Goal: Transaction & Acquisition: Purchase product/service

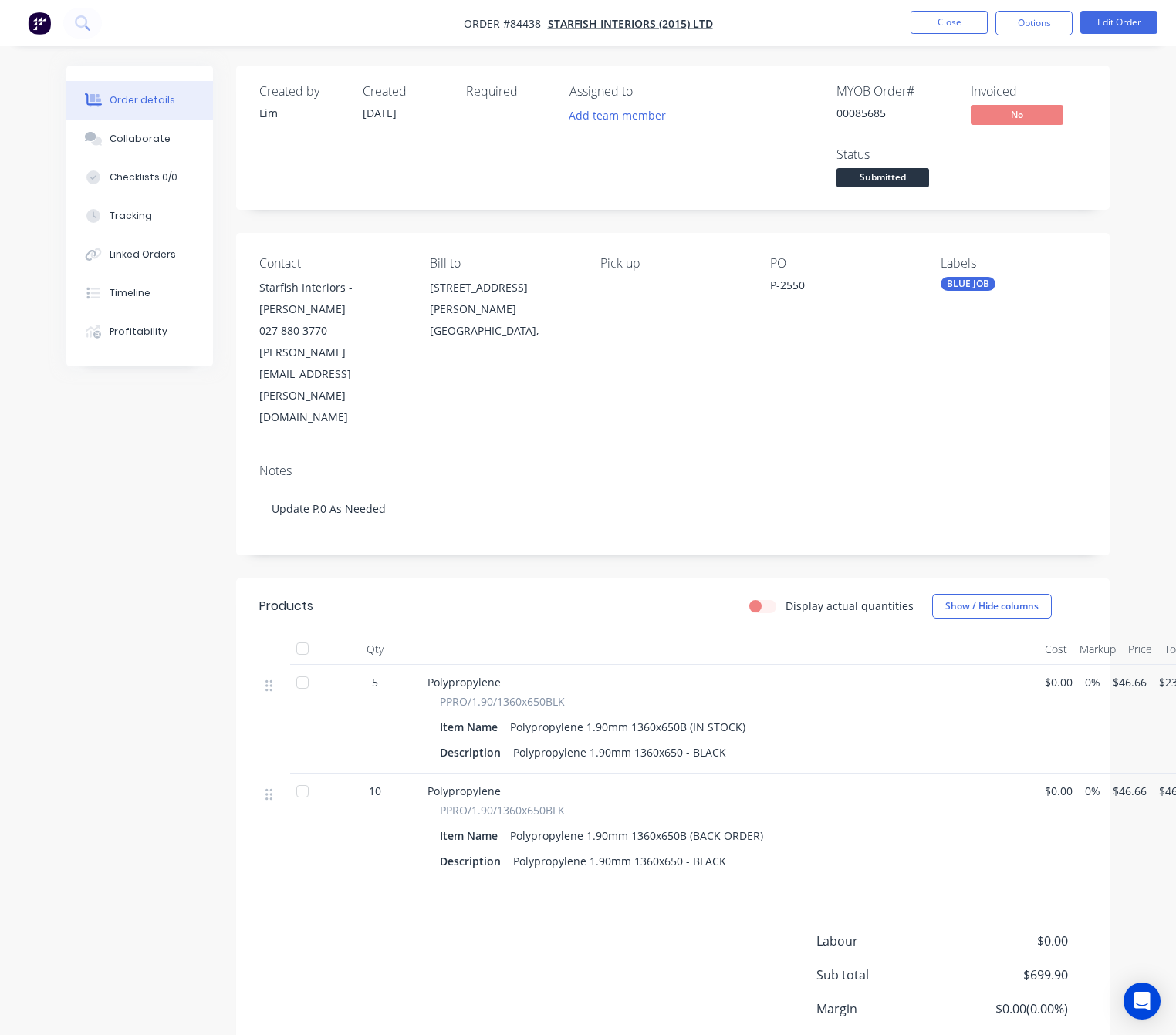
scroll to position [37, 0]
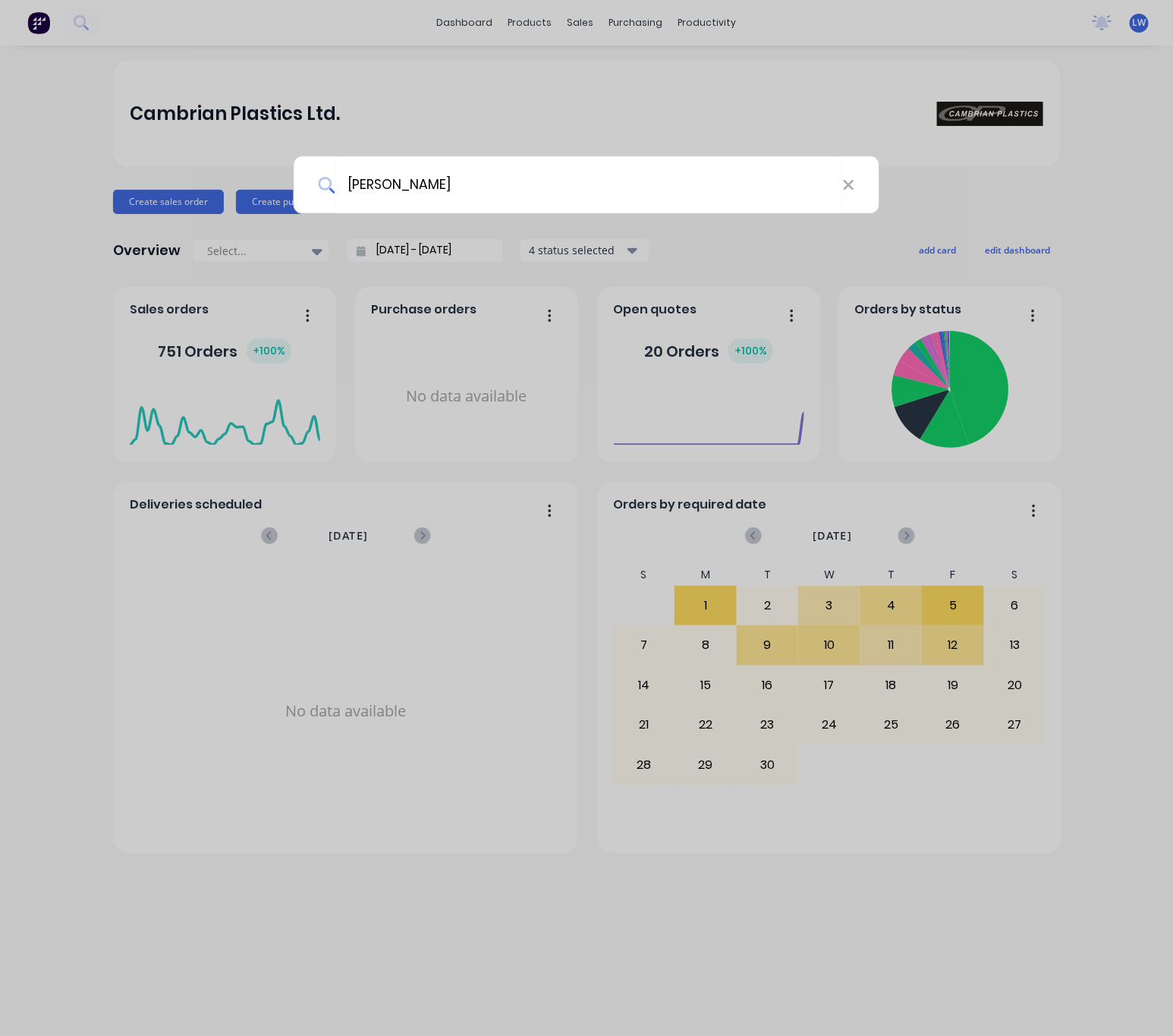
type input "cash Sale"
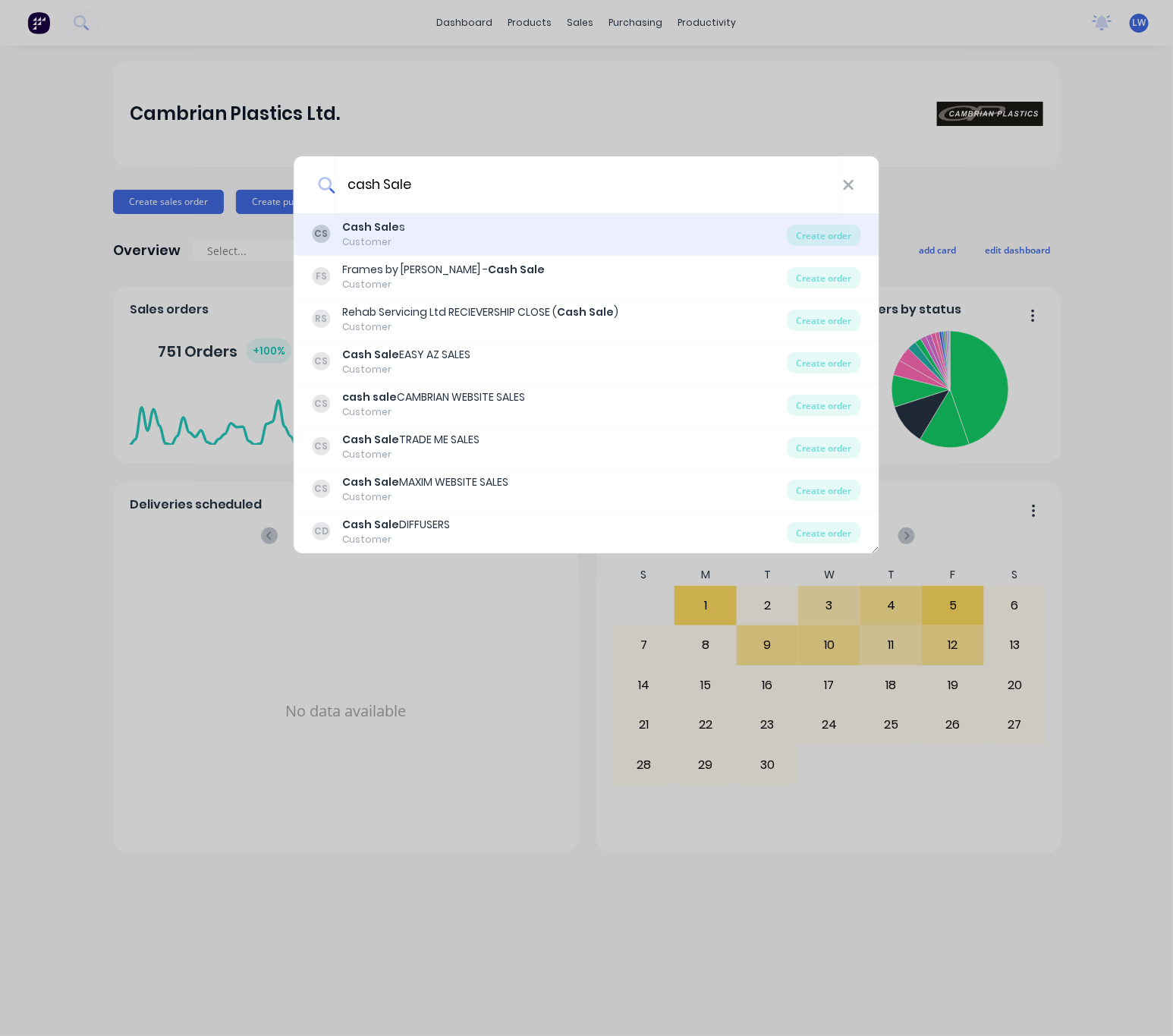
click at [550, 221] on div "CS Cash Sale s Customer" at bounding box center [550, 233] width 475 height 30
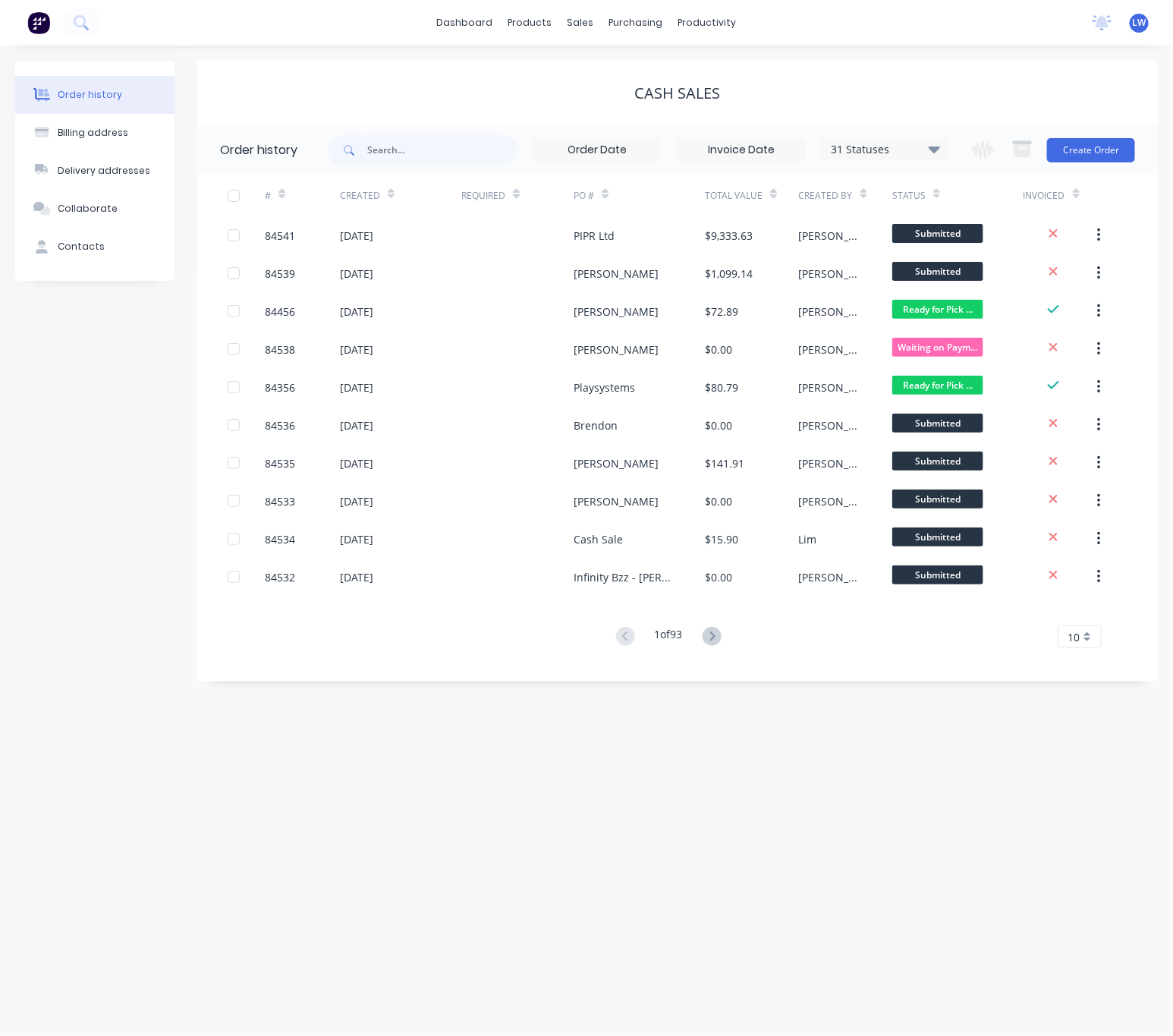
click at [1120, 133] on div "Change order status Submitted Waiting on Supplier Waiting on Payment CNC Cut Sh…" at bounding box center [1048, 150] width 173 height 49
click at [1118, 147] on button "Create Order" at bounding box center [1091, 151] width 88 height 24
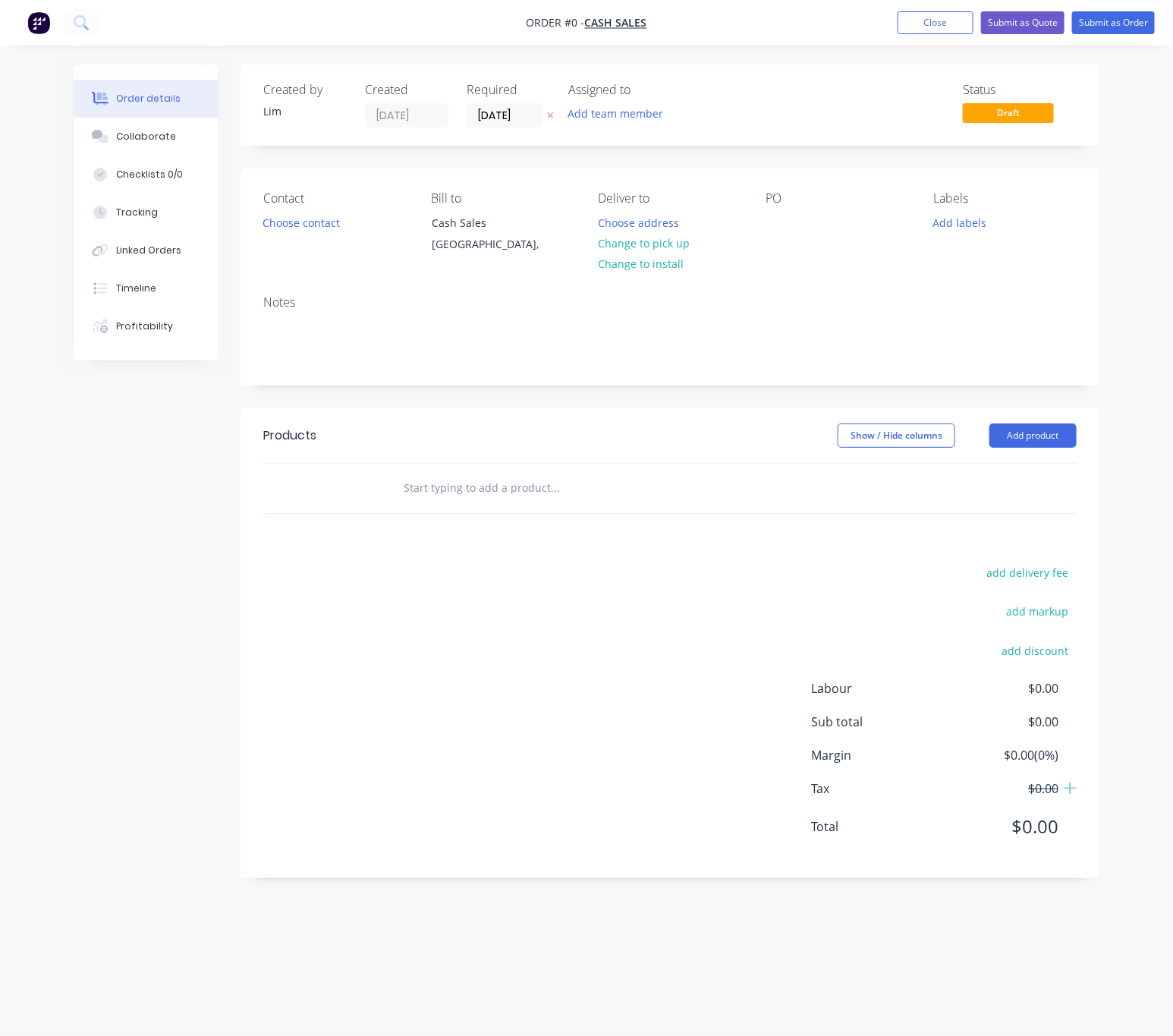
click at [547, 113] on icon "button" at bounding box center [551, 115] width 6 height 9
click at [303, 223] on button "Choose contact" at bounding box center [302, 221] width 93 height 20
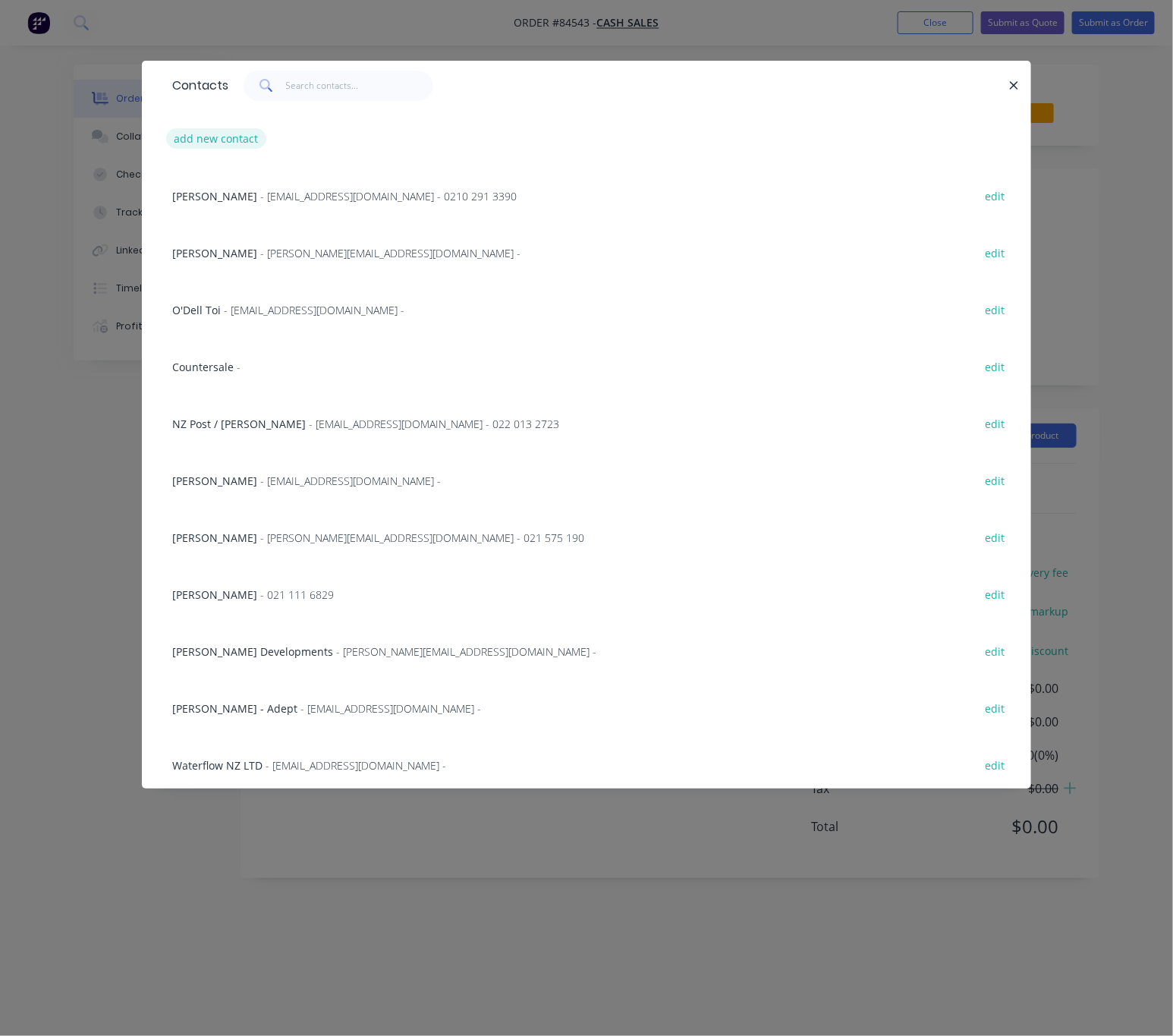
click at [240, 135] on button "add new contact" at bounding box center [216, 138] width 100 height 20
select select "NZ"
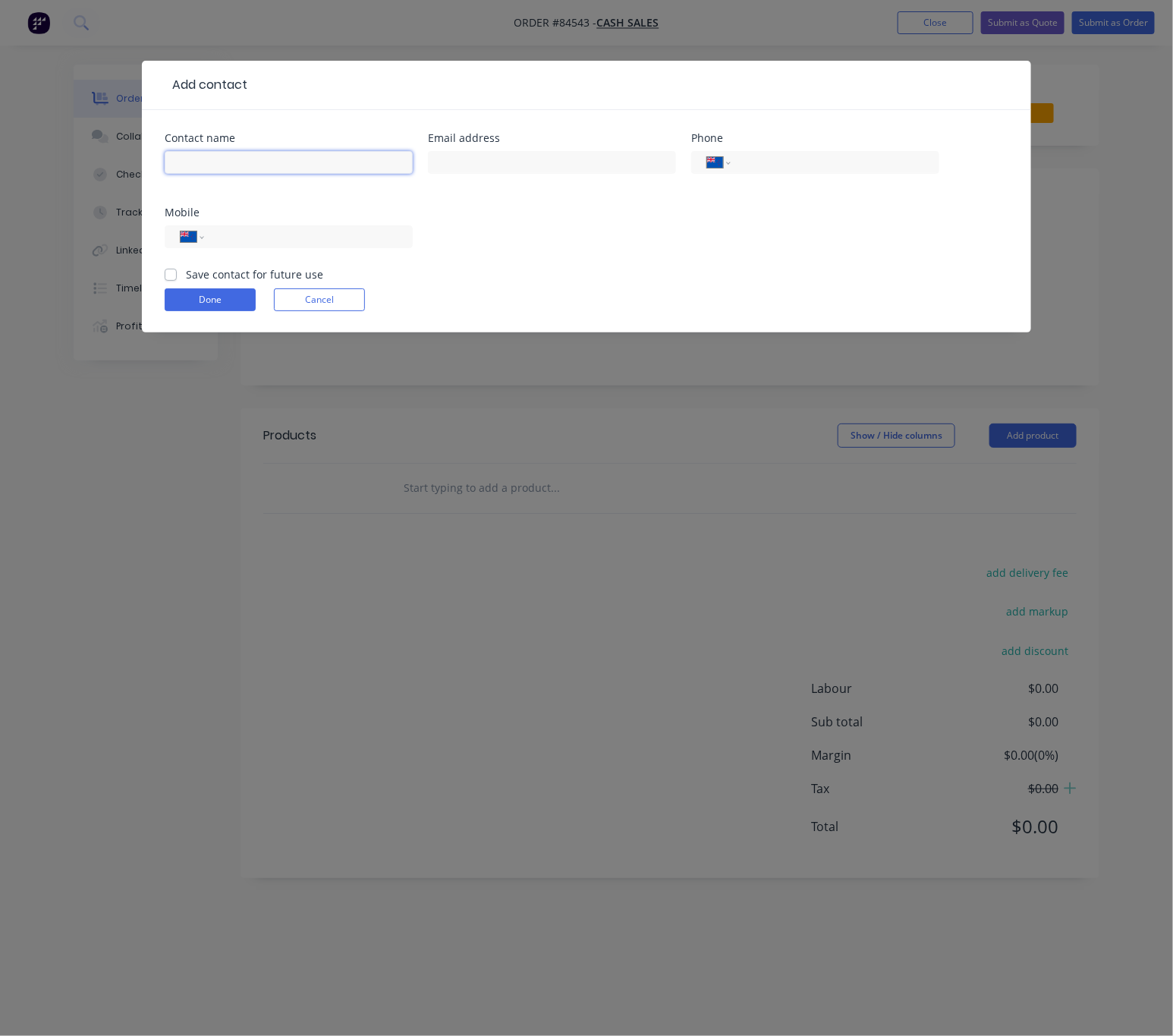
click at [258, 158] on input "text" at bounding box center [289, 163] width 248 height 23
type input "Kevin Xu"
click at [304, 246] on div "International Afghanistan Åland Islands Albania Algeria American Samoa Andorra …" at bounding box center [289, 237] width 248 height 23
click at [290, 246] on div "International Afghanistan Åland Islands Albania Algeria American Samoa Andorra …" at bounding box center [289, 237] width 248 height 23
click at [285, 241] on input "tel" at bounding box center [306, 237] width 182 height 18
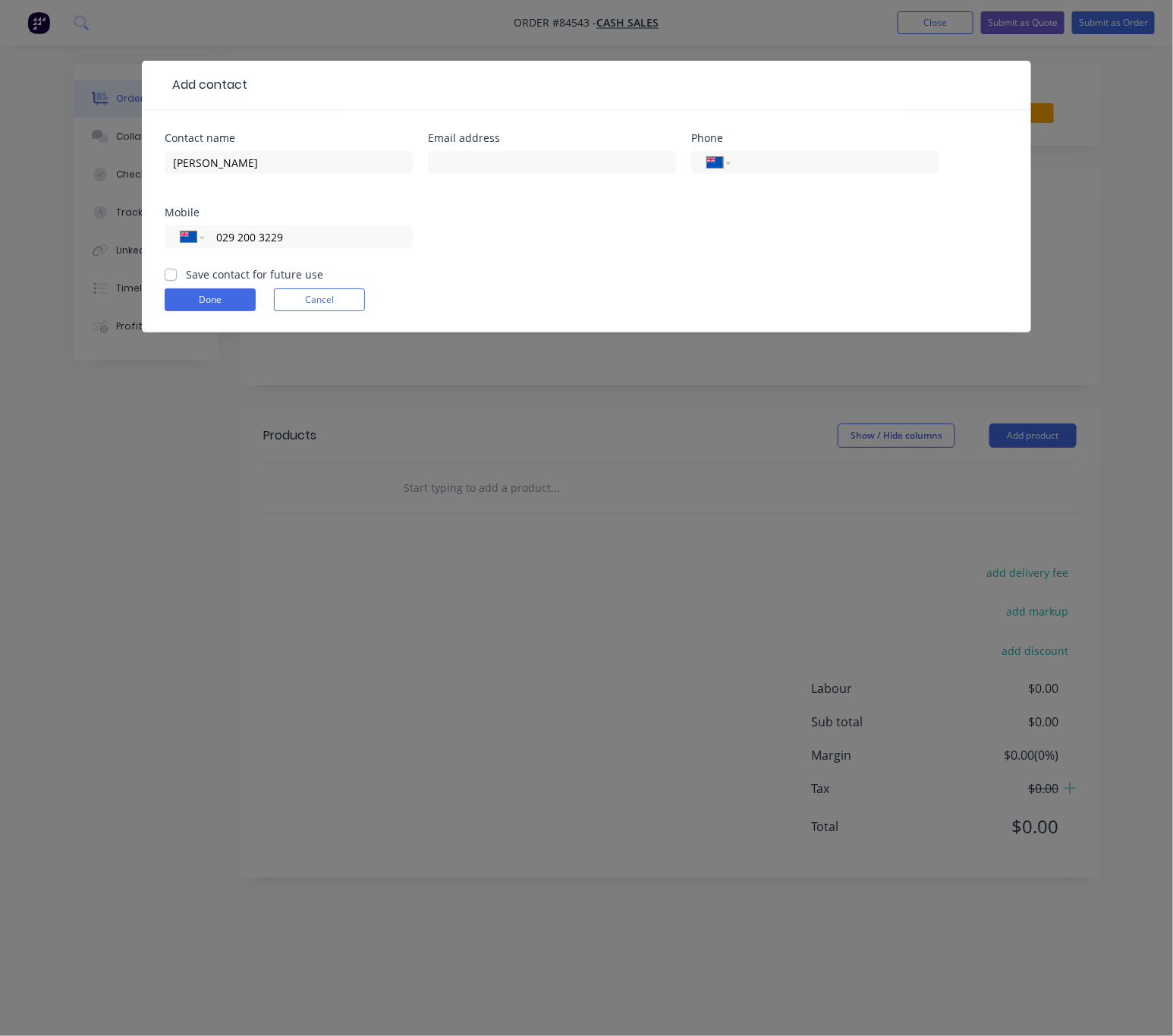
type input "029 200 3229"
click at [186, 274] on label "Save contact for future use" at bounding box center [254, 274] width 138 height 16
click at [176, 274] on input "Save contact for future use" at bounding box center [171, 274] width 12 height 14
checkbox input "true"
click at [184, 306] on button "Done" at bounding box center [210, 299] width 91 height 23
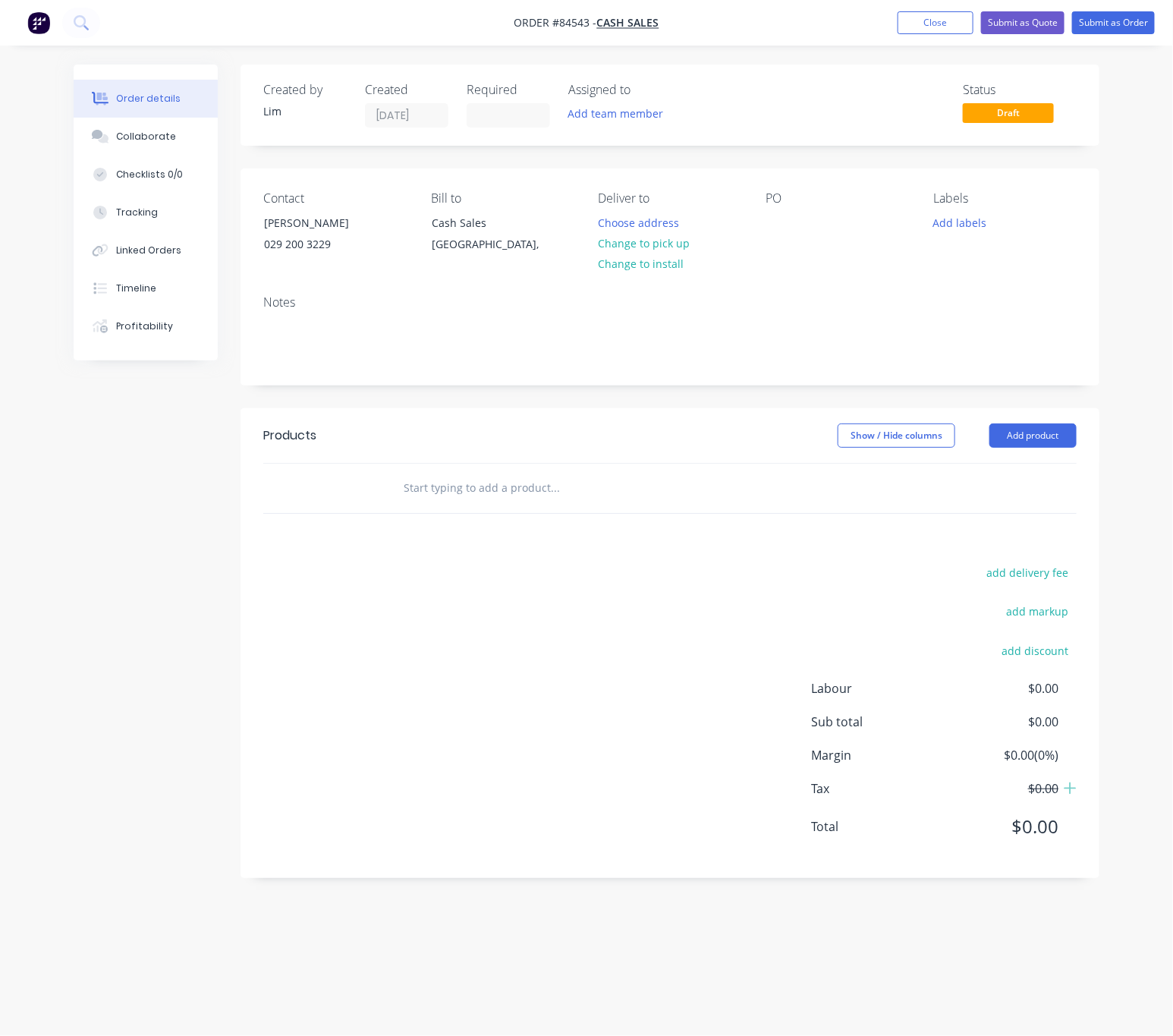
drag, startPoint x: 646, startPoint y: 246, endPoint x: 748, endPoint y: 221, distance: 105.0
click at [651, 245] on button "Change to pick up" at bounding box center [643, 242] width 108 height 20
click at [786, 219] on div at bounding box center [778, 222] width 24 height 22
click at [968, 215] on button "Add labels" at bounding box center [960, 221] width 70 height 20
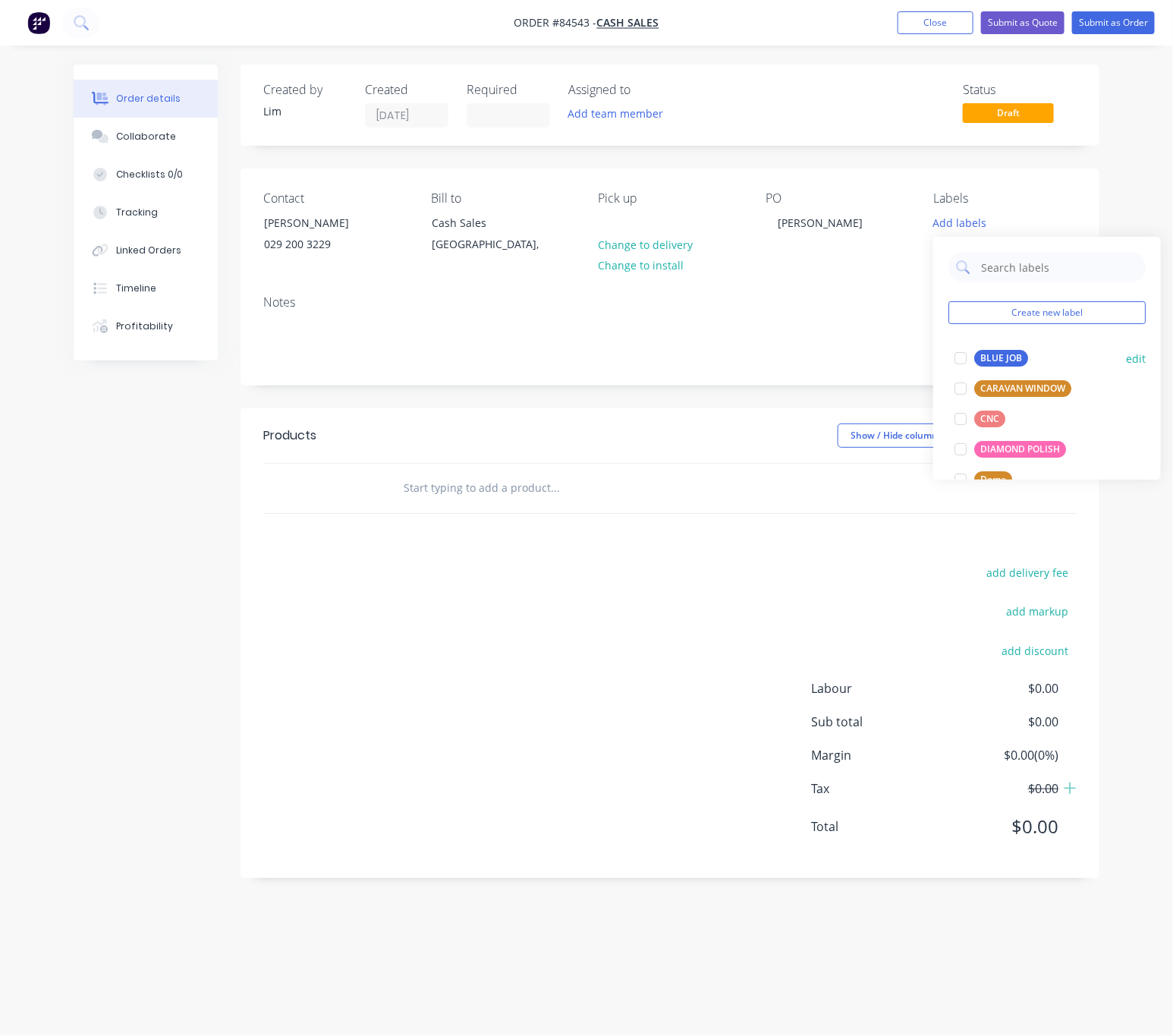
click at [1014, 358] on div "BLUE JOB" at bounding box center [1001, 358] width 54 height 17
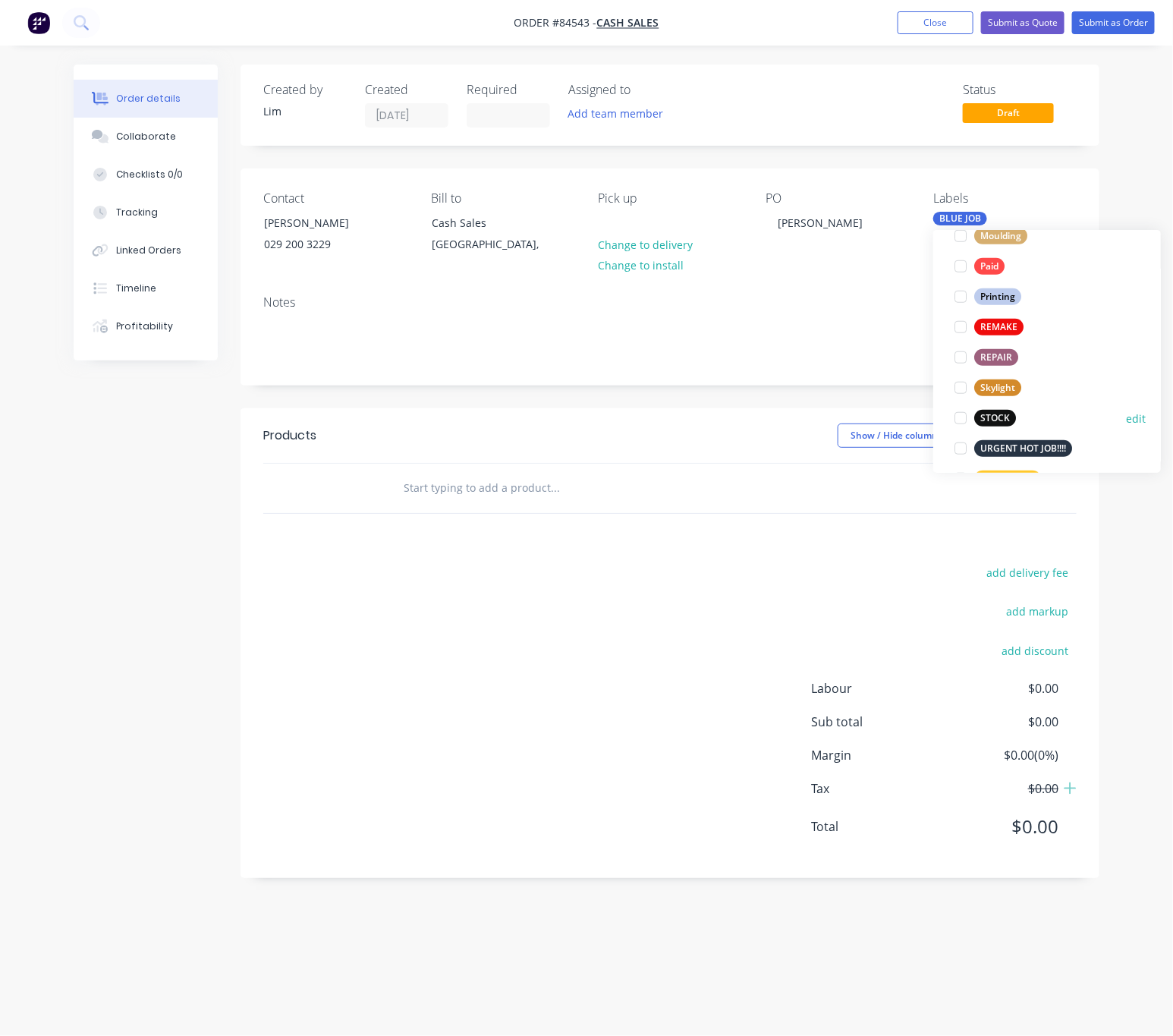
scroll to position [576, 0]
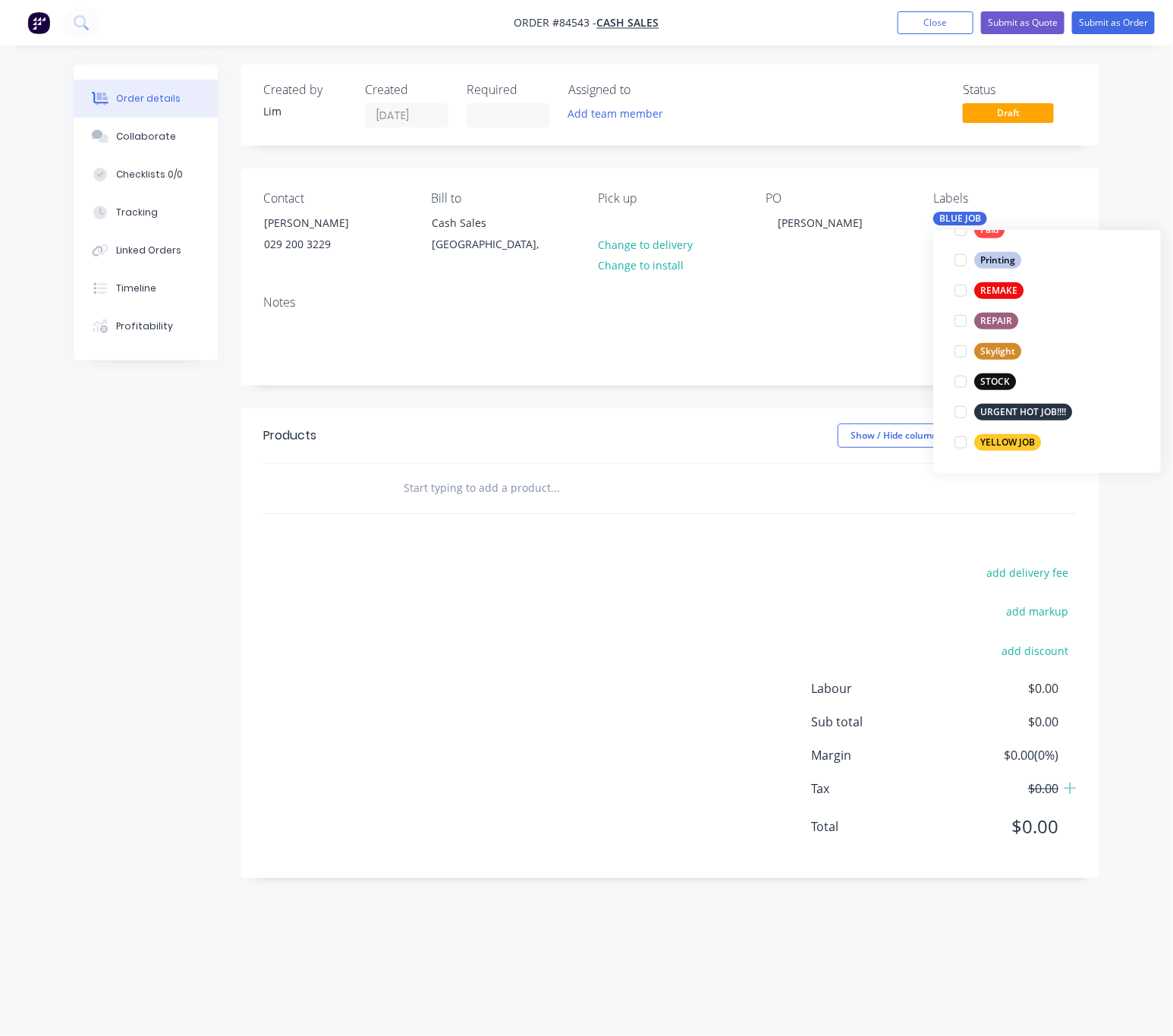
click at [808, 399] on div "Created by Lim Created 10/09/25 Required Assigned to Add team member Status Dra…" at bounding box center [670, 471] width 859 height 814
click at [550, 485] on input "text" at bounding box center [555, 488] width 304 height 31
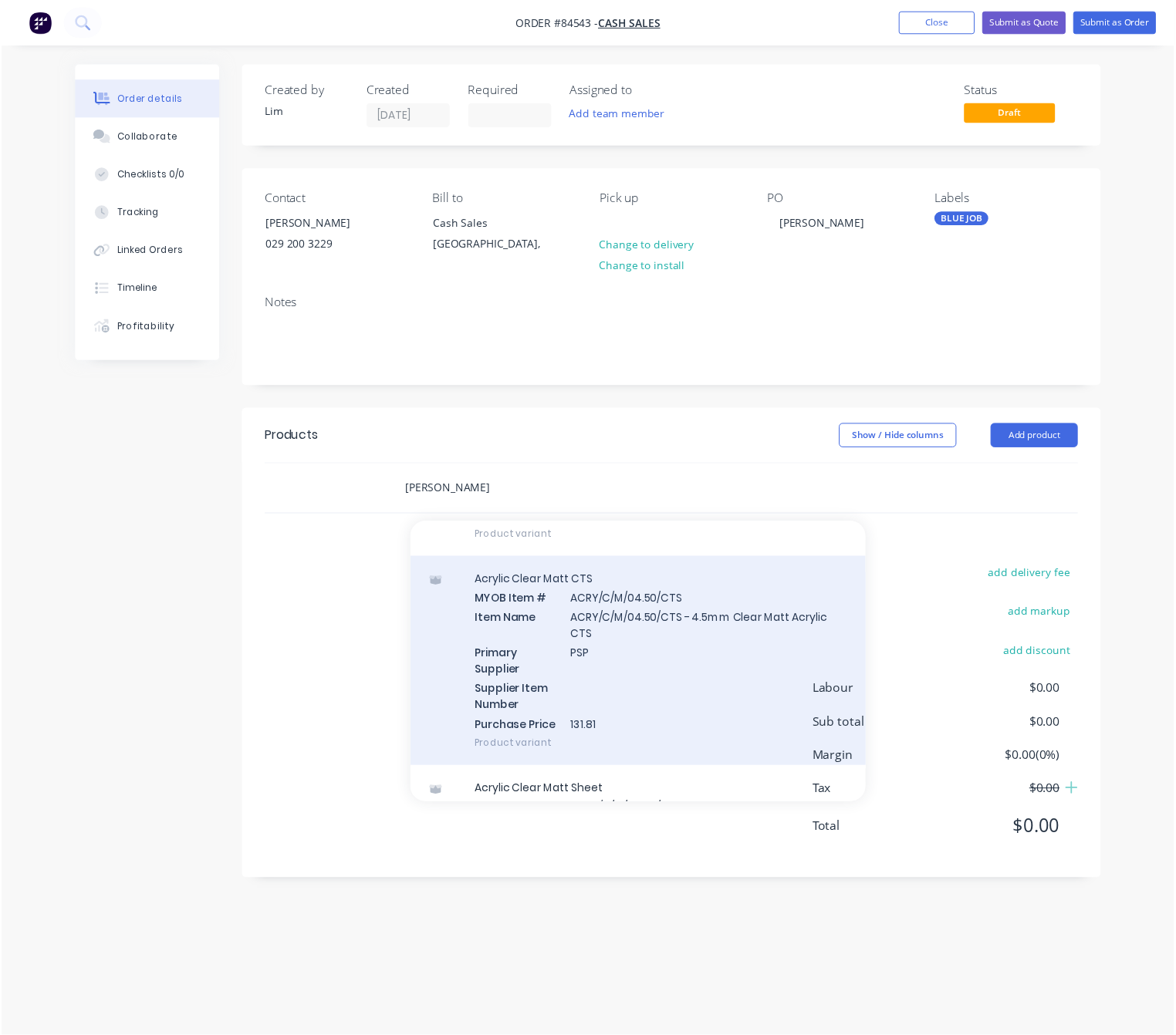
scroll to position [0, 0]
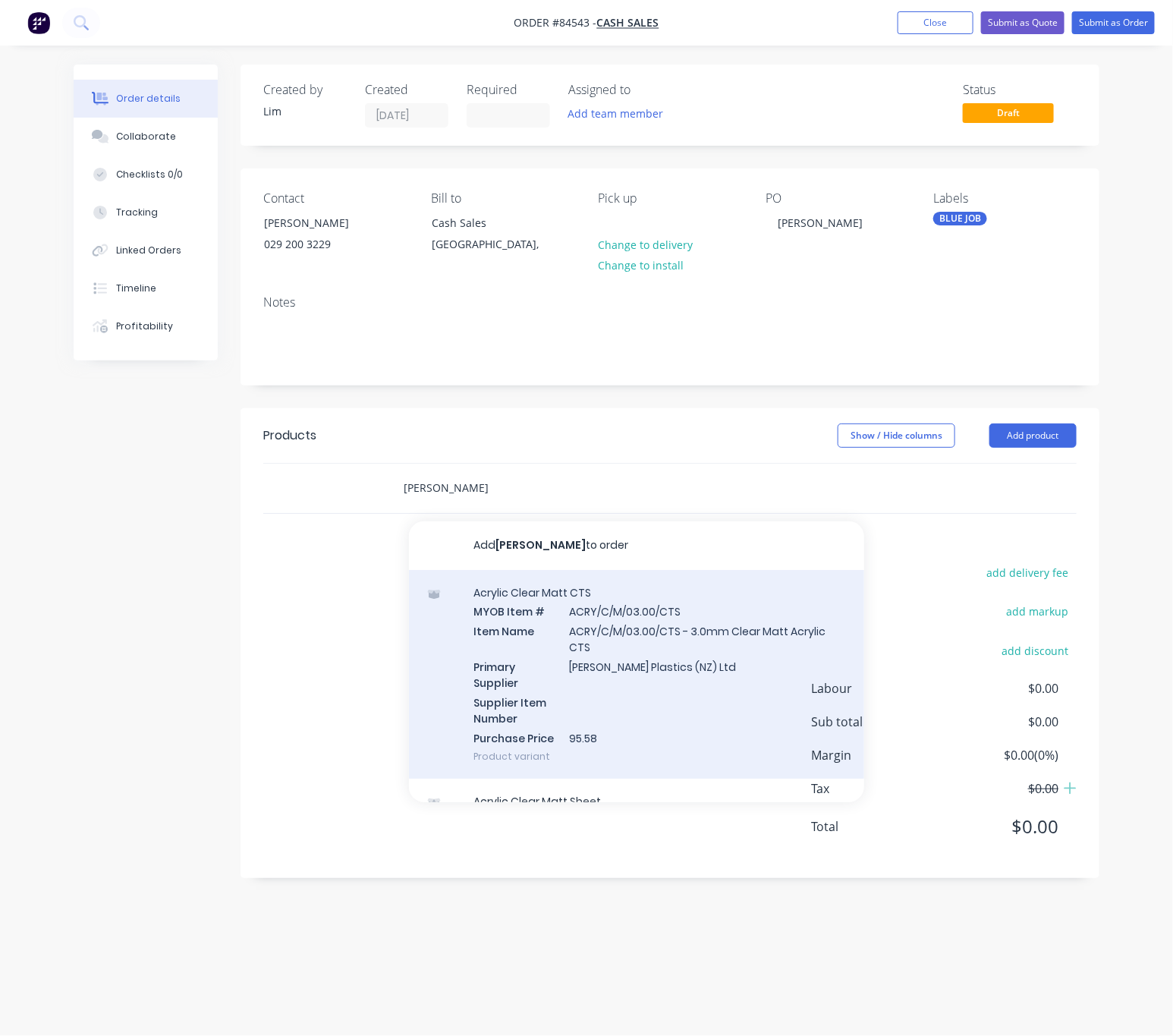
type input "matt clear"
click at [707, 658] on div "Acrylic Clear Matt CTS MYOB Item # ACRY/C/M/03.00/CTS Item Name ACRY/C/M/03.00/…" at bounding box center [637, 675] width 456 height 209
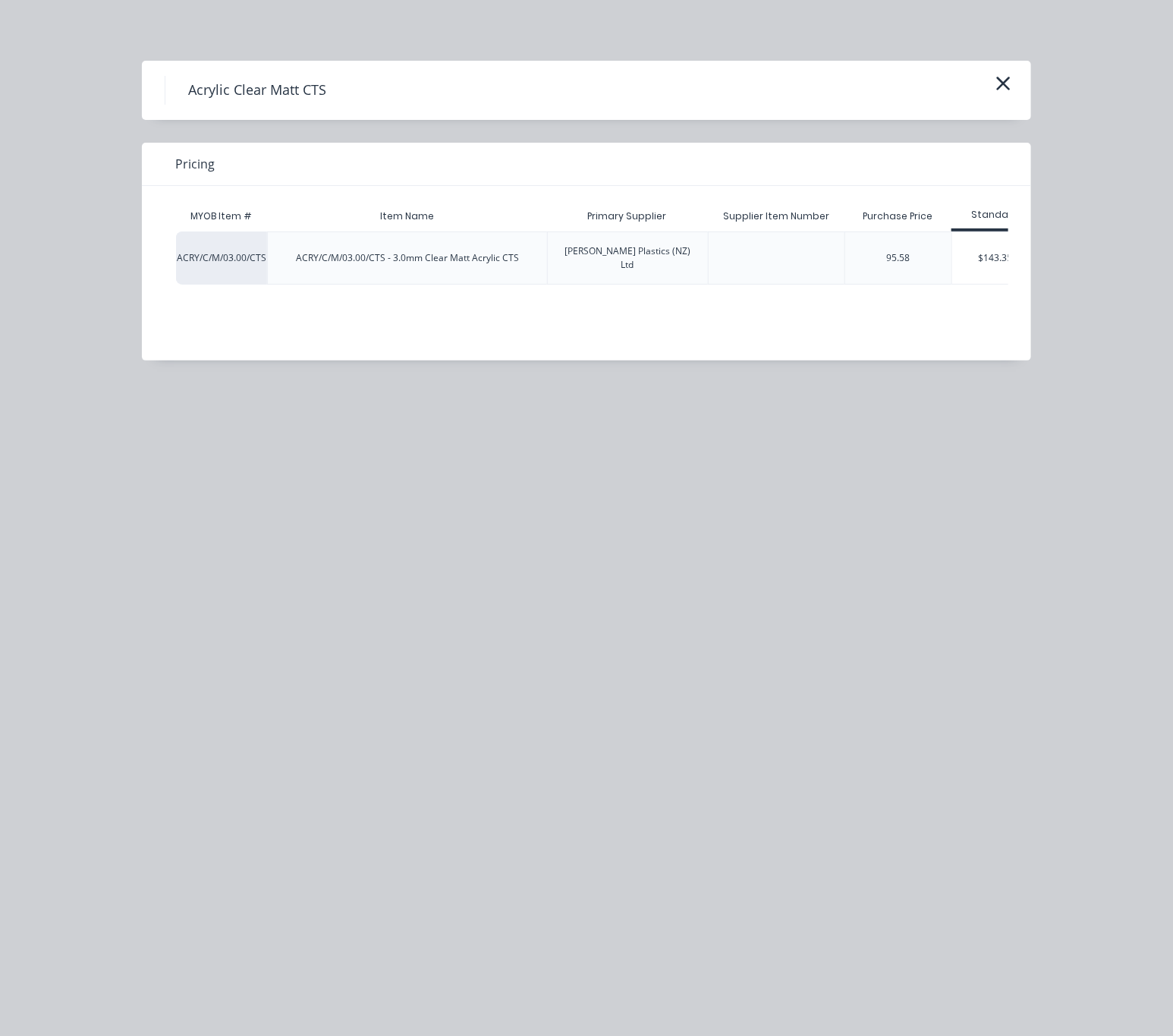
drag, startPoint x: 997, startPoint y: 248, endPoint x: 979, endPoint y: 271, distance: 29.2
click at [997, 246] on div "$143.35" at bounding box center [995, 258] width 86 height 52
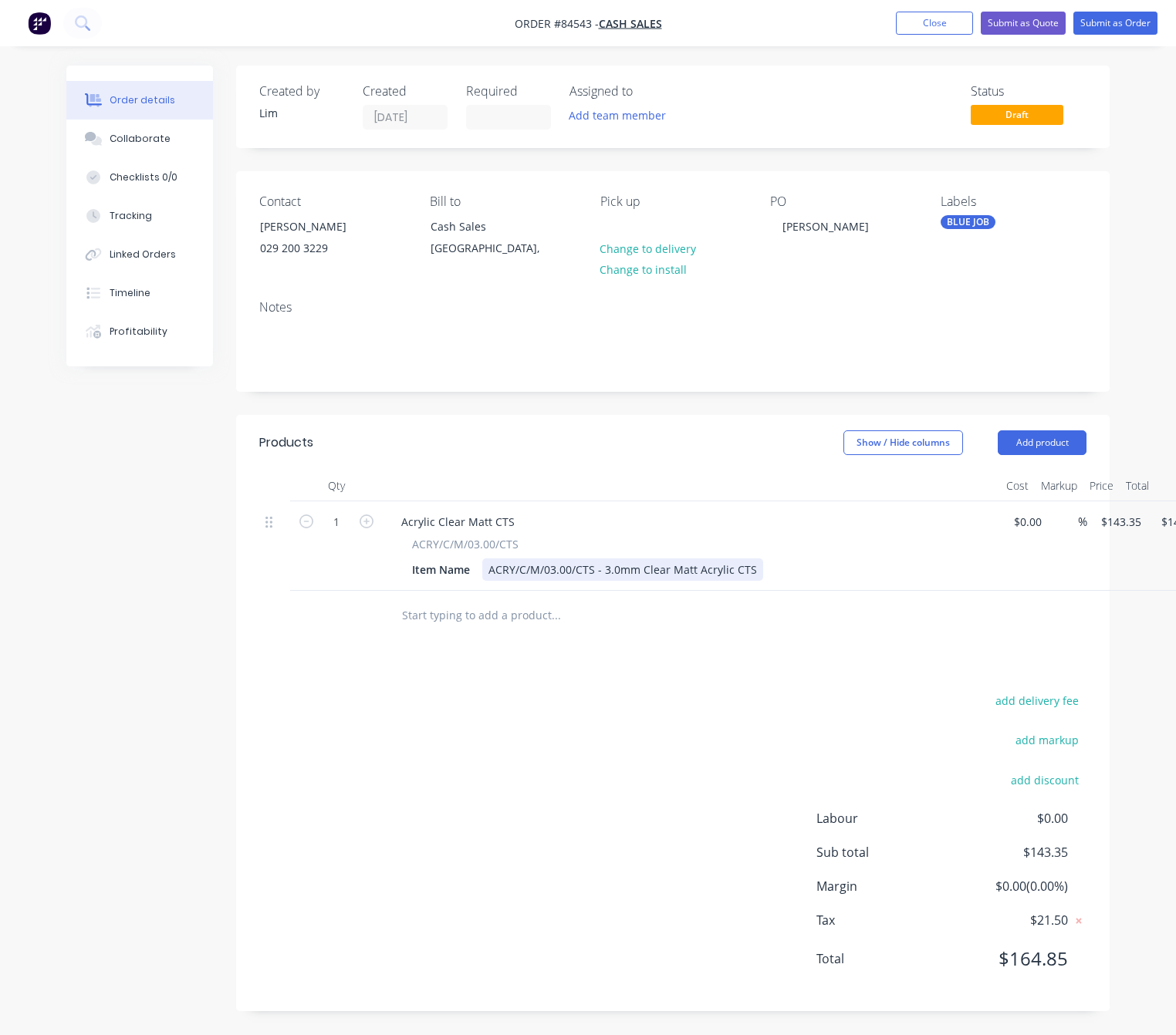
click at [750, 574] on div "ACRY/C/M/03.00/CTS - 3.0mm Clear Matt Acrylic CTS" at bounding box center [622, 569] width 281 height 22
click at [1124, 526] on input "143.35" at bounding box center [1120, 521] width 42 height 22
type input "$52.00"
click at [722, 722] on div "add delivery fee add markup add discount Labour $0.00 Sub total $143.35 Margin …" at bounding box center [673, 839] width 827 height 298
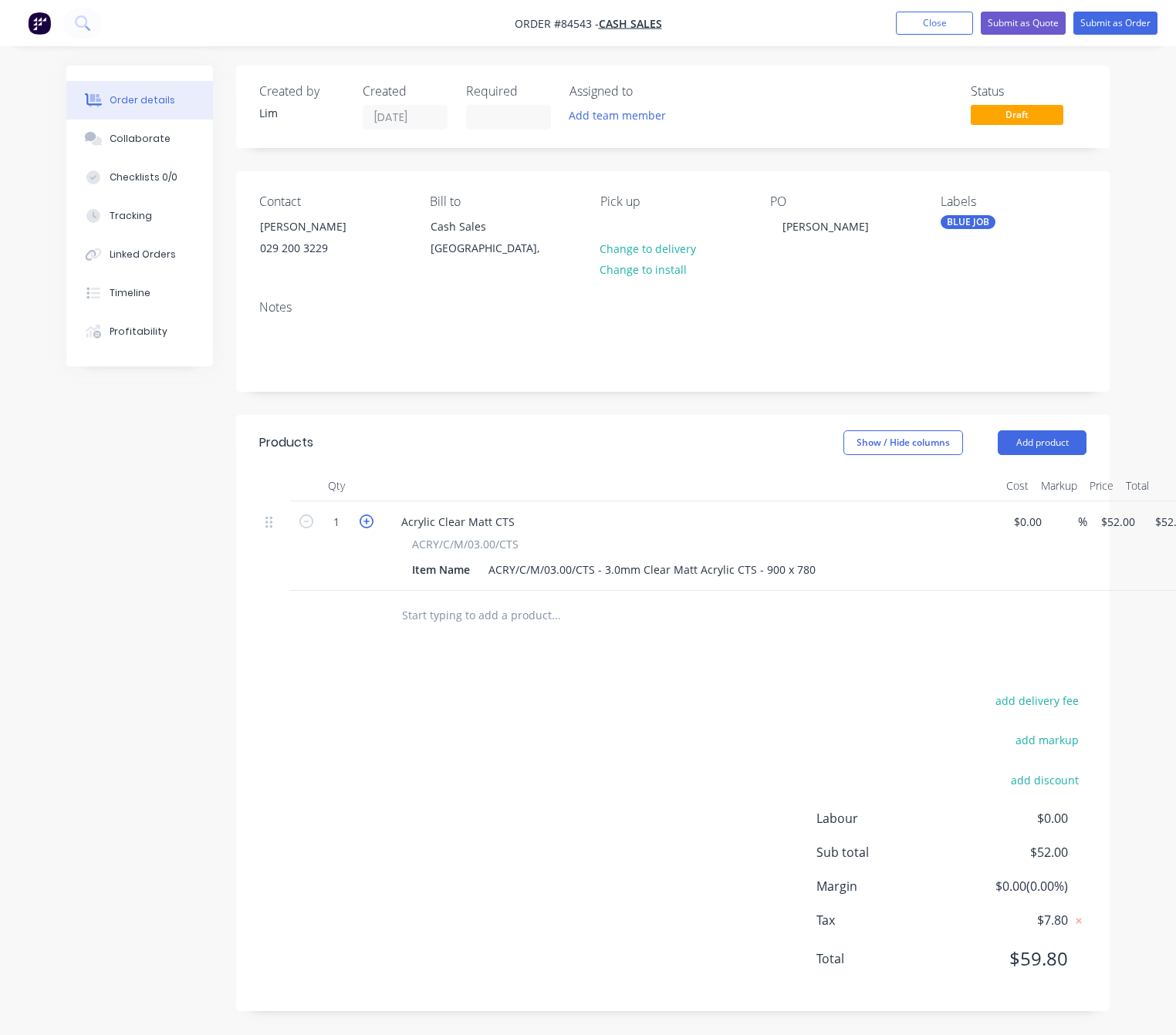
click at [367, 523] on icon "button" at bounding box center [366, 521] width 14 height 14
type input "2"
type input "$104.00"
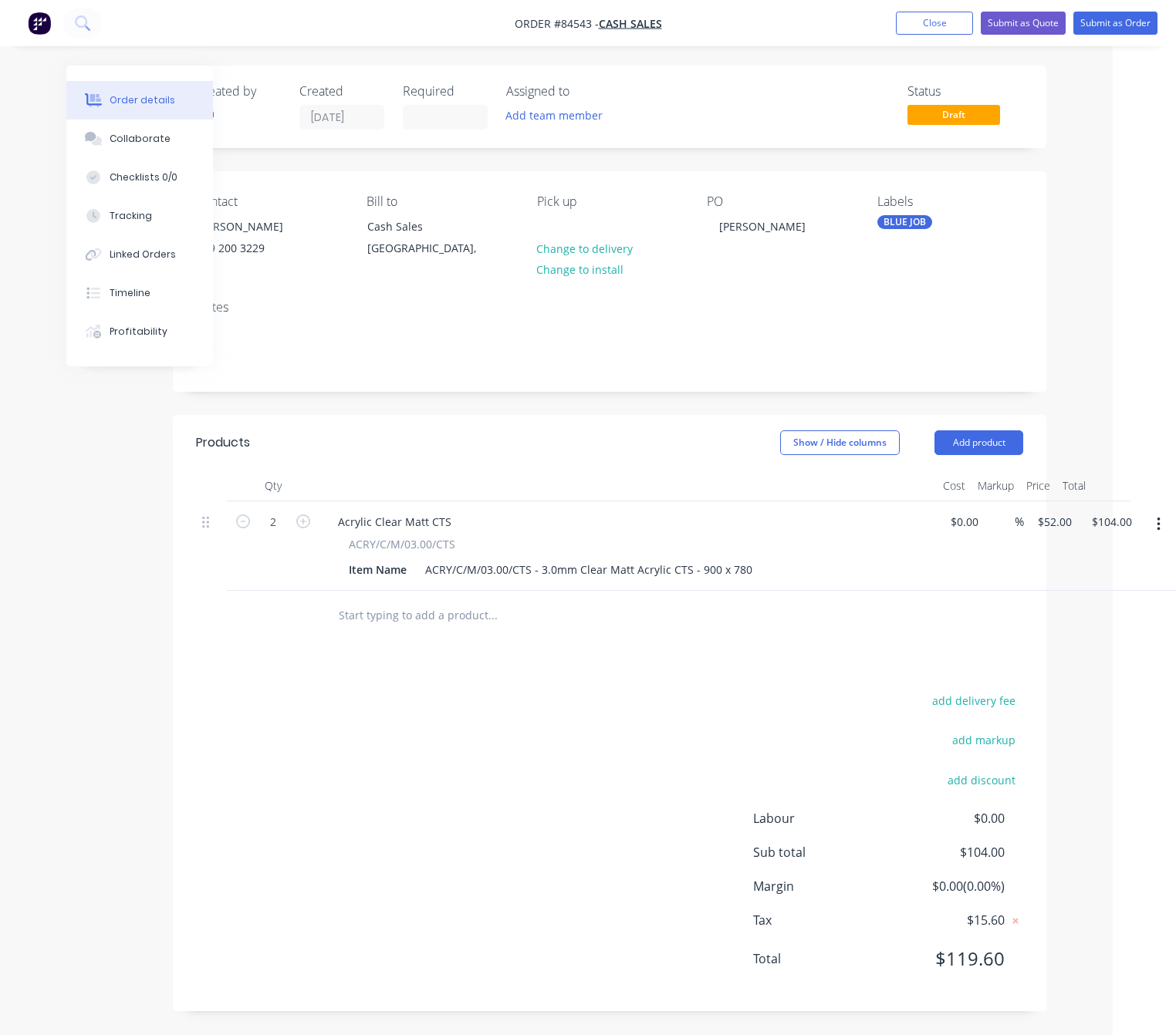
click at [1153, 526] on button "button" at bounding box center [1158, 524] width 36 height 28
click at [1104, 602] on div "Duplicate" at bounding box center [1102, 596] width 119 height 22
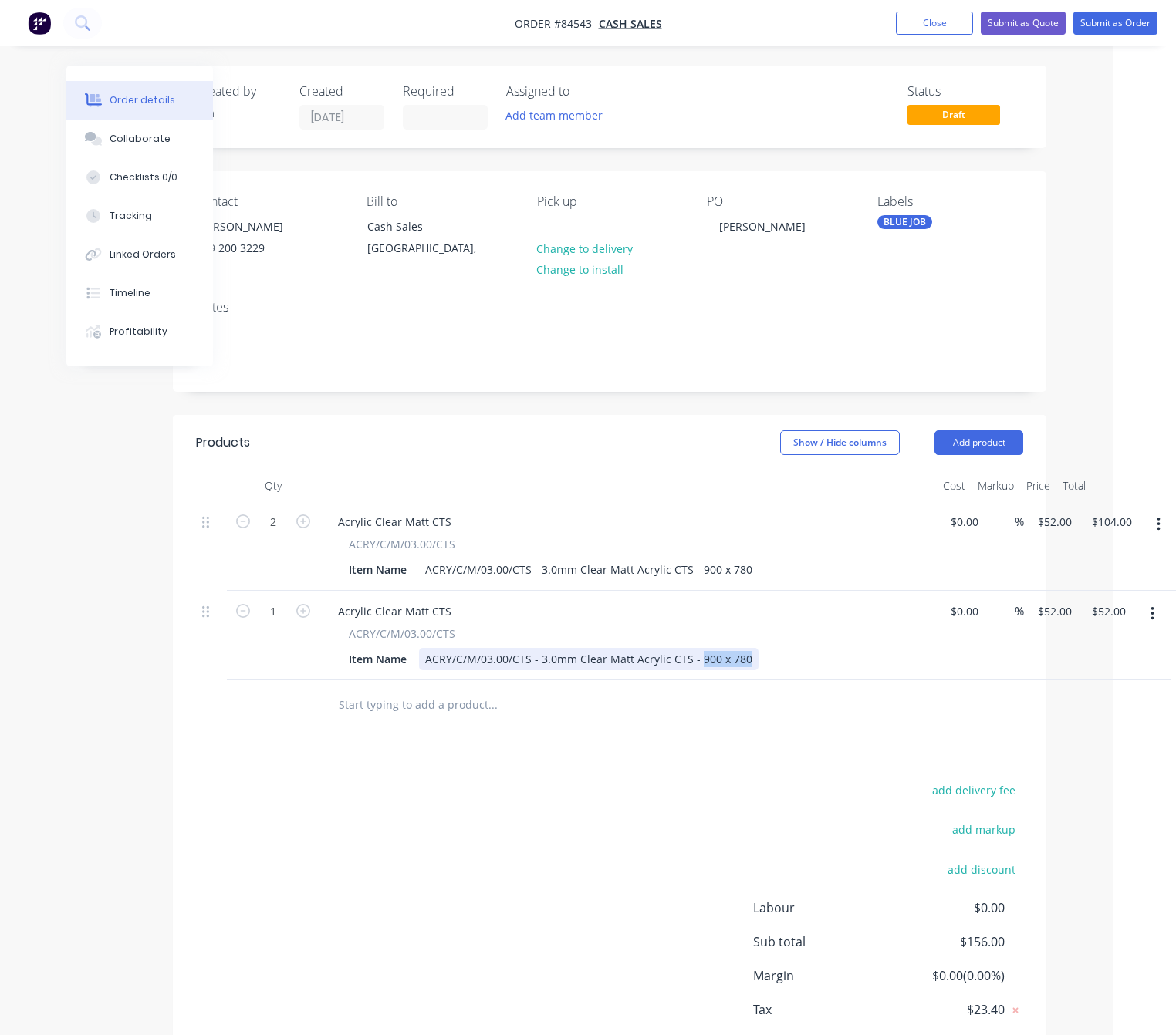
drag, startPoint x: 741, startPoint y: 660, endPoint x: 694, endPoint y: 659, distance: 47.0
click at [694, 659] on div "ACRY/C/M/03.00/CTS - 3.0mm Clear Matt Acrylic CTS - 900 x 780" at bounding box center [588, 659] width 340 height 22
click at [780, 747] on div "Products Show / Hide columns Add product Qty Cost Markup Price Total 2 Acrylic …" at bounding box center [609, 758] width 873 height 686
click at [1158, 611] on button "button" at bounding box center [1152, 614] width 36 height 28
drag, startPoint x: 1110, startPoint y: 681, endPoint x: 719, endPoint y: 679, distance: 391.0
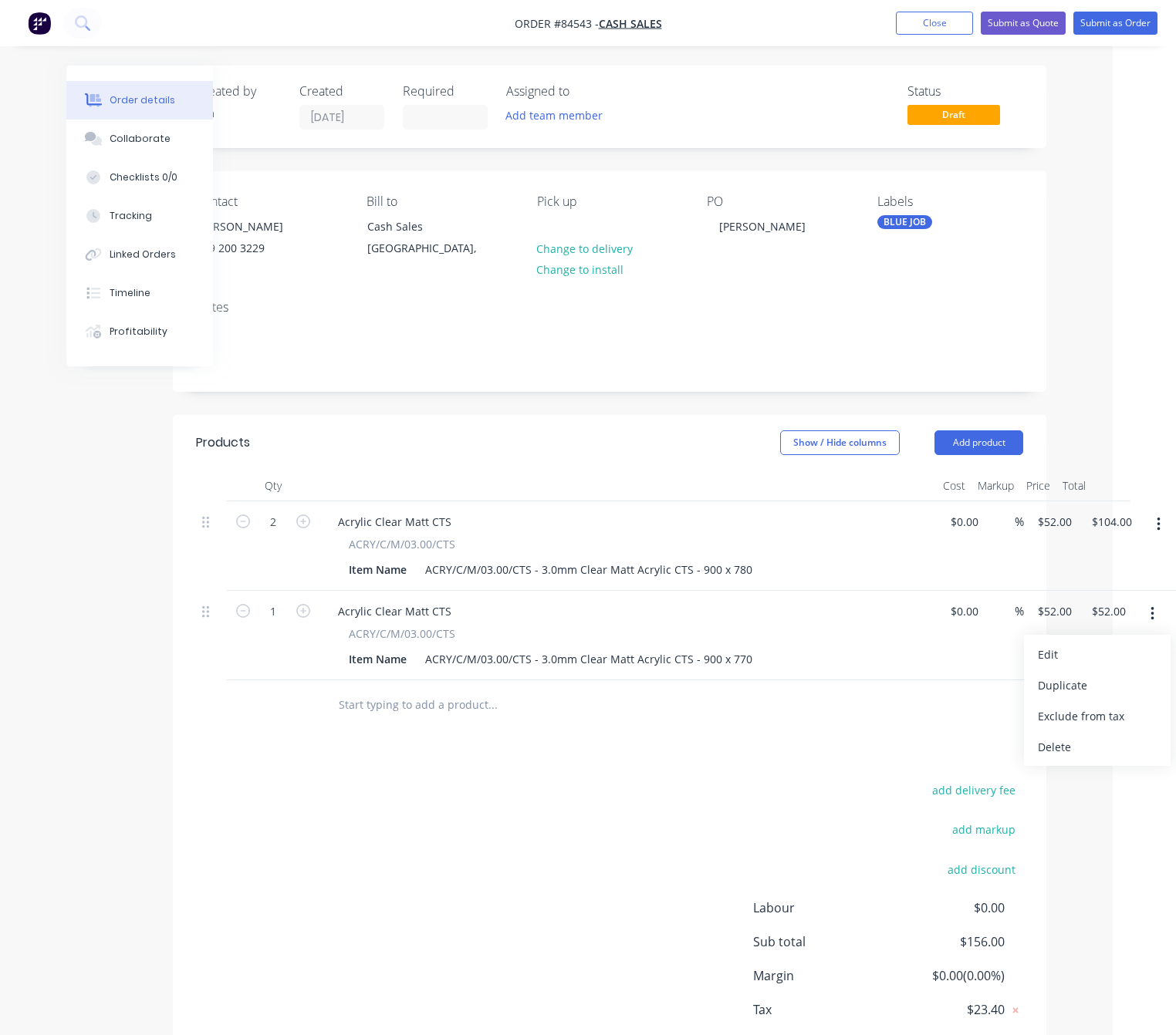
click at [1107, 681] on div "Duplicate" at bounding box center [1097, 685] width 119 height 22
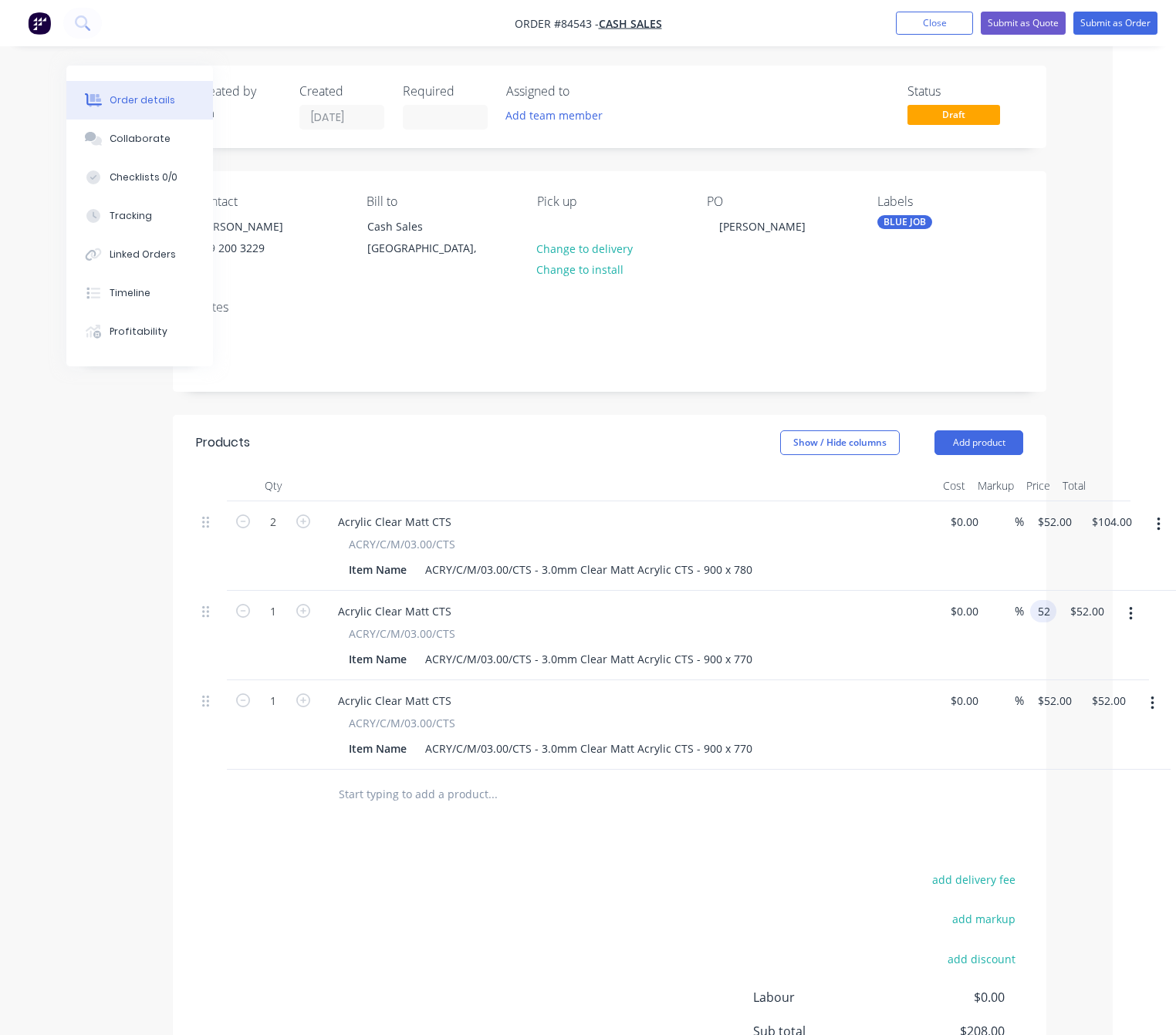
click at [1043, 618] on input "52" at bounding box center [1046, 610] width 20 height 22
type input "$51.33"
click at [741, 868] on div "Products Show / Hide columns Add product Qty Cost Markup Price Total 2 Acrylic …" at bounding box center [609, 802] width 873 height 775
click at [1023, 700] on div "1 Acrylic Clear Matt CTS ACRY/C/M/03.00/CTS Item Name ACRY/C/M/03.00/CTS - 3.0m…" at bounding box center [609, 724] width 827 height 89
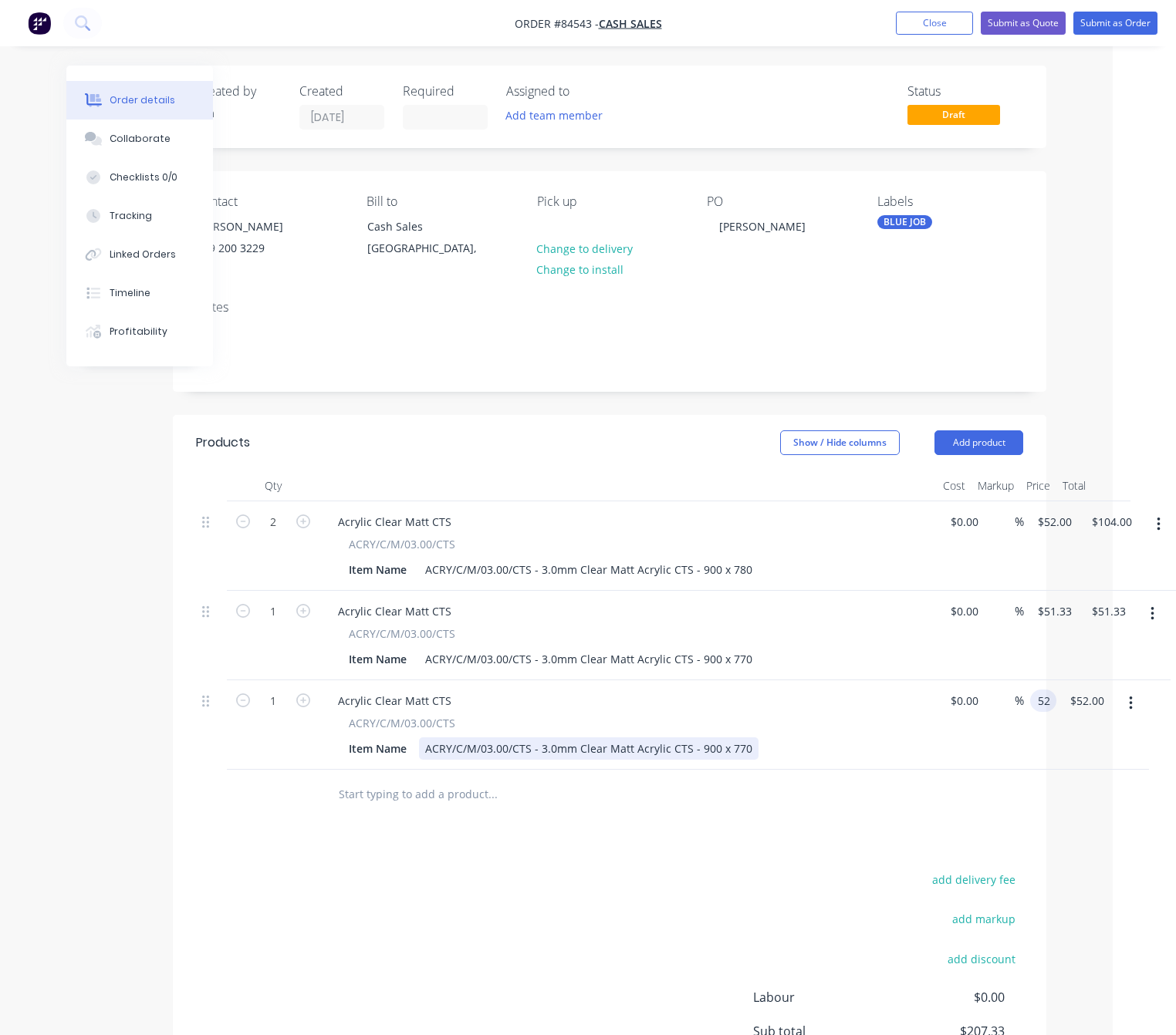
type input "$52.00"
drag, startPoint x: 746, startPoint y: 747, endPoint x: 697, endPoint y: 753, distance: 49.4
click at [697, 753] on div "ACRY/C/M/03.00/CTS - 3.0mm Clear Matt Acrylic CTS - 900 x 770" at bounding box center [588, 748] width 340 height 22
click at [725, 754] on div "ACRY/C/M/03.00/CTS - 3.0mm Clear Matt Acrylic CTS - 900 x 770" at bounding box center [588, 748] width 340 height 22
drag, startPoint x: 747, startPoint y: 752, endPoint x: 696, endPoint y: 745, distance: 51.5
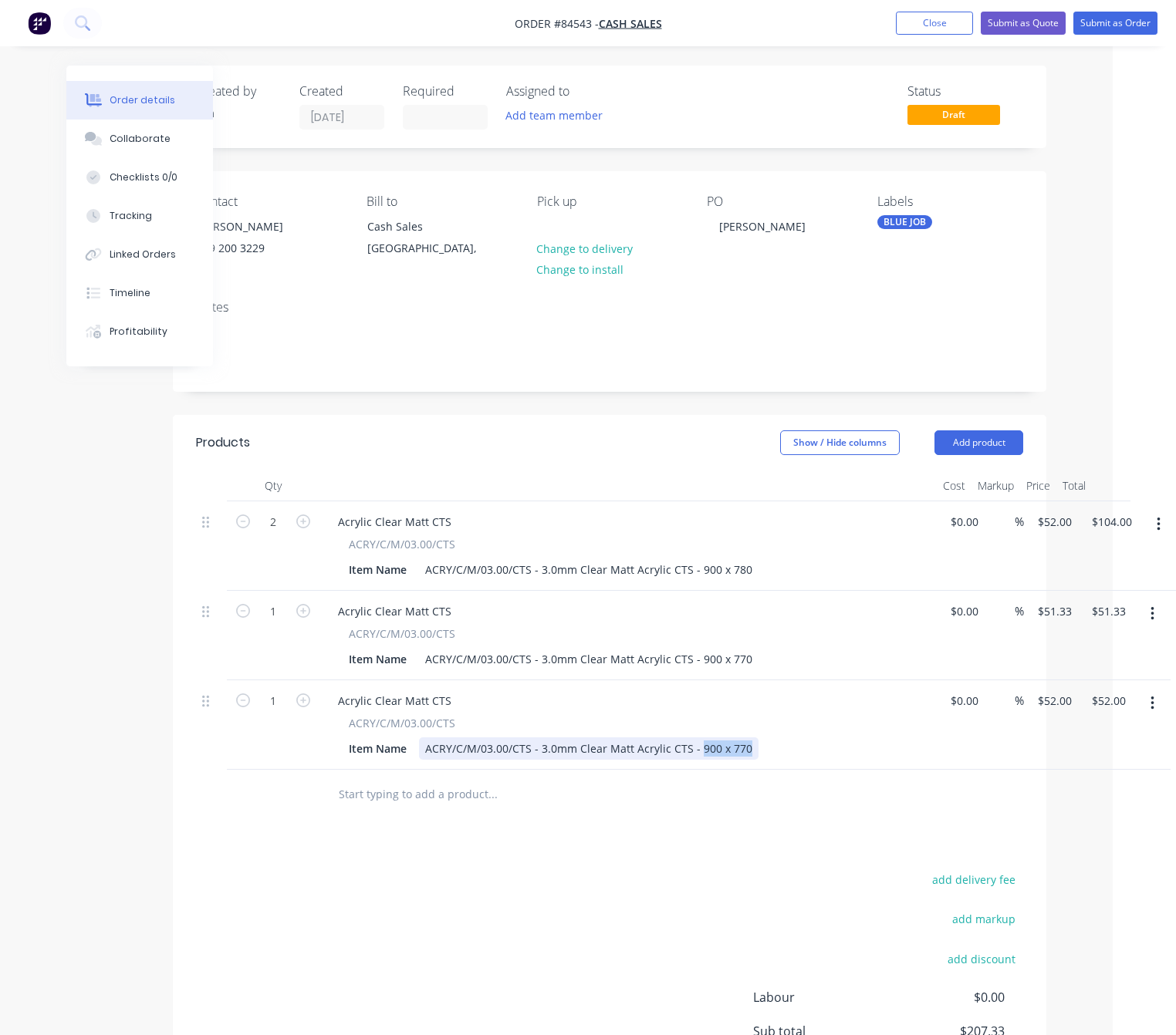
click at [696, 745] on div "ACRY/C/M/03.00/CTS - 3.0mm Clear Matt Acrylic CTS - 900 x 770" at bounding box center [588, 748] width 340 height 22
click at [600, 856] on div "Products Show / Hide columns Add product Qty Cost Markup Price Total 2 Acrylic …" at bounding box center [609, 802] width 873 height 775
click at [1023, 700] on div "1 Acrylic Clear Matt CTS ACRY/C/M/03.00/CTS Item Name ACRY/C/M/03.00/CTS - 3.0m…" at bounding box center [609, 724] width 827 height 89
type input "$46.77"
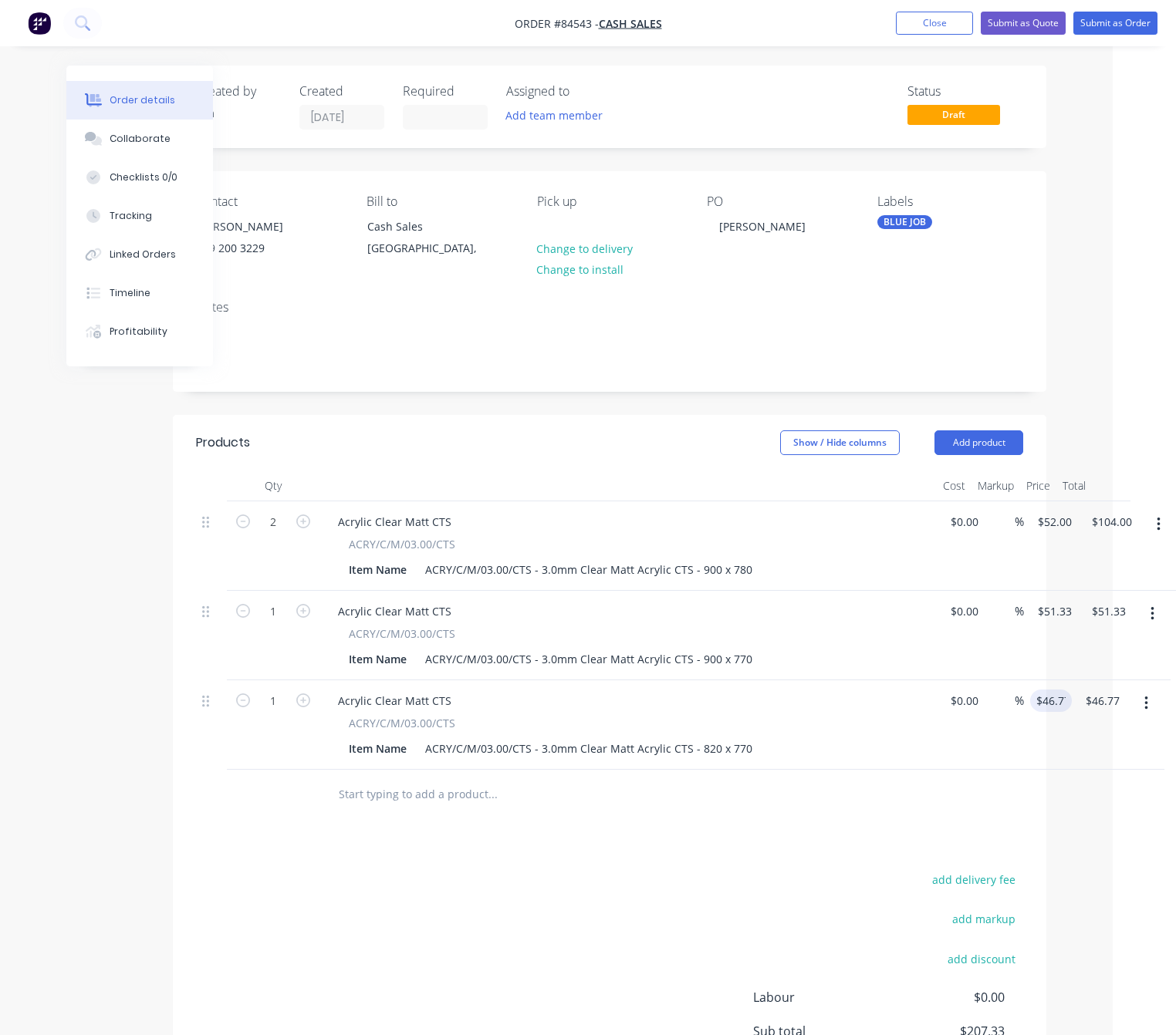
click at [534, 905] on div "add delivery fee add markup add discount Labour $0.00 Sub total $207.33 Margin …" at bounding box center [609, 1018] width 827 height 298
click at [1132, 26] on button "Submit as Order" at bounding box center [1115, 23] width 84 height 23
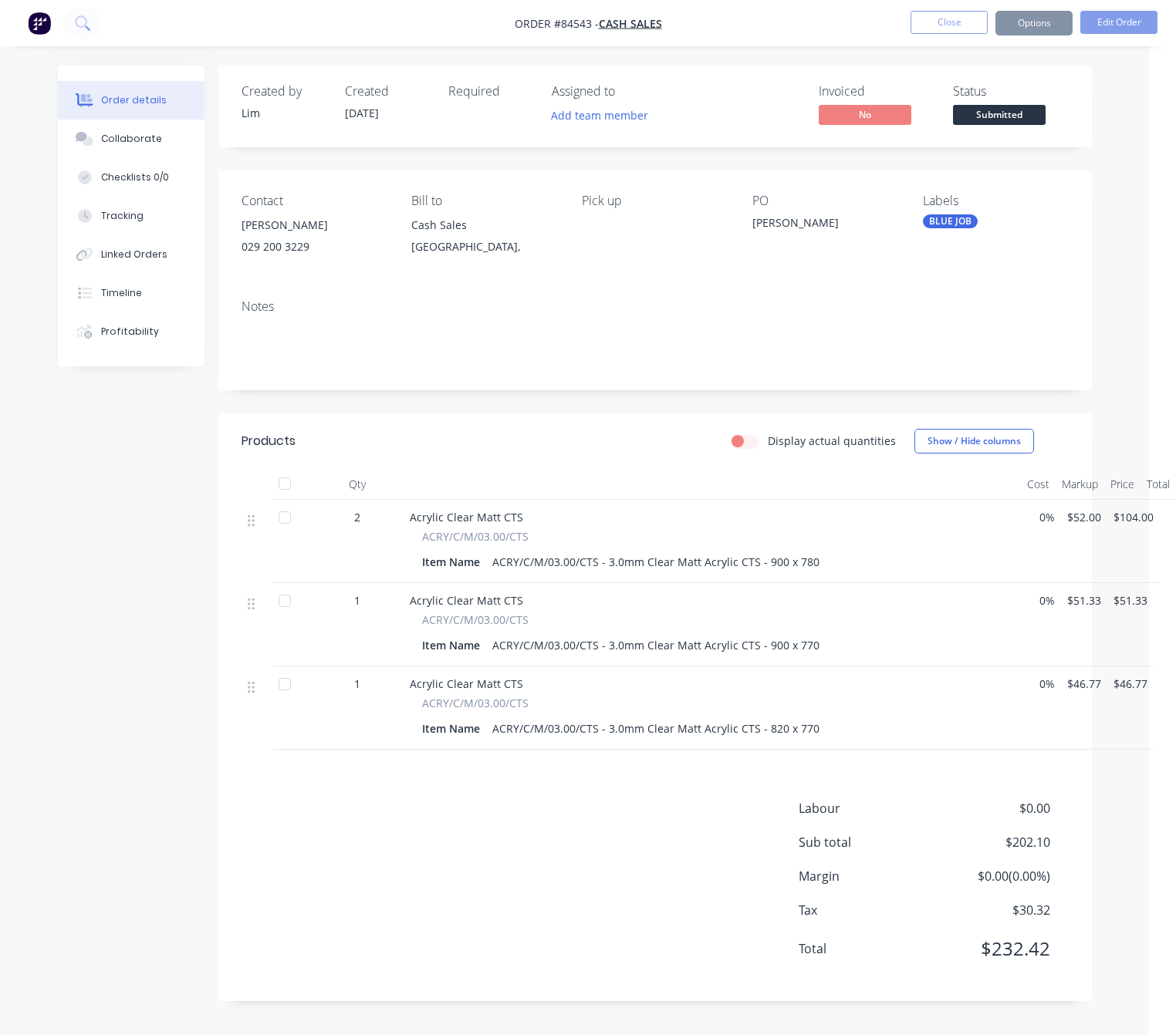
scroll to position [0, 0]
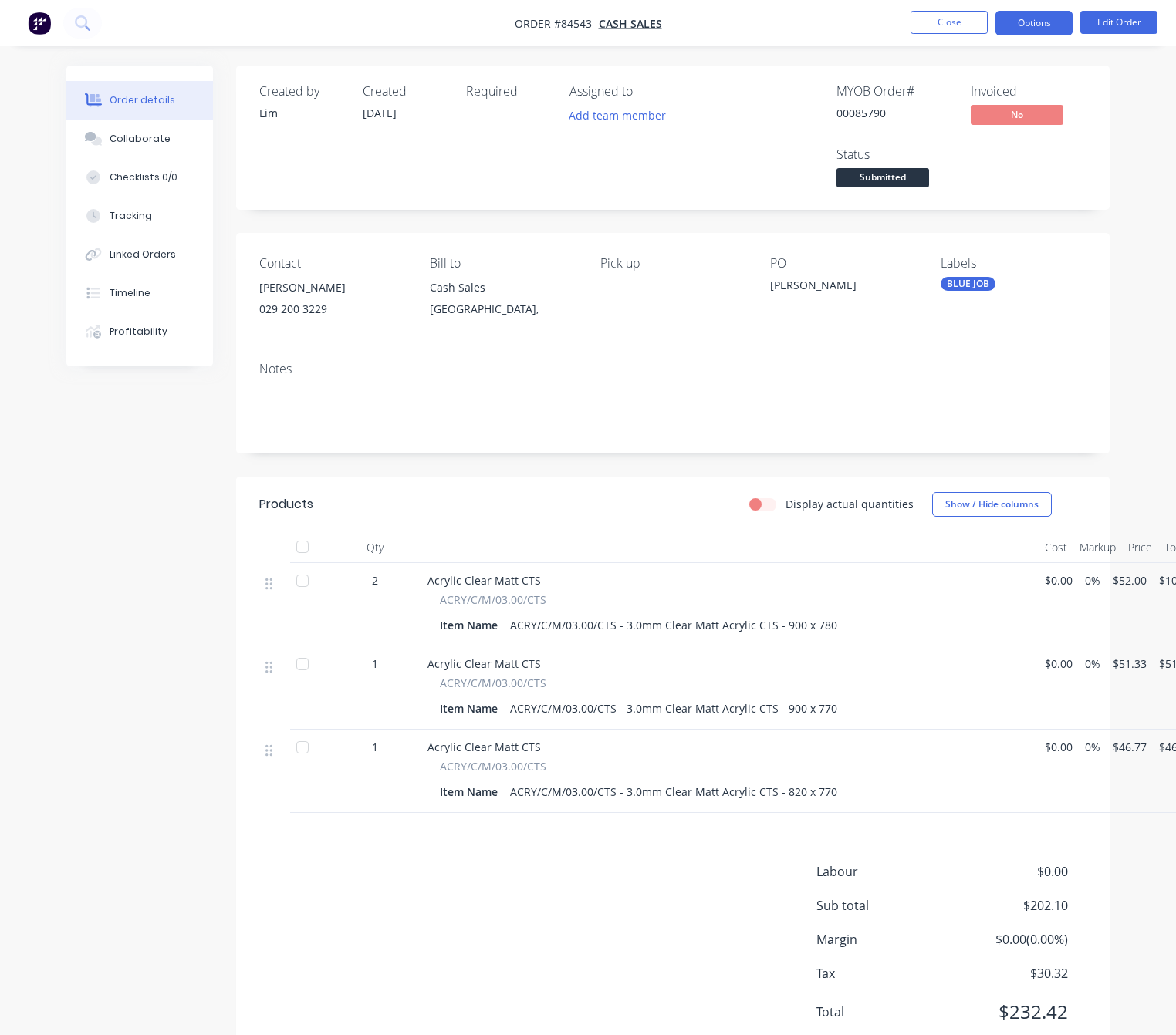
drag, startPoint x: 1037, startPoint y: 20, endPoint x: 1034, endPoint y: 34, distance: 14.3
click at [1037, 20] on button "Options" at bounding box center [1034, 23] width 77 height 25
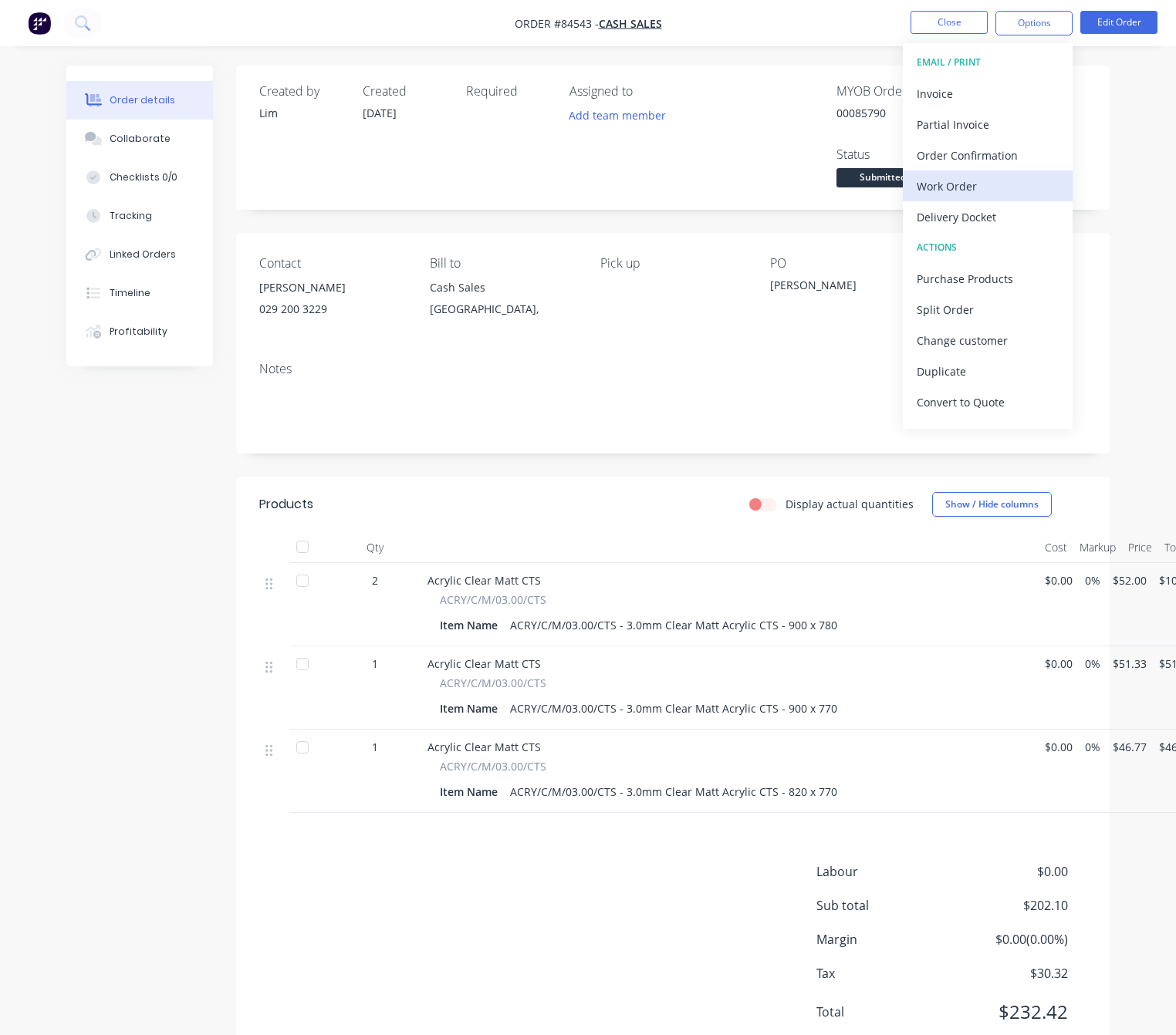
click at [986, 183] on div "Work Order" at bounding box center [987, 186] width 142 height 22
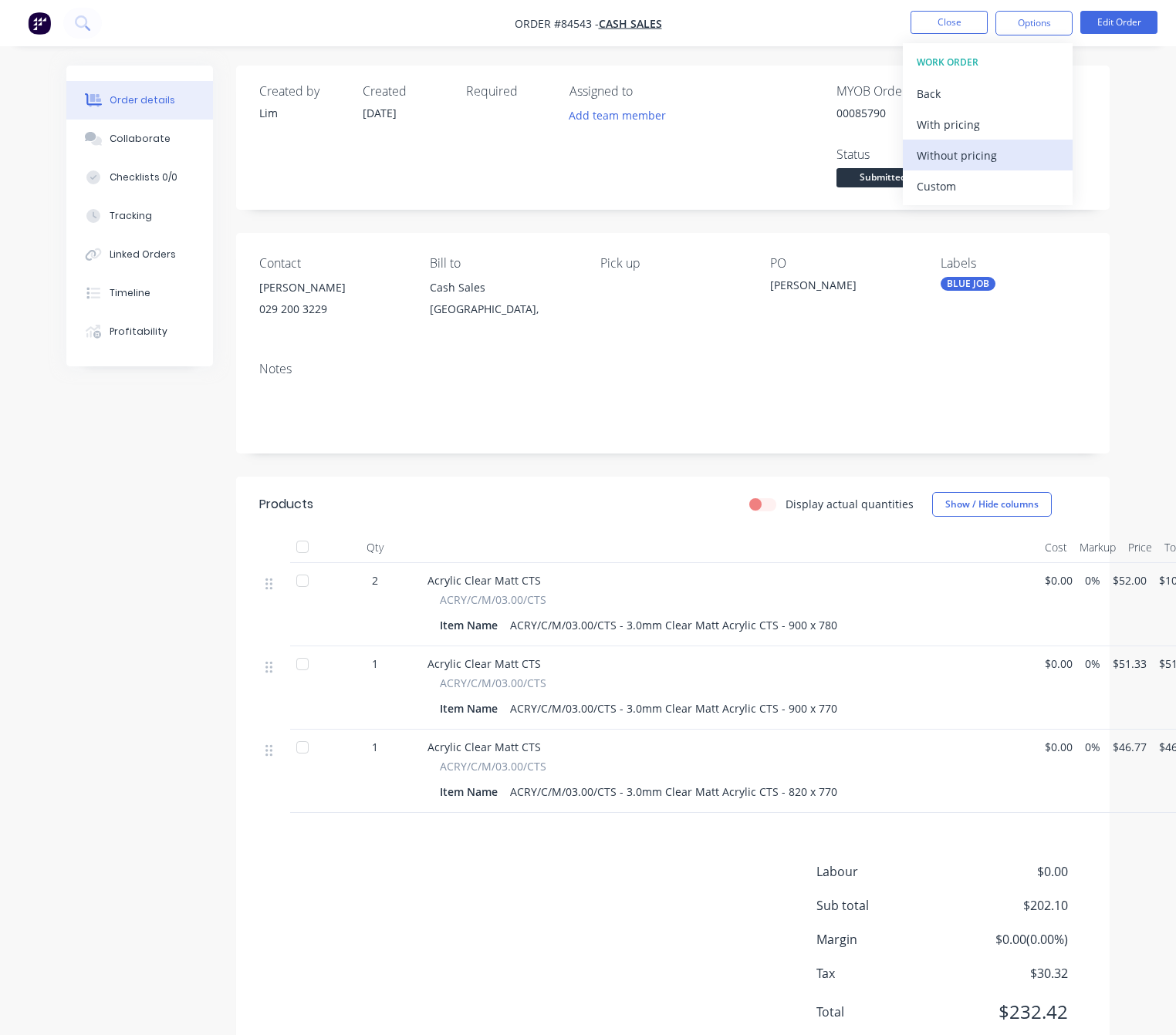
click at [1005, 151] on div "Without pricing" at bounding box center [987, 155] width 142 height 22
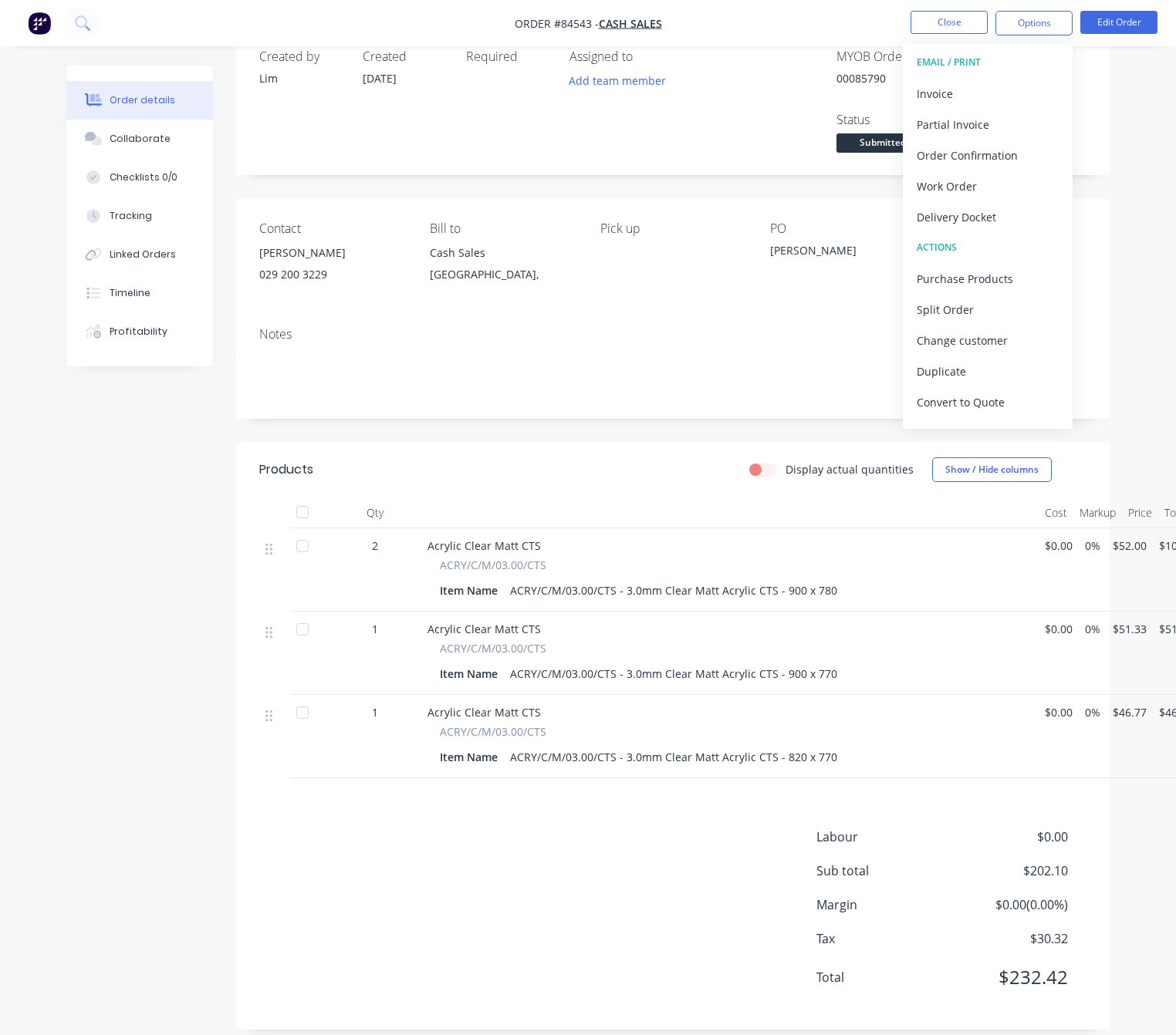
scroll to position [54, 0]
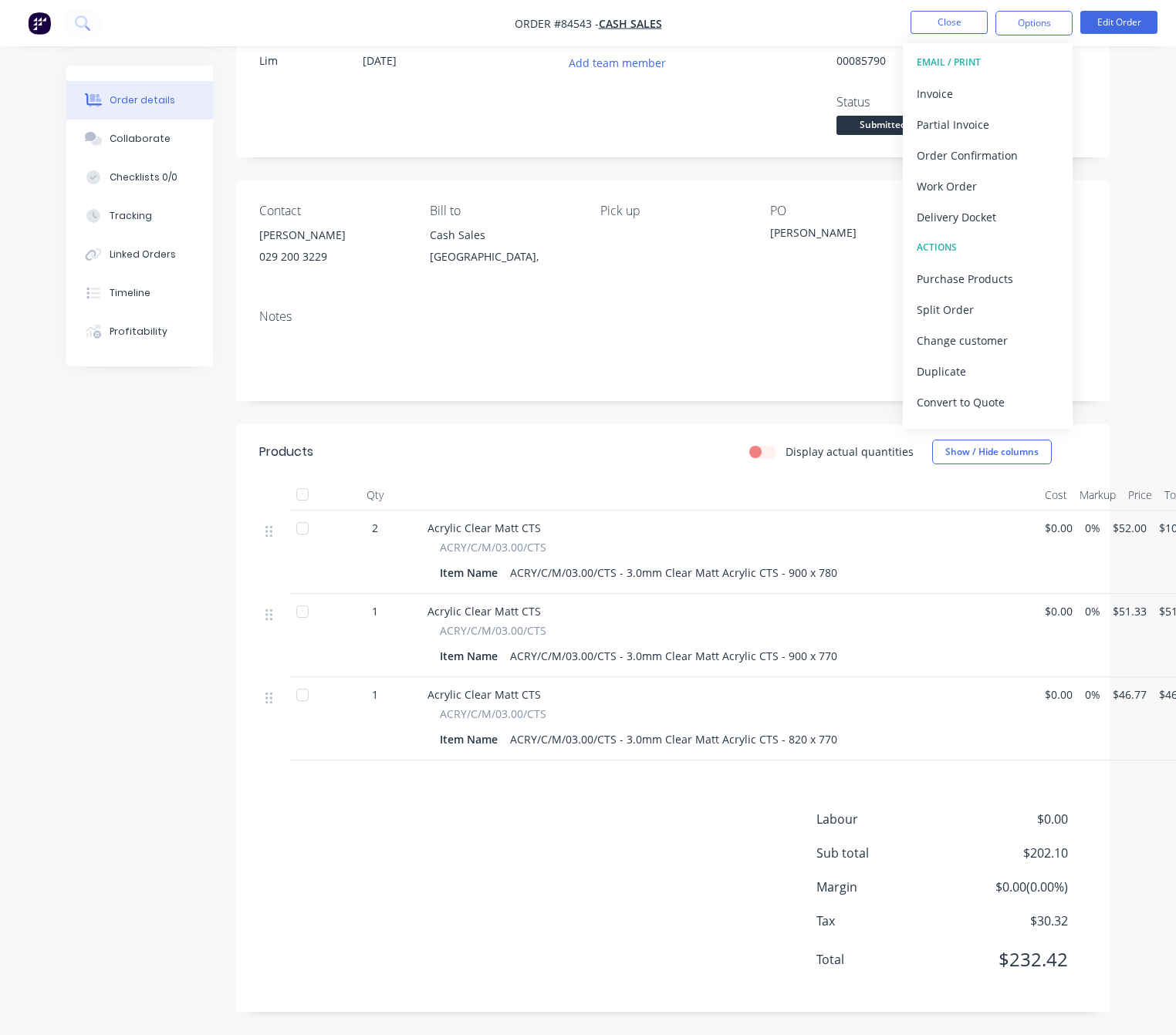
click at [605, 864] on div "Labour $0.00 Sub total $202.10 Margin $0.00 ( 0.00 %) Tax $30.32 Total $232.42" at bounding box center [673, 899] width 827 height 179
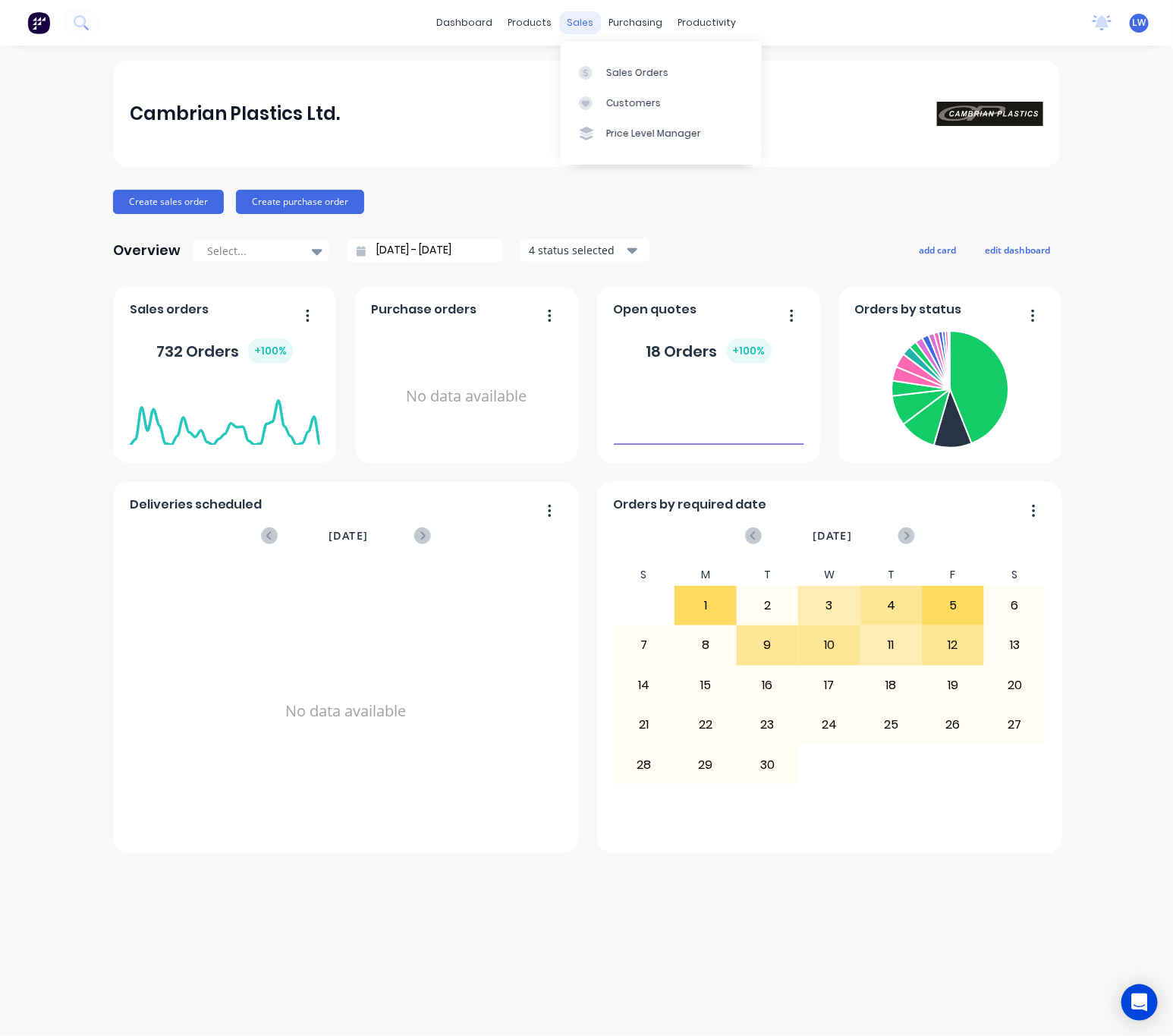
click at [576, 27] on div "sales" at bounding box center [581, 23] width 42 height 23
click at [631, 69] on div "Sales Orders" at bounding box center [637, 72] width 62 height 14
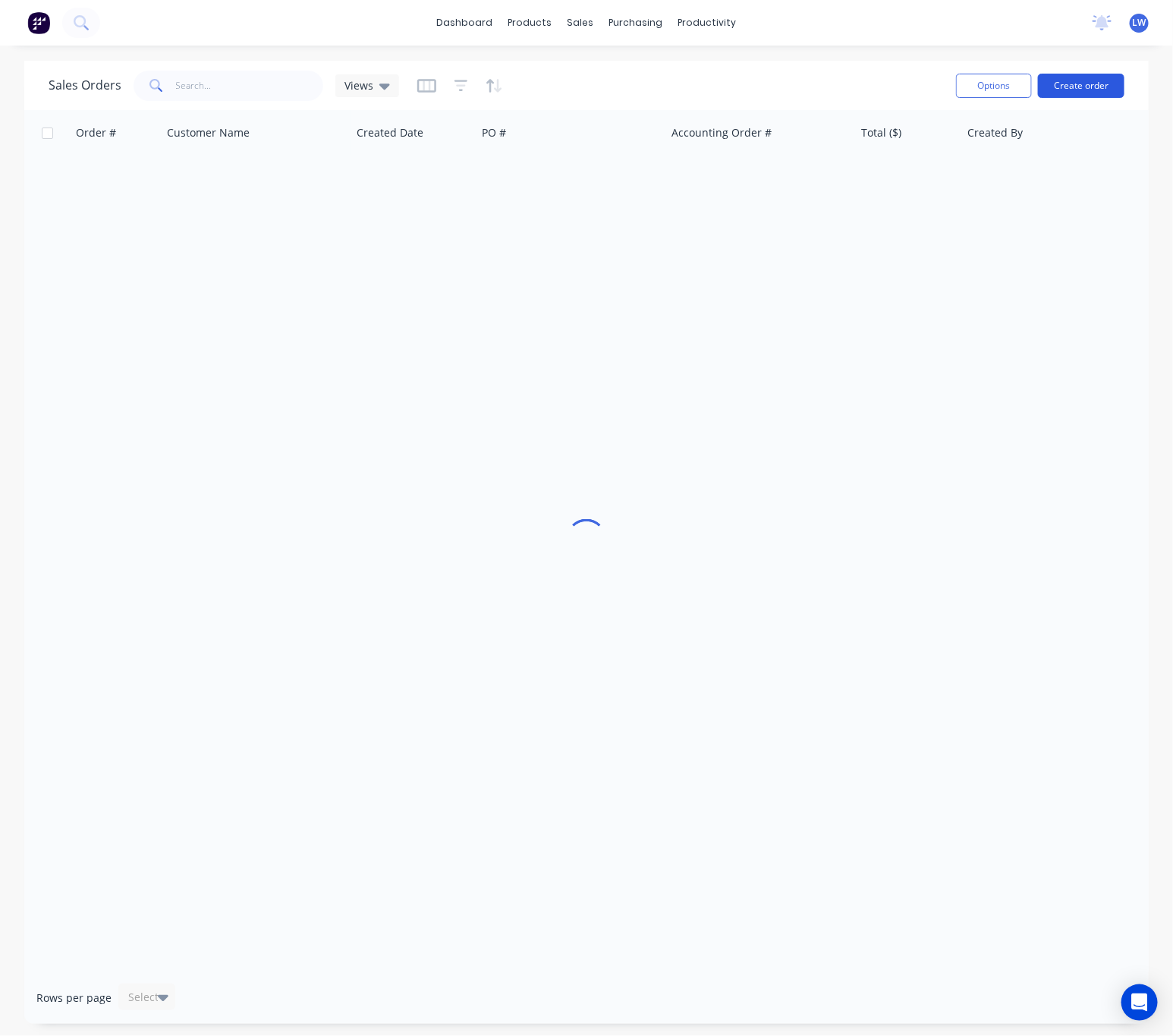
click at [1072, 83] on button "Create order" at bounding box center [1081, 85] width 86 height 24
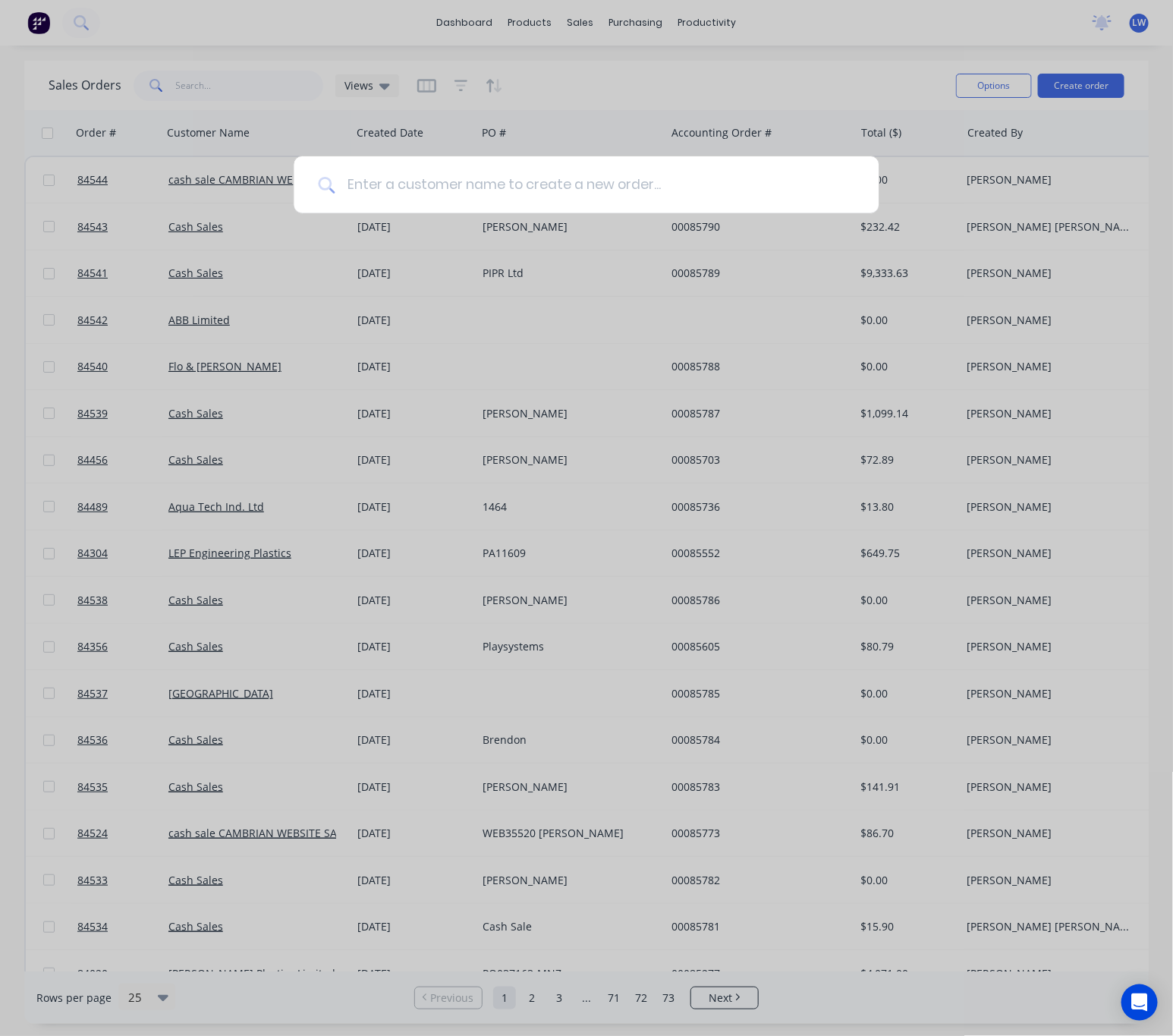
click at [462, 193] on input at bounding box center [595, 184] width 520 height 57
click at [377, 182] on input "cas hSale" at bounding box center [589, 184] width 508 height 57
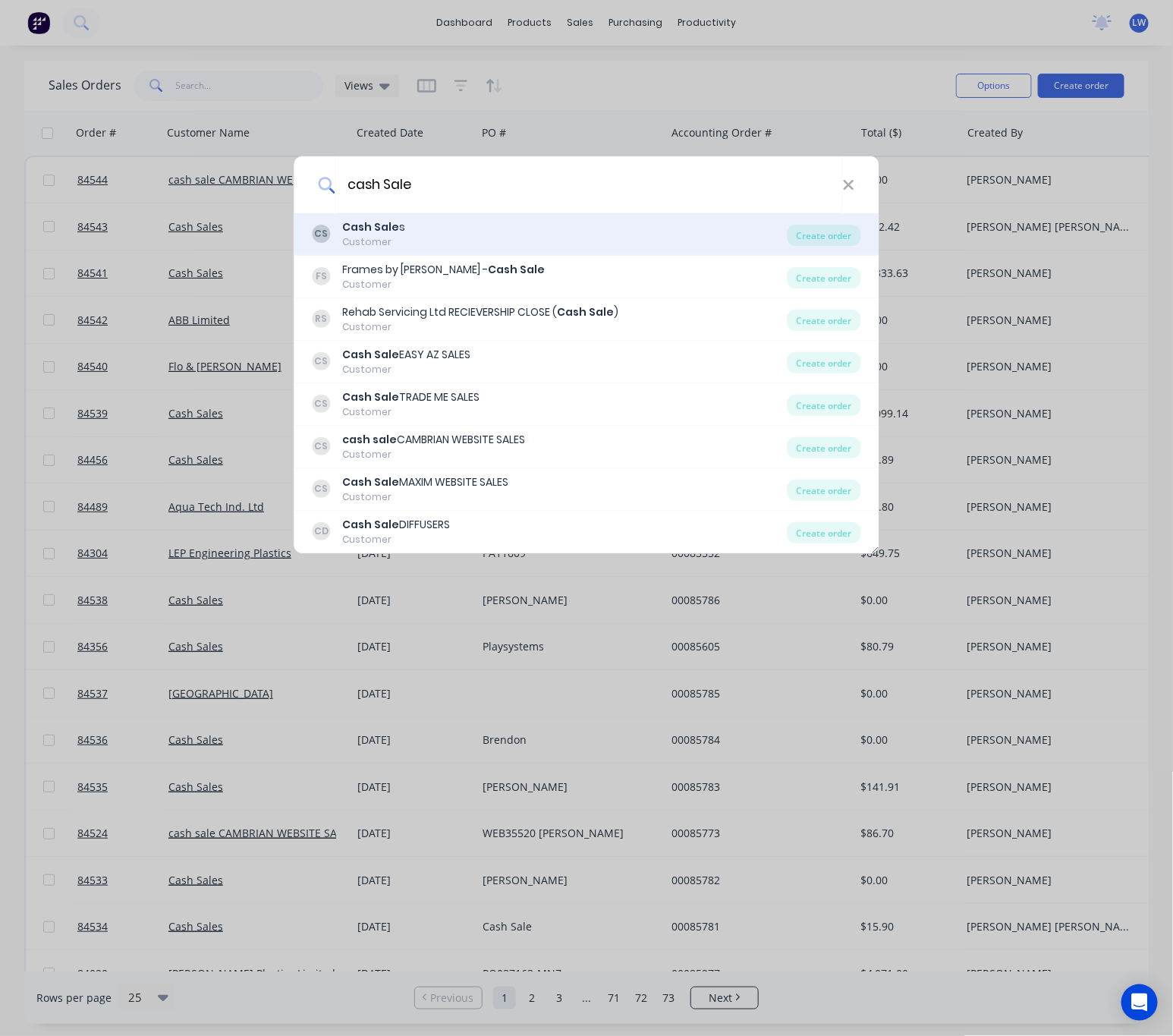
type input "cash Sale"
click at [481, 244] on div "CS Cash Sale s Customer" at bounding box center [550, 233] width 475 height 30
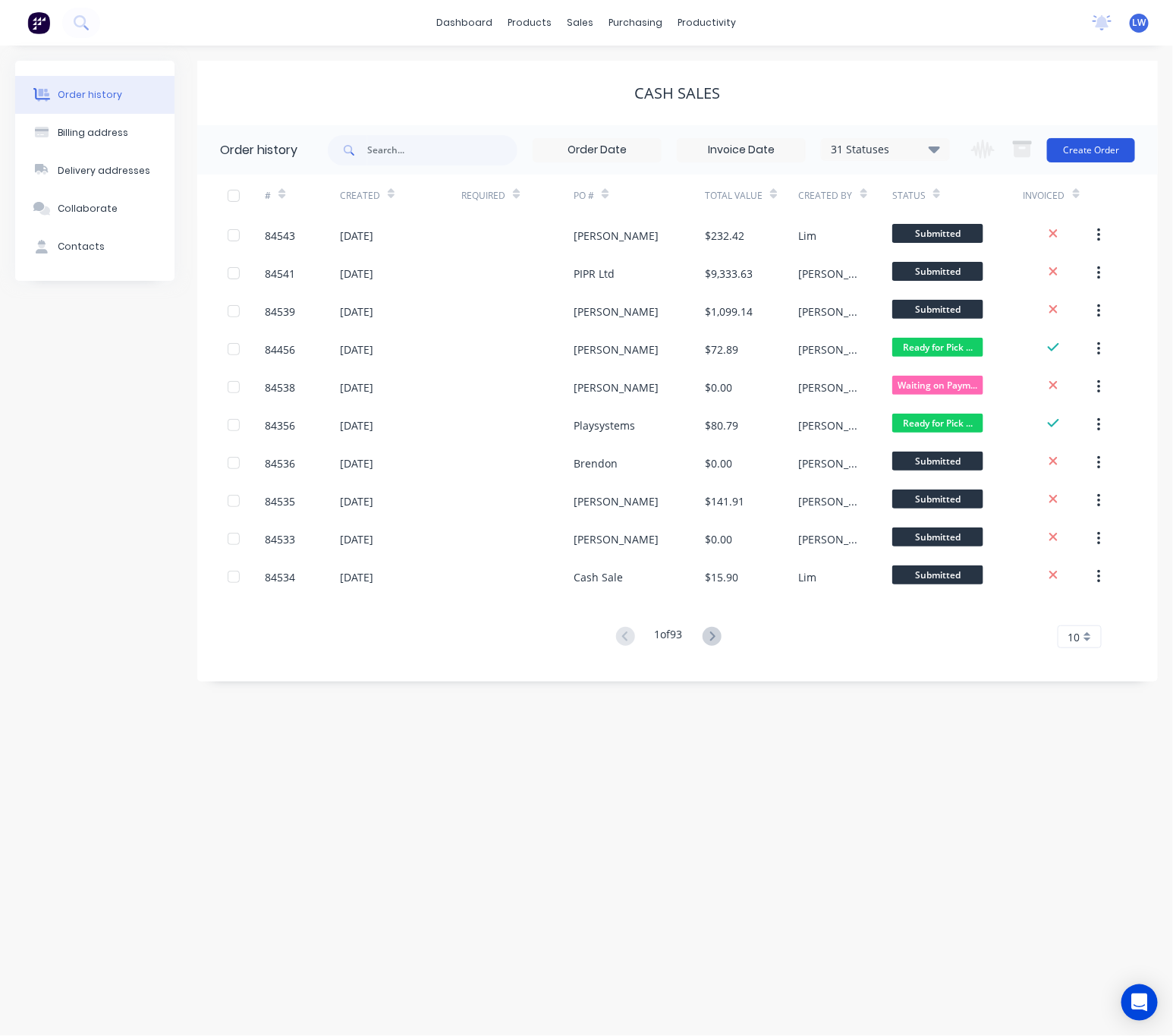
click at [1068, 142] on button "Create Order" at bounding box center [1091, 151] width 88 height 24
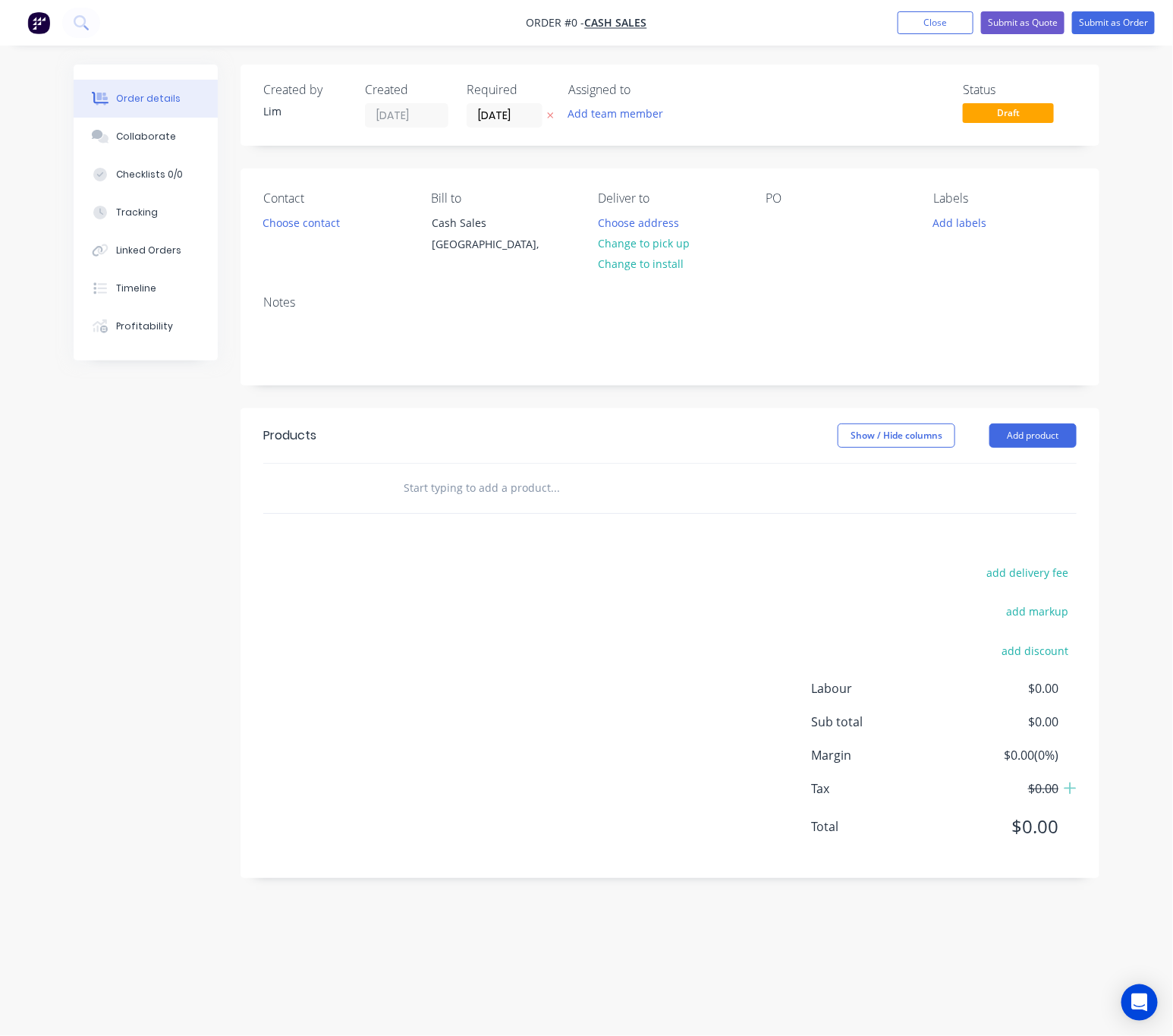
click at [554, 117] on button "button" at bounding box center [551, 116] width 16 height 18
click at [297, 214] on button "Choose contact" at bounding box center [302, 221] width 93 height 20
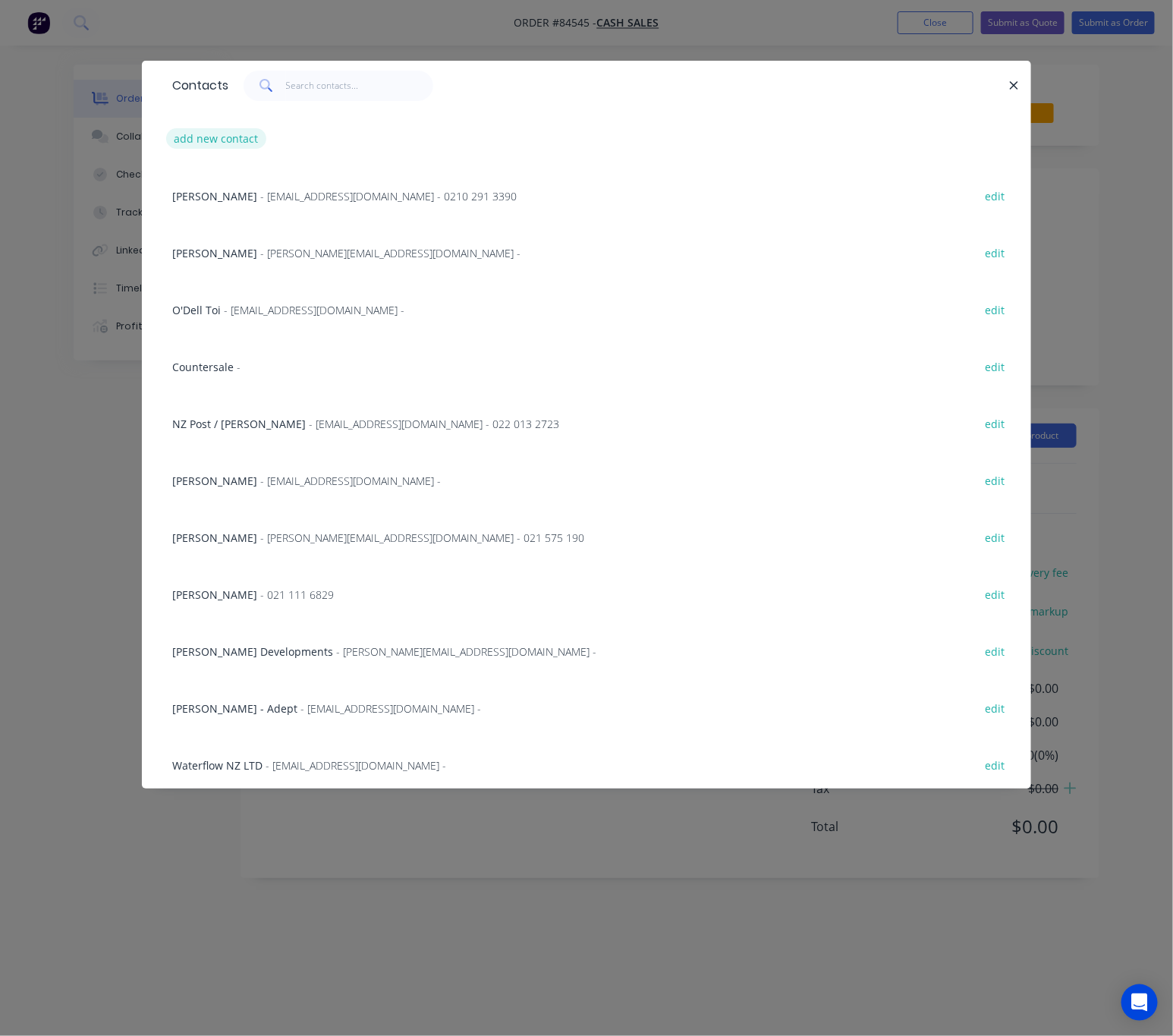
click at [229, 133] on button "add new contact" at bounding box center [216, 138] width 100 height 20
select select "NZ"
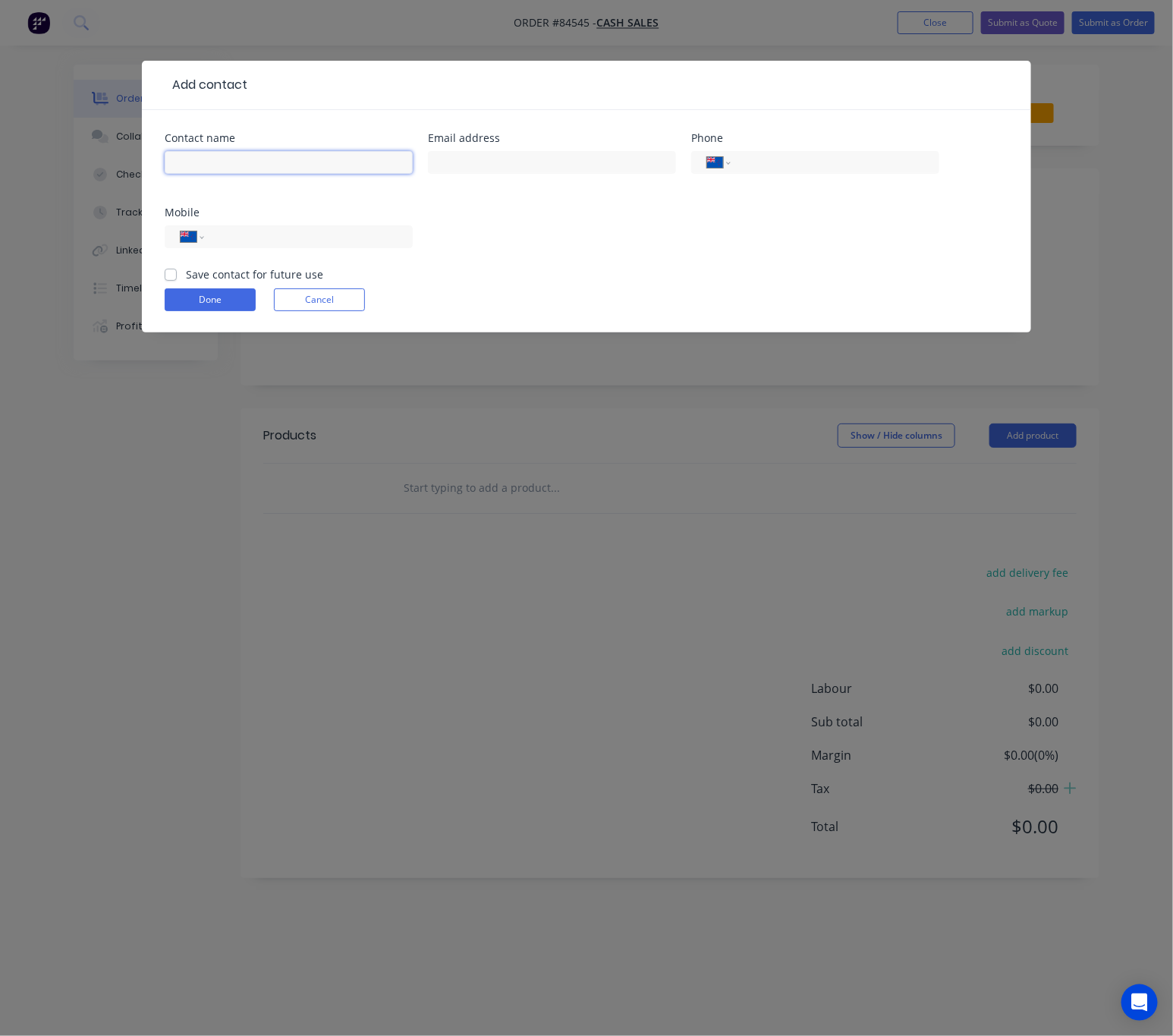
click at [271, 151] on input "text" at bounding box center [289, 163] width 248 height 23
type input "Jen"
click at [471, 155] on input "text" at bounding box center [552, 163] width 248 height 23
type input "jenxu17@gmail.com"
click at [285, 229] on input "tel" at bounding box center [306, 237] width 182 height 18
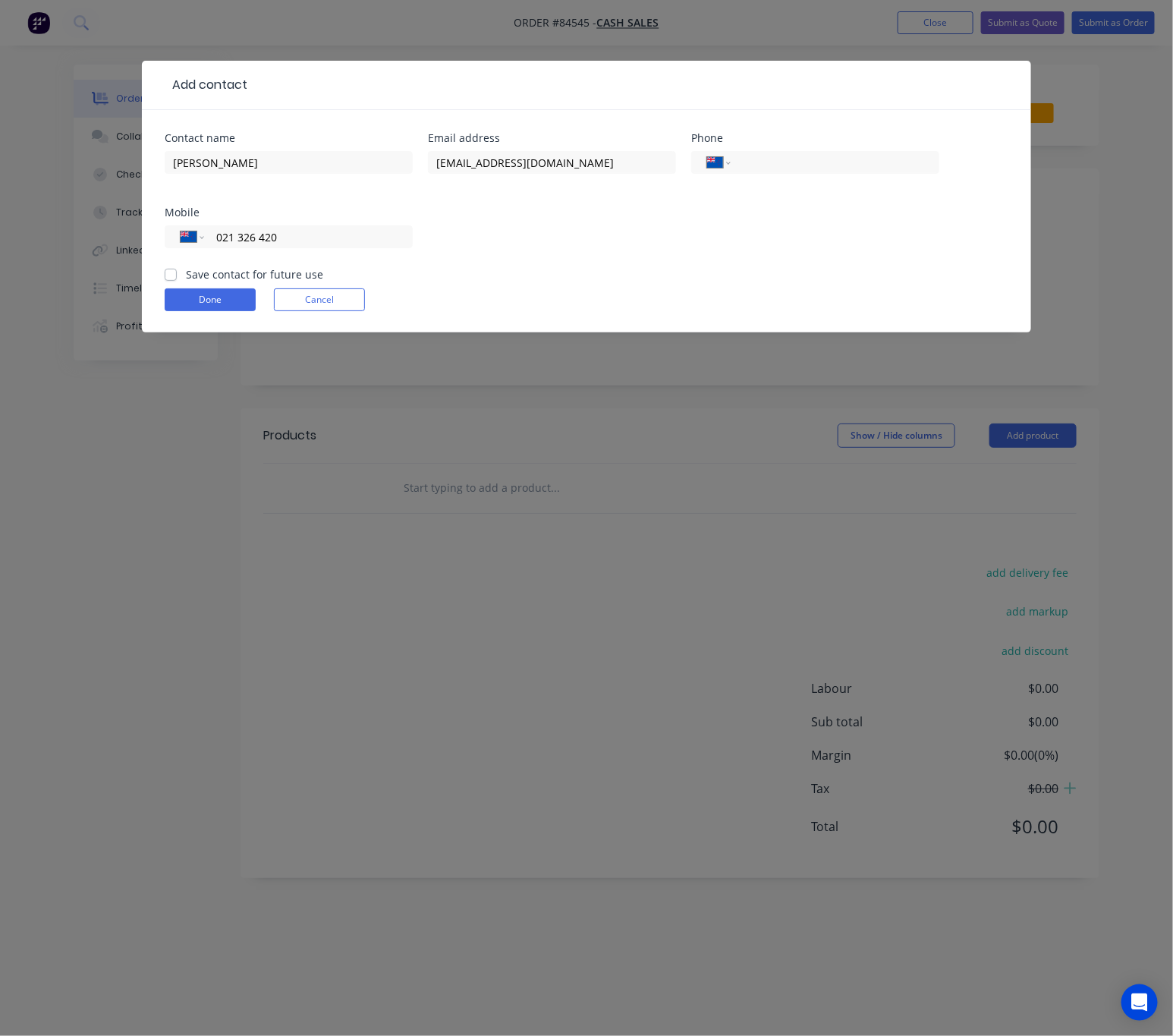
type input "021 326 420"
drag, startPoint x: 171, startPoint y: 278, endPoint x: 196, endPoint y: 290, distance: 27.7
click at [186, 276] on label "Save contact for future use" at bounding box center [254, 274] width 138 height 16
click at [171, 276] on input "Save contact for future use" at bounding box center [171, 274] width 12 height 14
checkbox input "true"
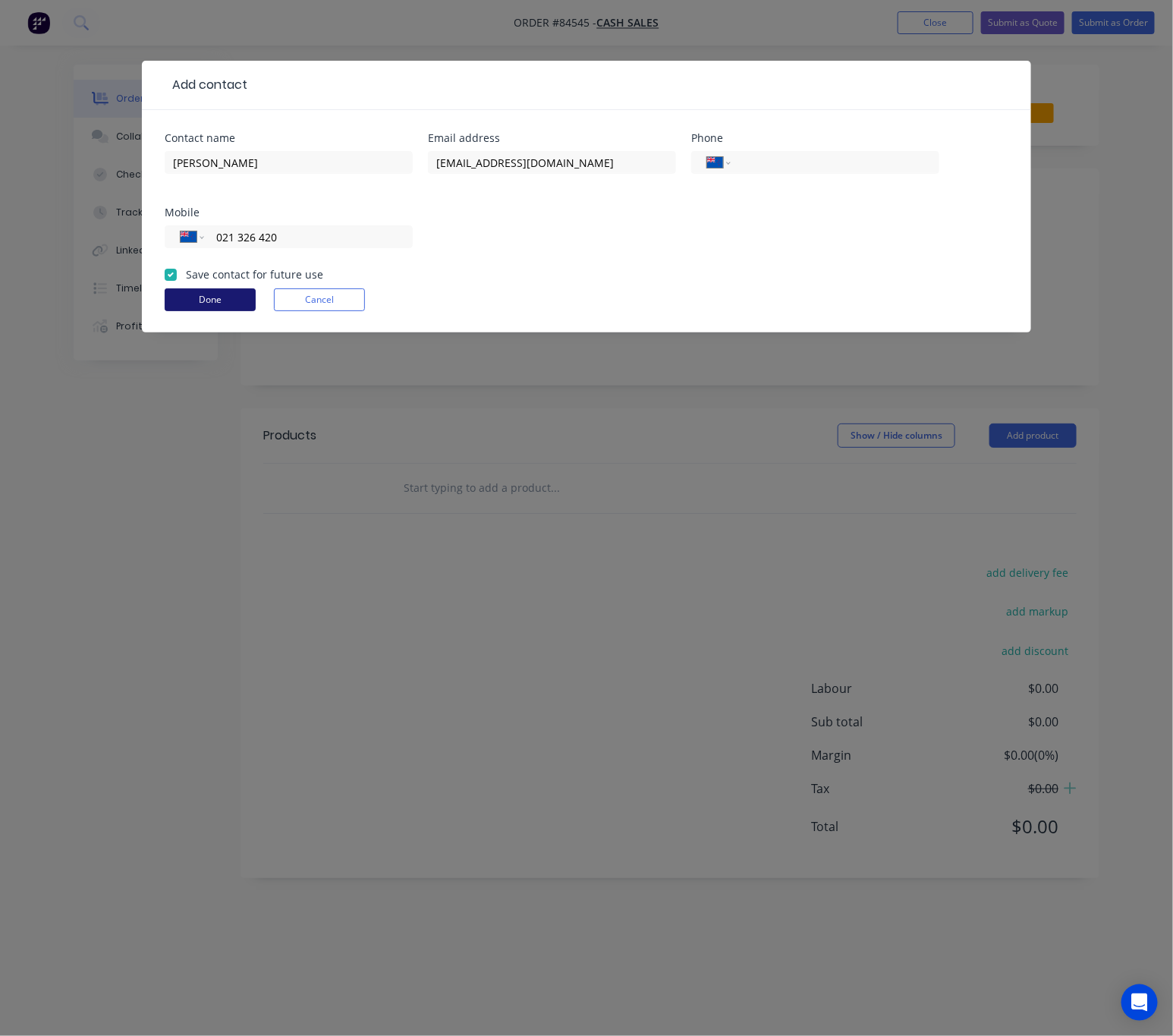
click at [217, 300] on button "Done" at bounding box center [210, 299] width 91 height 23
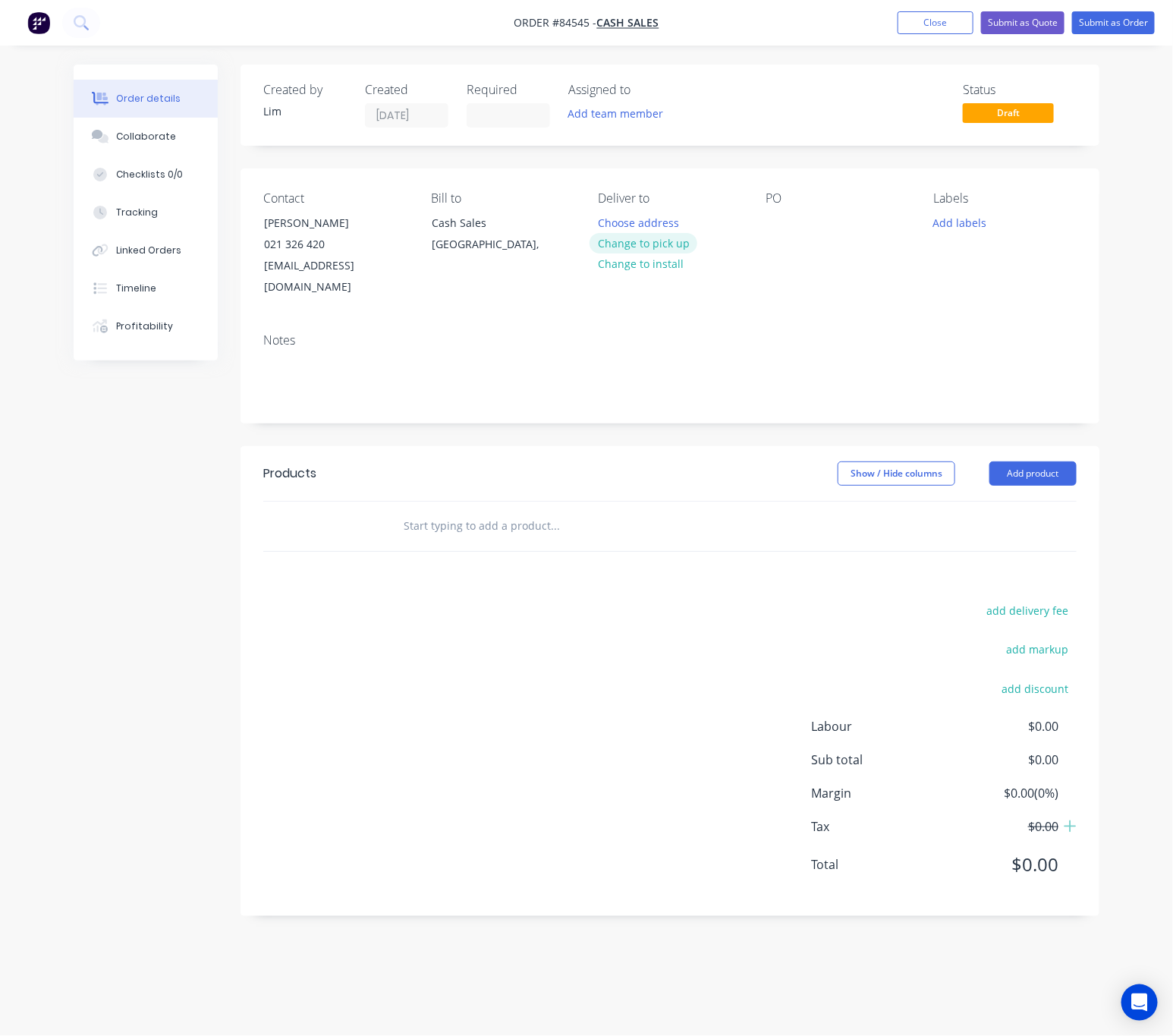
click at [665, 242] on button "Change to pick up" at bounding box center [643, 242] width 108 height 20
click at [650, 241] on button "Change to delivery" at bounding box center [645, 243] width 111 height 20
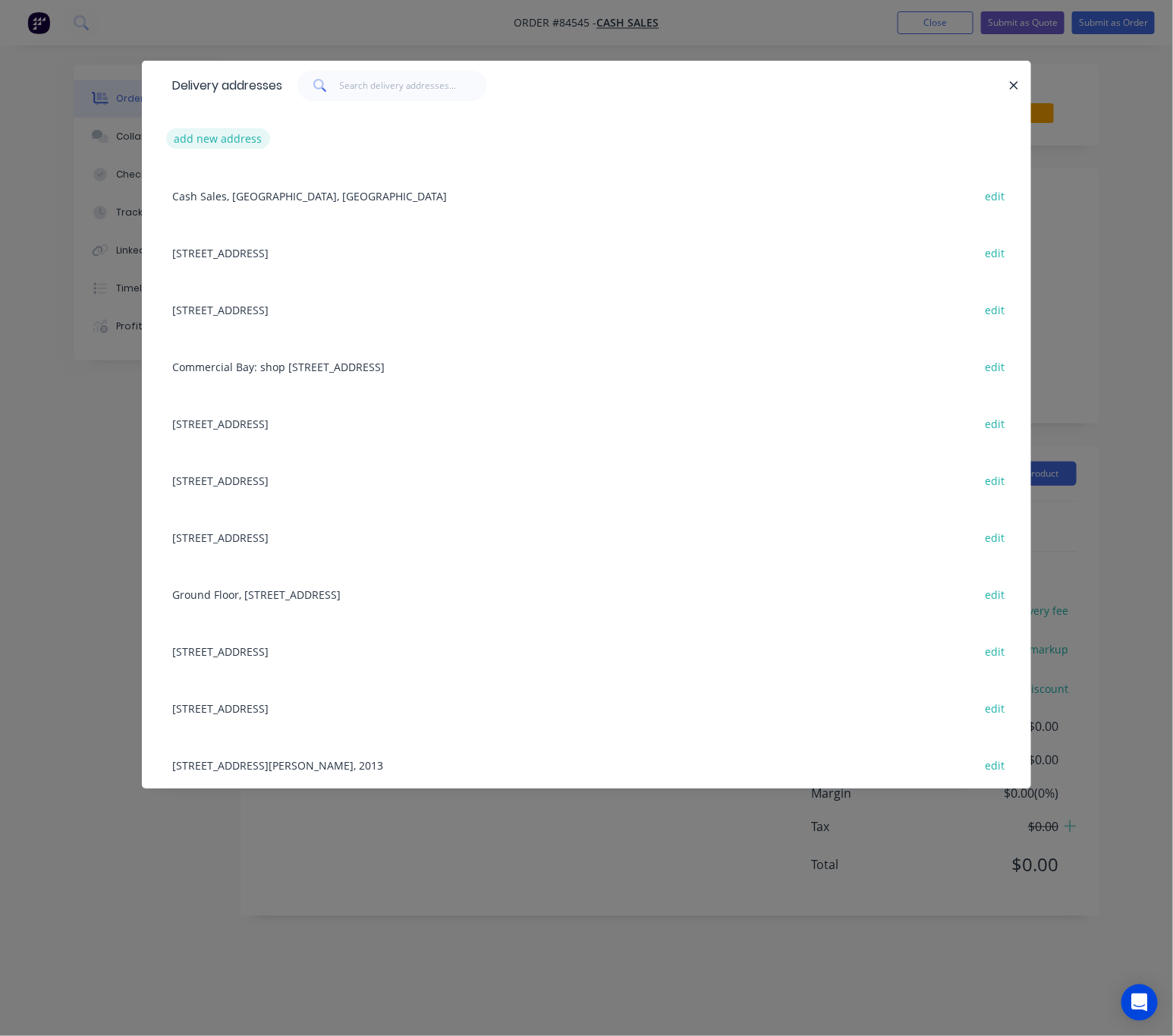
click at [231, 143] on button "add new address" at bounding box center [217, 138] width 104 height 20
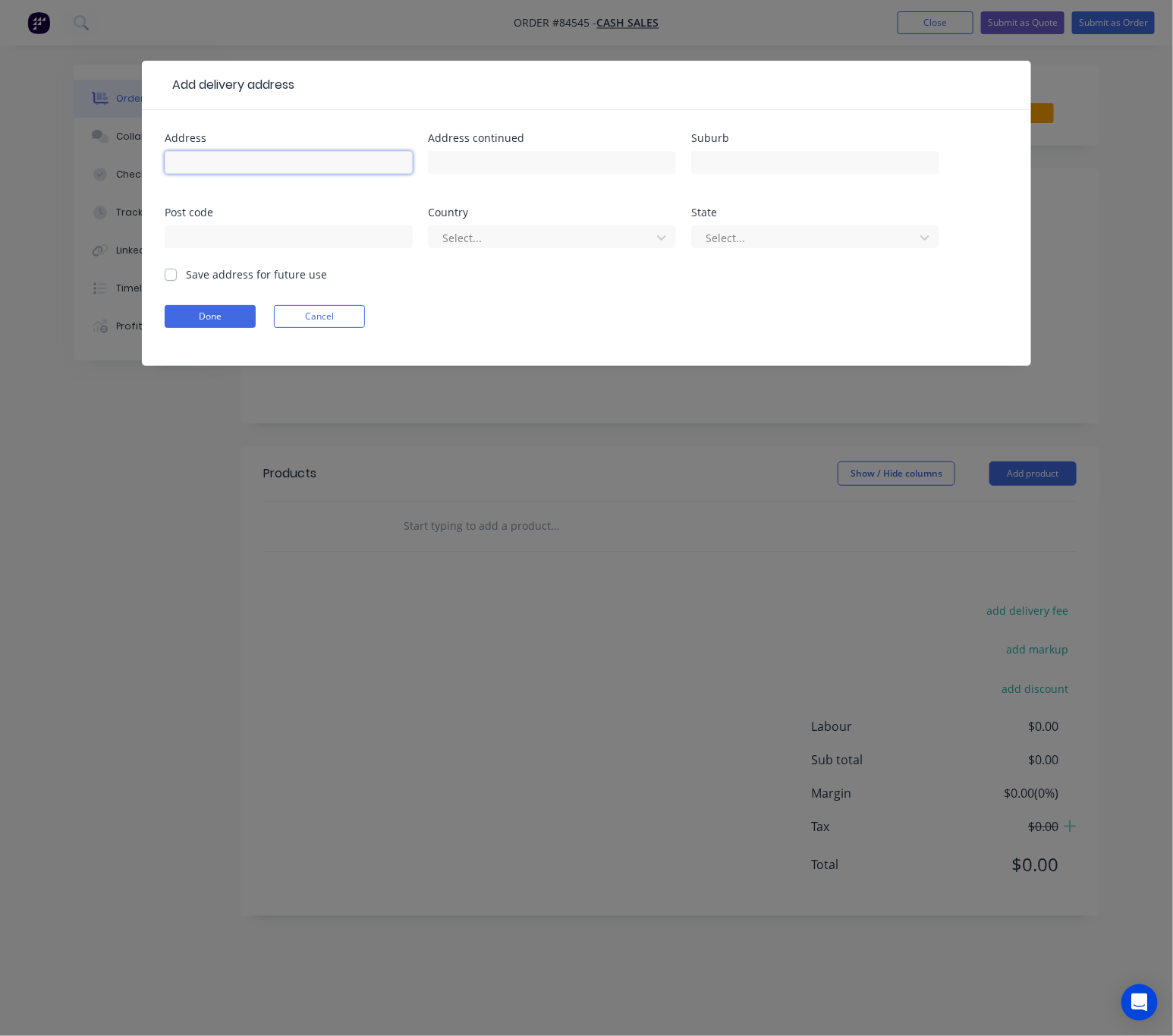
click at [254, 158] on input "text" at bounding box center [289, 163] width 248 height 23
drag, startPoint x: 325, startPoint y: 166, endPoint x: 132, endPoint y: 159, distance: 193.1
click at [132, 159] on div "Add delivery address Address 138 Bucklands Beach Road Address continued Suburb …" at bounding box center [586, 518] width 1173 height 1036
type input "138 Bucklands Beach Road"
click at [560, 159] on input "text" at bounding box center [552, 163] width 248 height 23
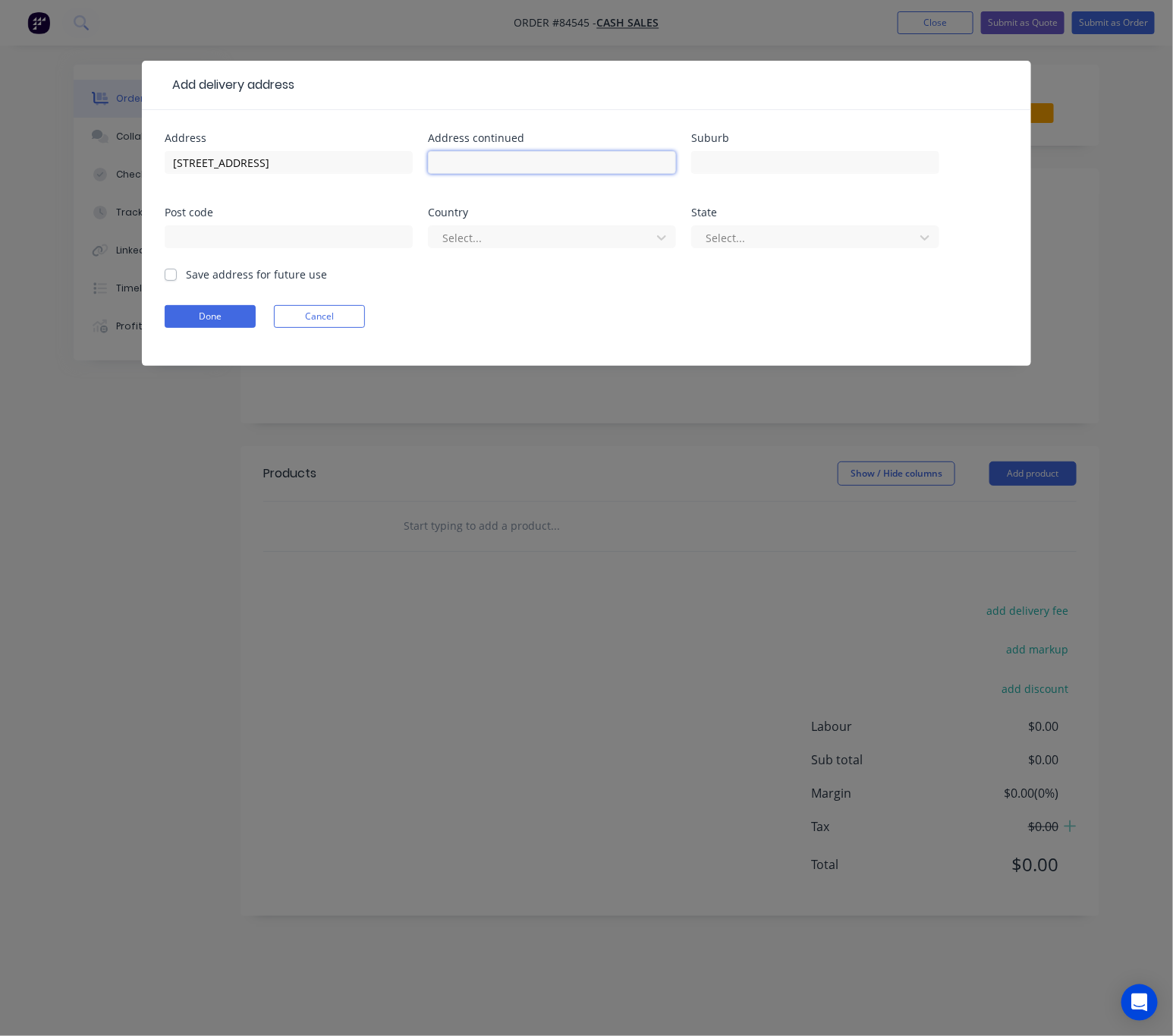
paste input "138 Bucklands Beach Road, Bucklands Beach, Auckland 2012"
drag, startPoint x: 506, startPoint y: 165, endPoint x: 324, endPoint y: 166, distance: 182.0
click at [324, 166] on div "Address 138 Bucklands Beach Road Address continued 138 Bucklands Beach Road, Bu…" at bounding box center [587, 200] width 844 height 134
drag, startPoint x: 553, startPoint y: 163, endPoint x: 453, endPoint y: 163, distance: 100.0
click at [413, 163] on div "Address 138 Bucklands Beach Road Address continued Bucklands Beach, Auckland 20…" at bounding box center [587, 200] width 844 height 134
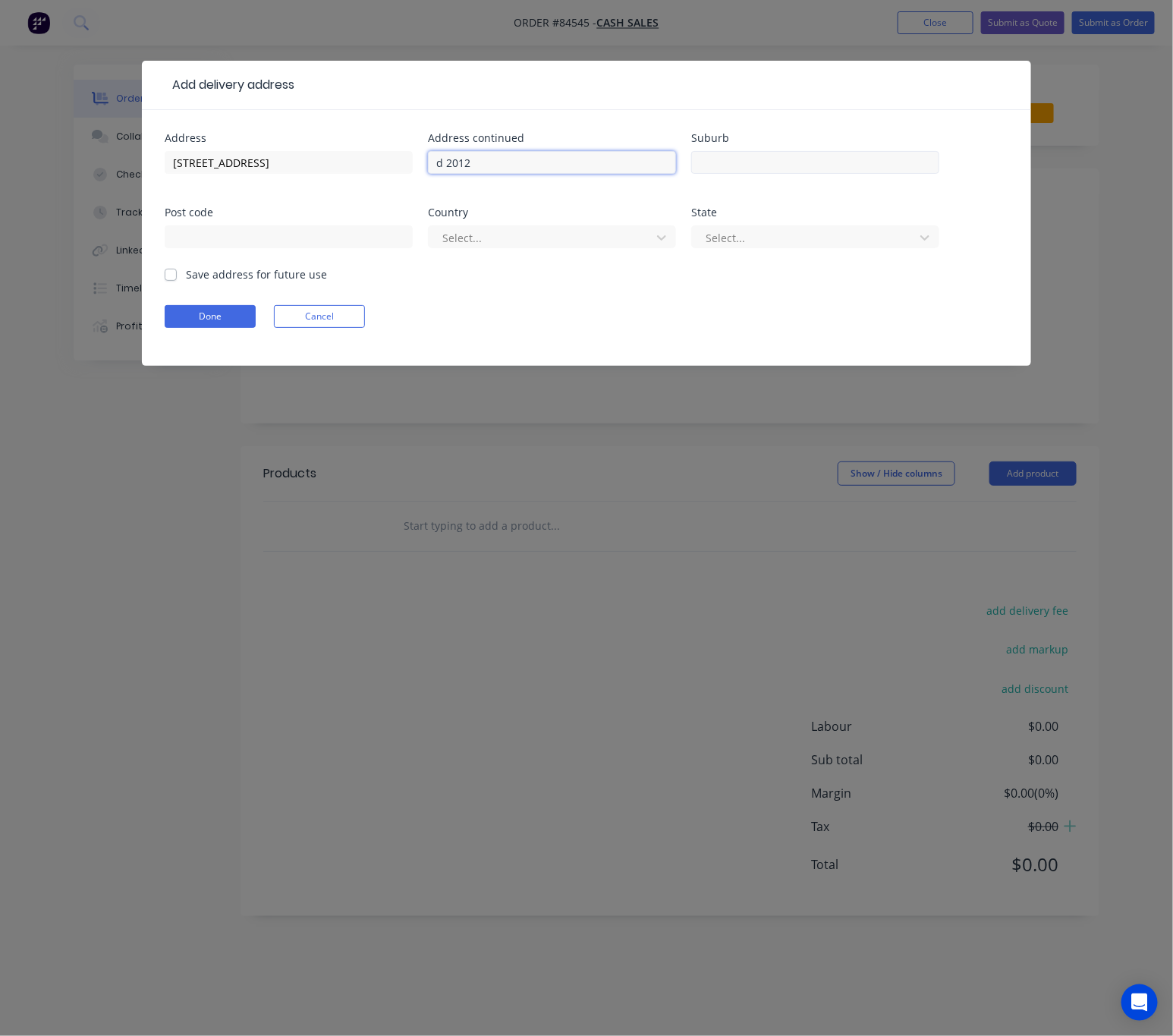
type input "d 2012"
click at [811, 162] on input "text" at bounding box center [816, 163] width 248 height 23
paste input "Bucklands Beach, Aucklan"
type input "Bucklands Beach, Aucklan"
drag, startPoint x: 474, startPoint y: 163, endPoint x: 447, endPoint y: 159, distance: 27.3
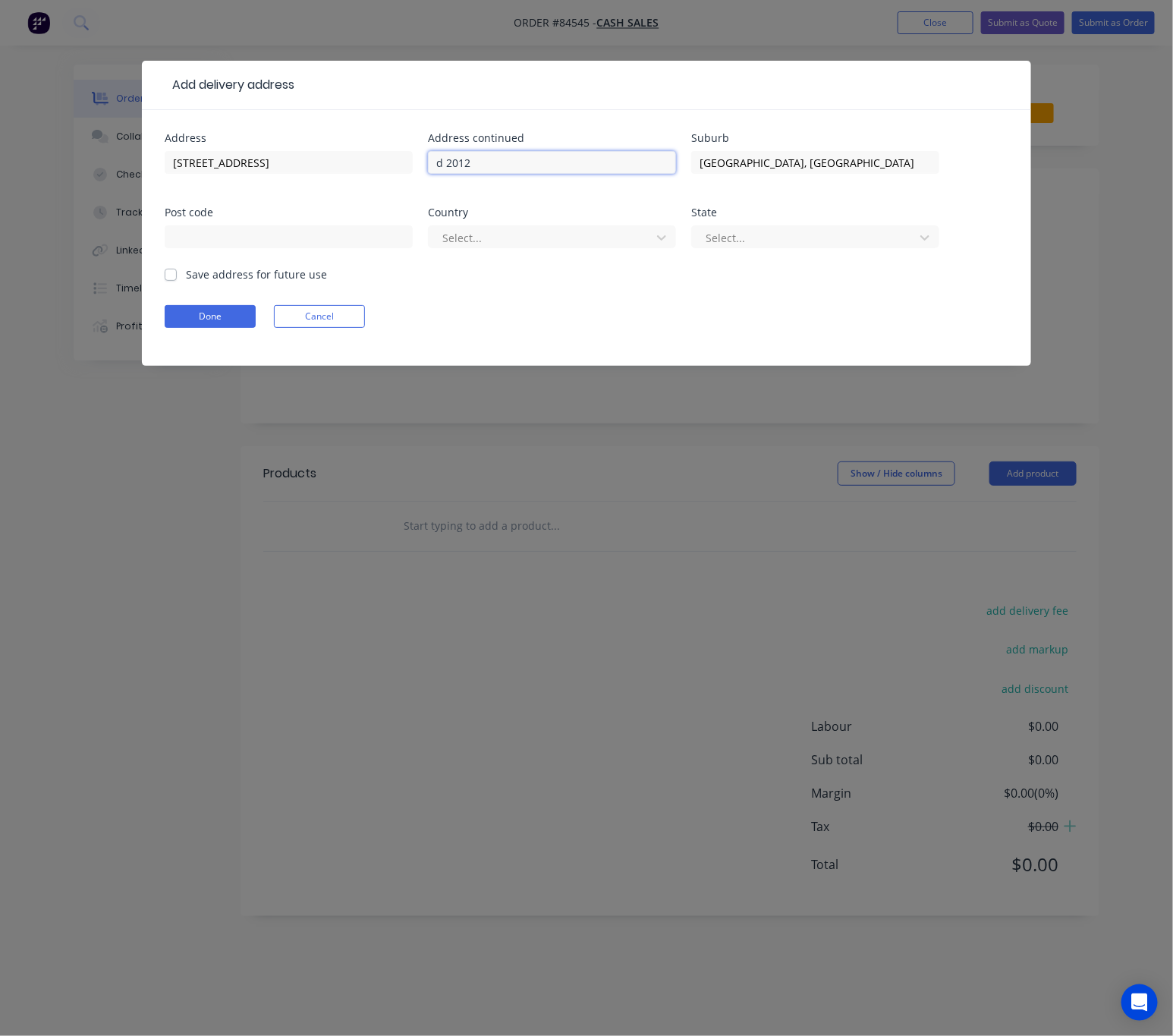
click at [447, 159] on input "d 2012" at bounding box center [552, 163] width 248 height 23
type input "d"
click at [221, 237] on input "text" at bounding box center [289, 237] width 248 height 23
paste input "2012"
type input "2012"
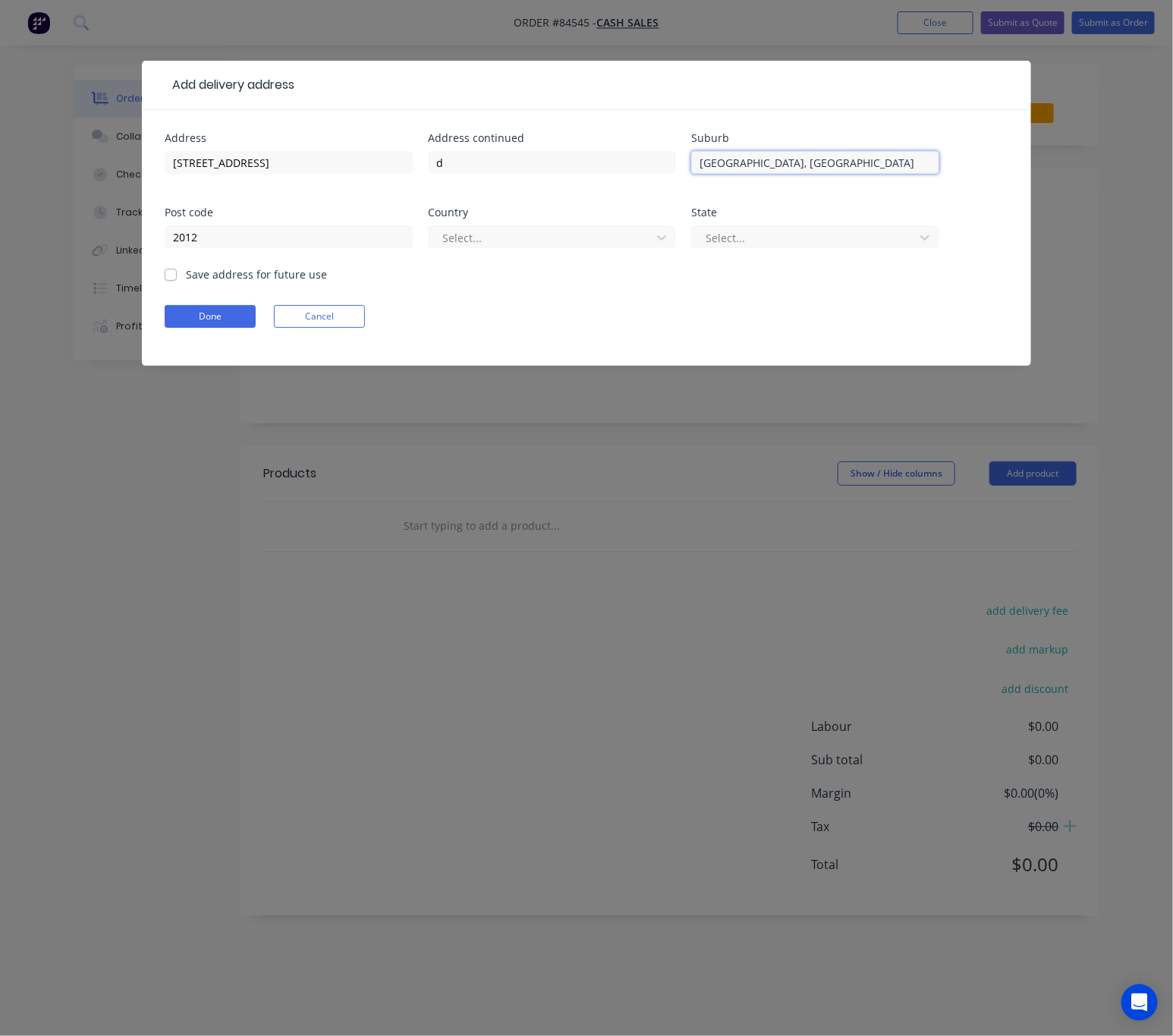
click at [843, 165] on input "Bucklands Beach, Aucklan" at bounding box center [816, 163] width 248 height 23
type input "Bucklands Beach, Auckland"
click at [581, 160] on input "d" at bounding box center [552, 163] width 248 height 23
type input "d"
click at [575, 239] on div at bounding box center [543, 238] width 203 height 19
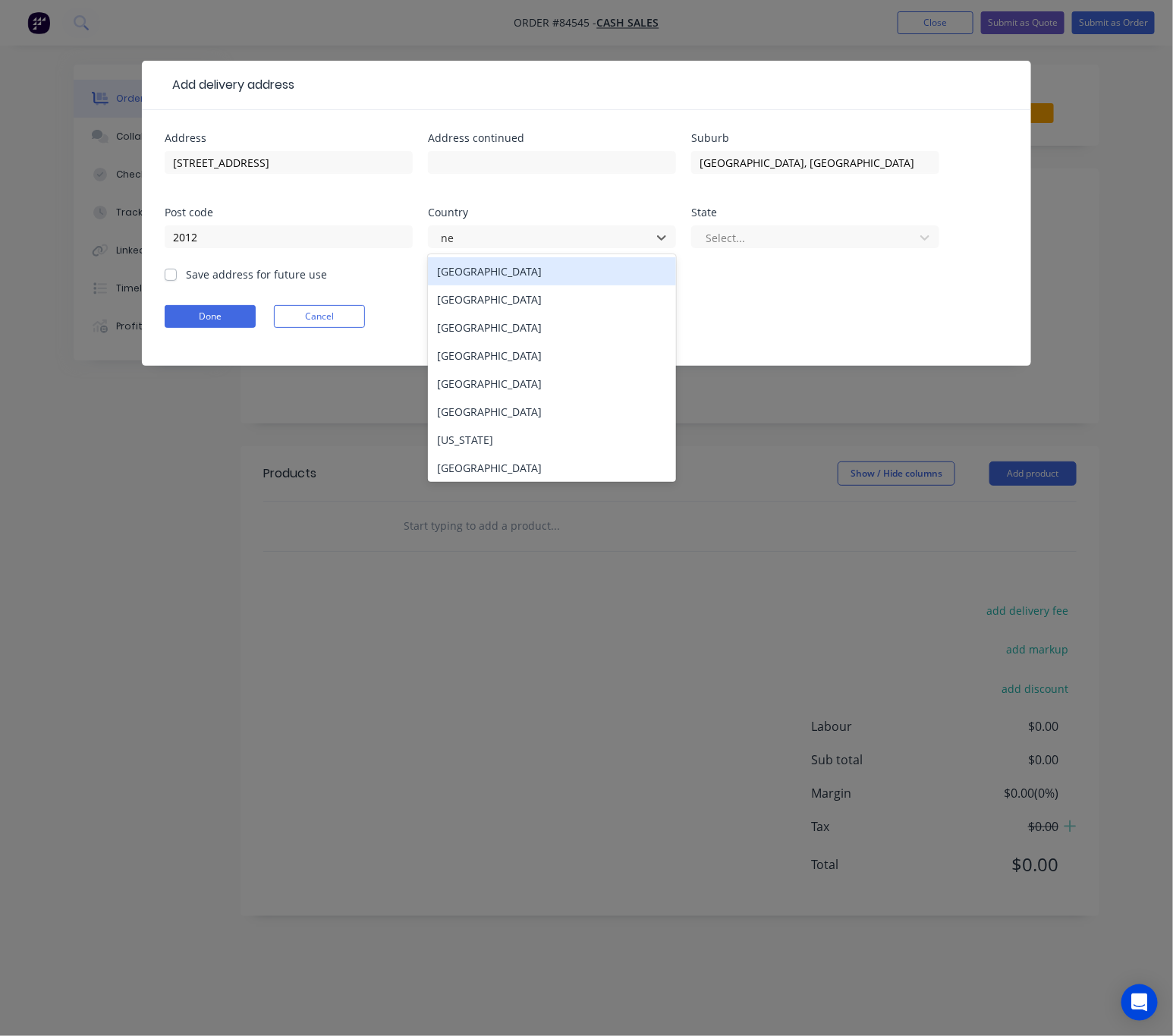
type input "new"
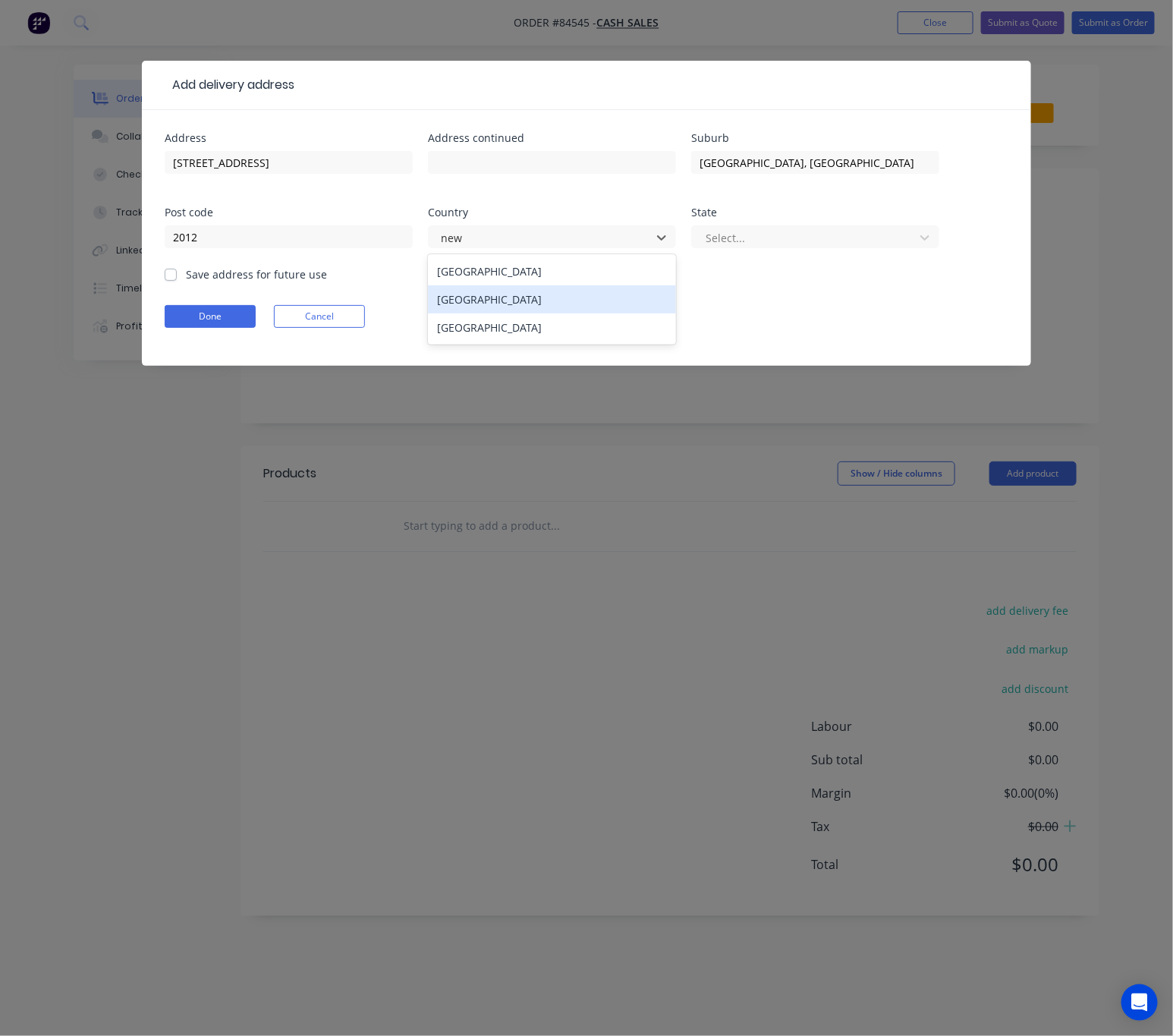
click at [590, 303] on div "New Zealand" at bounding box center [552, 299] width 248 height 28
click at [763, 221] on div "Select..." at bounding box center [816, 244] width 248 height 45
click at [770, 235] on div at bounding box center [806, 238] width 203 height 19
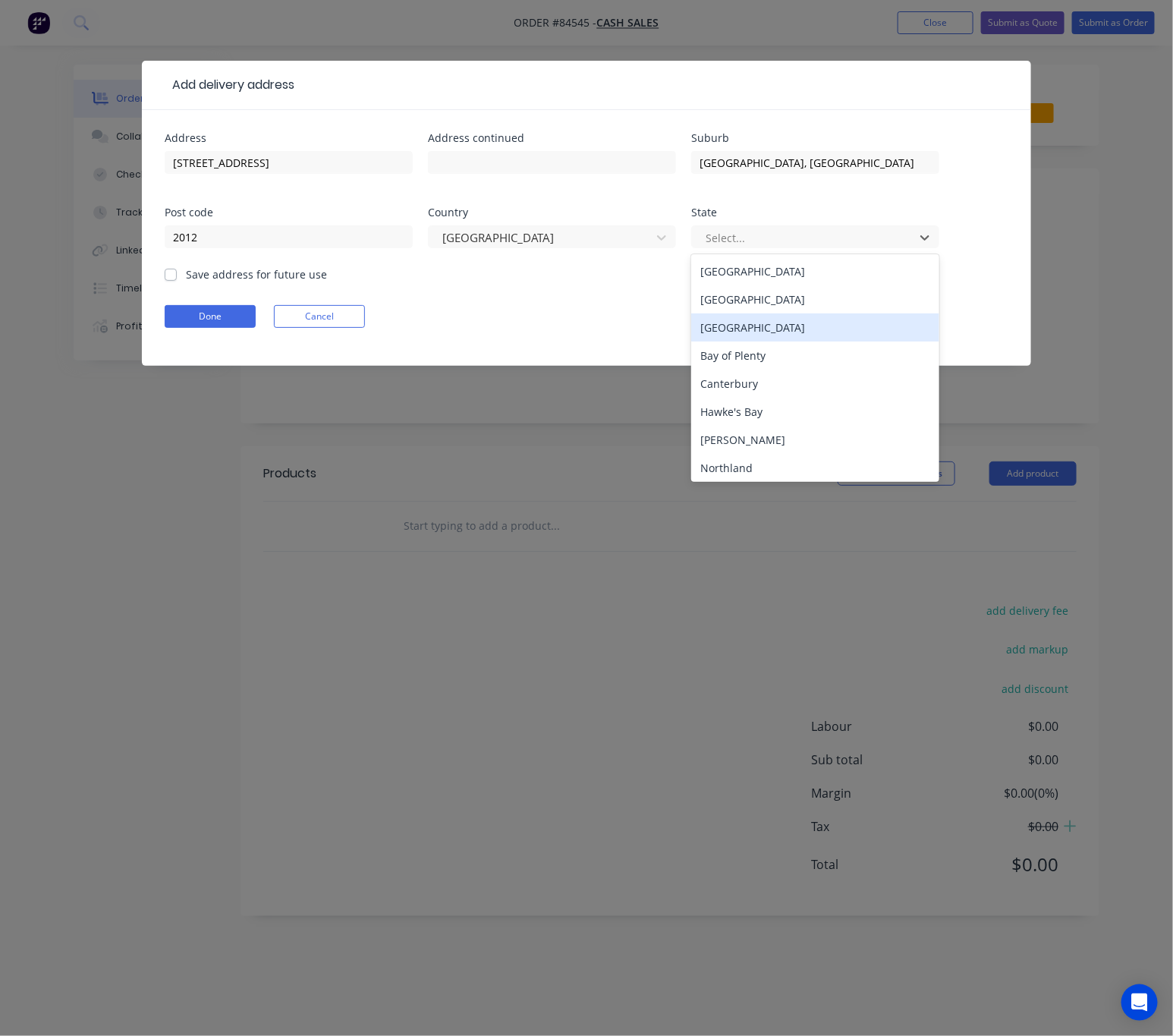
click at [762, 326] on div "Auckland" at bounding box center [816, 327] width 248 height 28
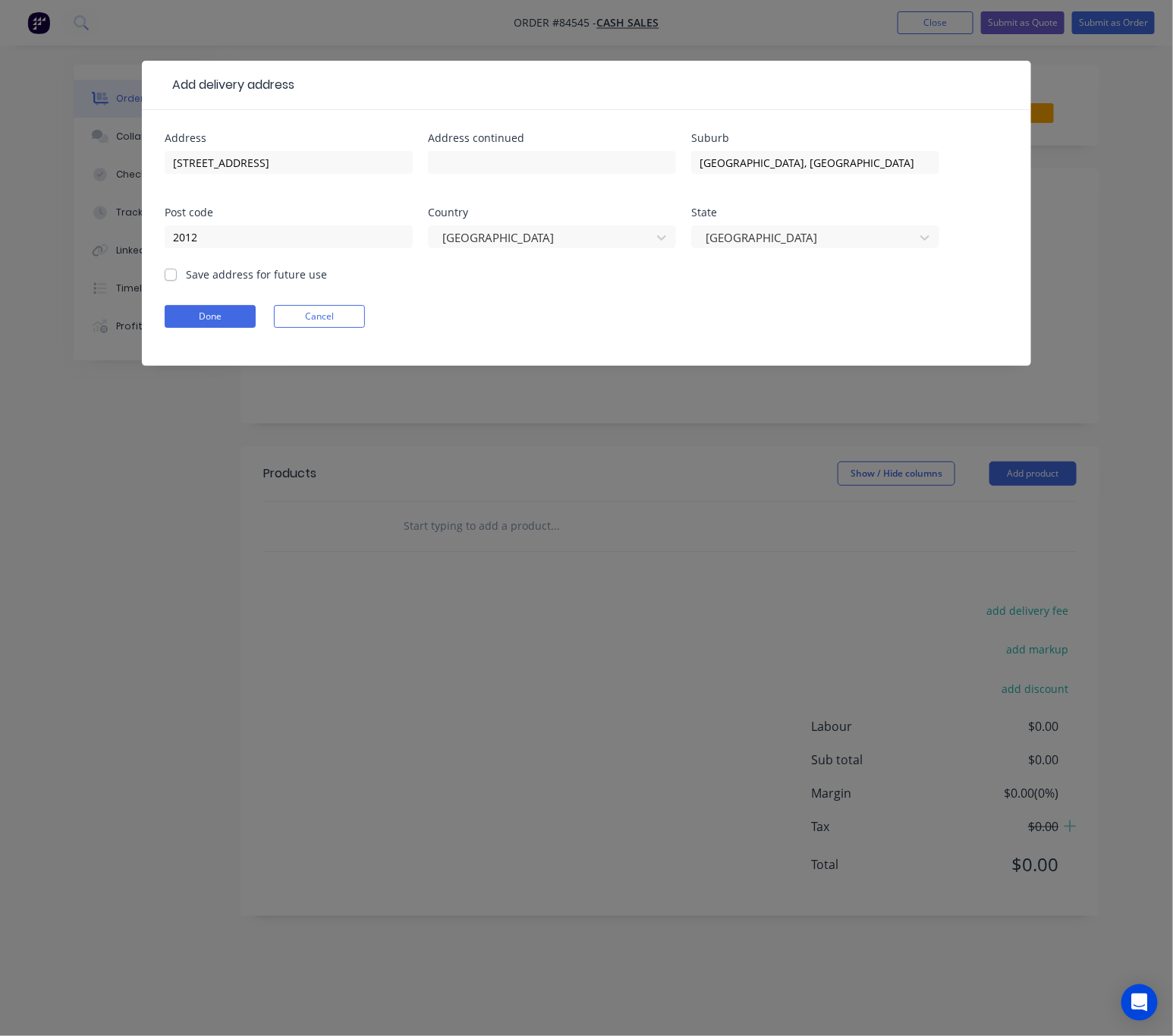
click at [186, 271] on label "Save address for future use" at bounding box center [256, 274] width 141 height 16
click at [168, 271] on input "Save address for future use" at bounding box center [171, 274] width 12 height 14
checkbox input "true"
click at [184, 307] on button "Done" at bounding box center [210, 316] width 91 height 23
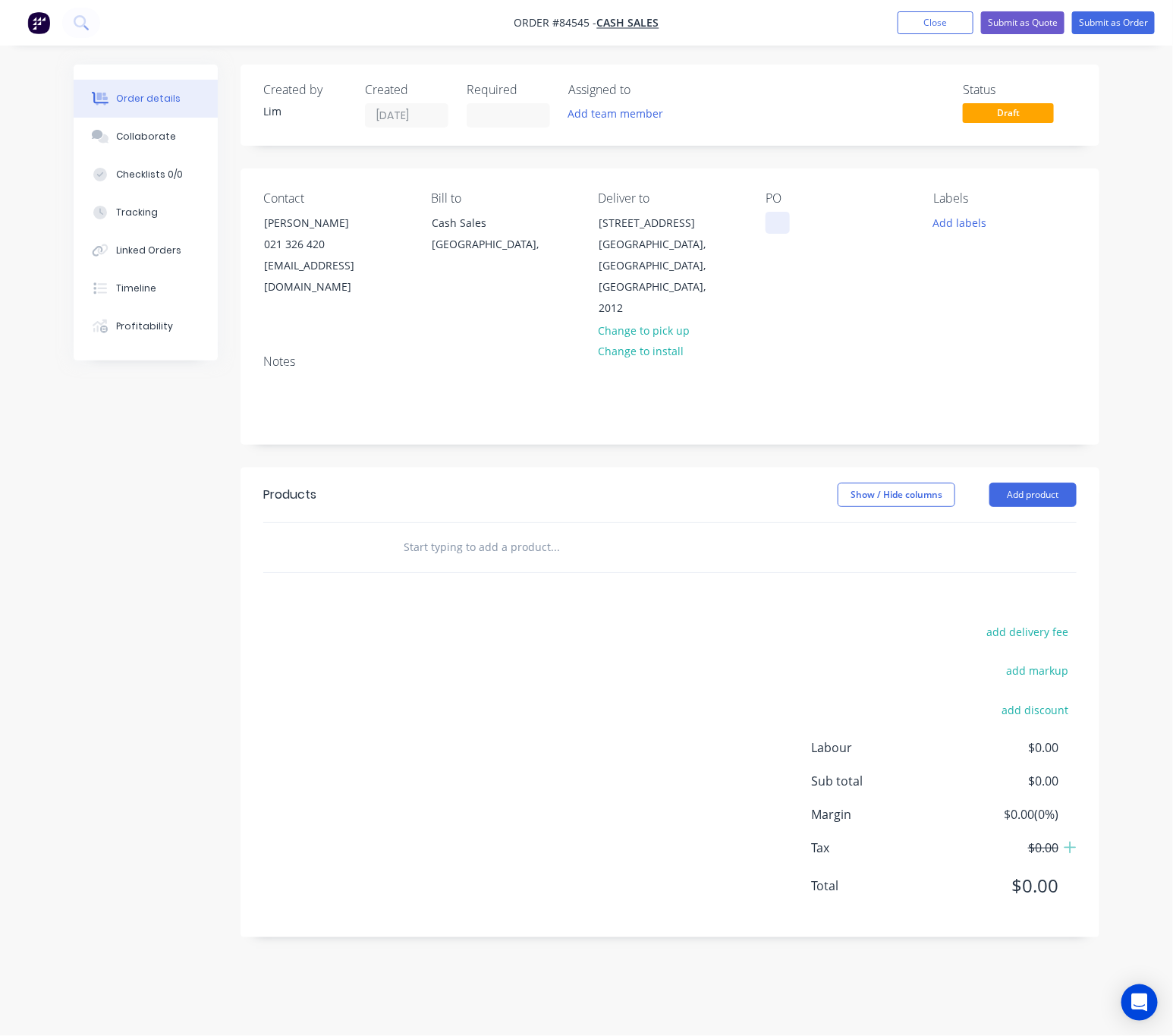
click at [779, 232] on div at bounding box center [778, 222] width 24 height 22
click at [969, 219] on button "Add labels" at bounding box center [960, 221] width 70 height 20
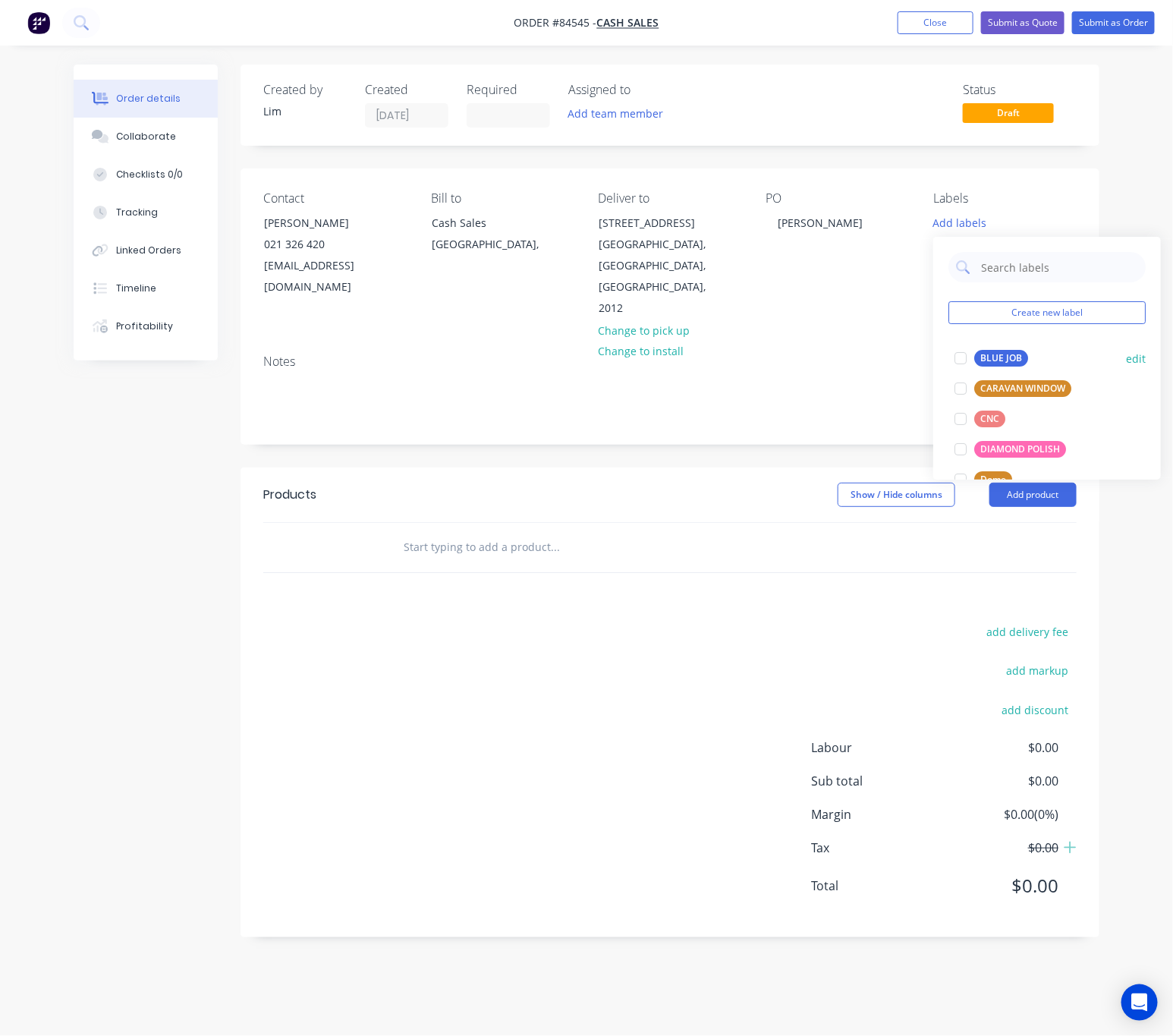
click at [981, 353] on div "BLUE JOB" at bounding box center [1001, 358] width 54 height 17
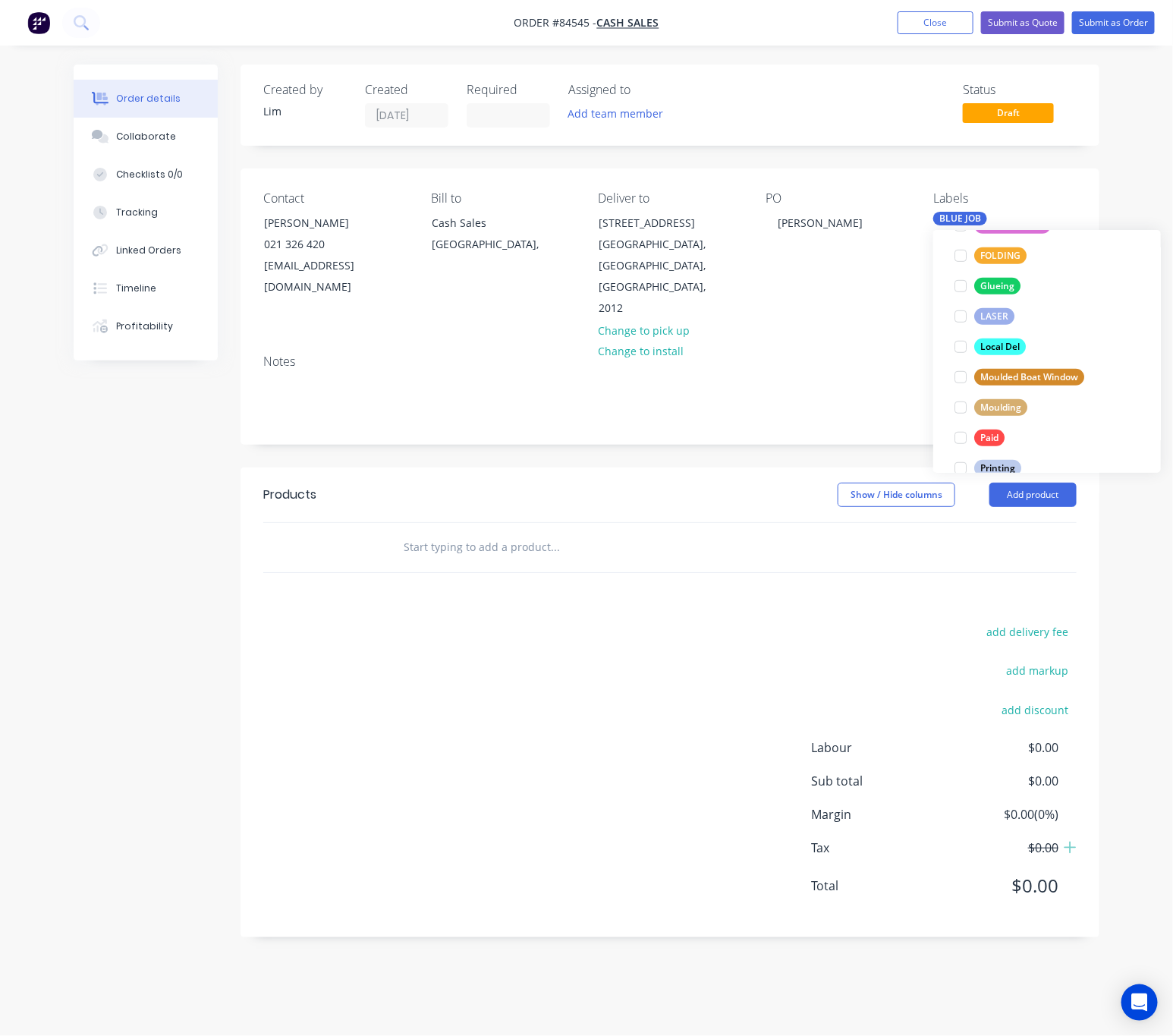
scroll to position [456, 0]
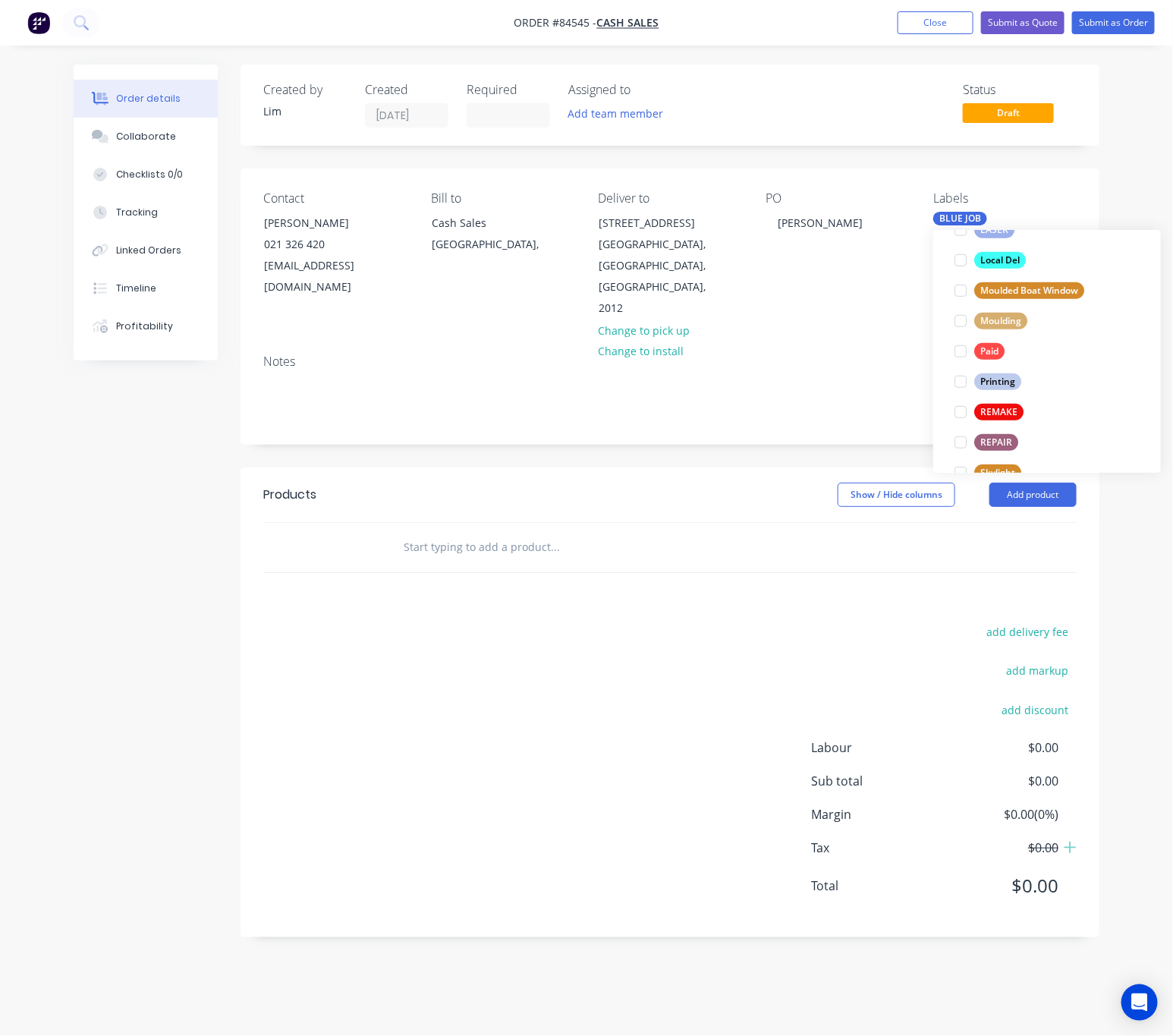
click at [638, 497] on div "Show / Hide columns Add product" at bounding box center [757, 495] width 641 height 24
click at [543, 545] on input "text" at bounding box center [555, 547] width 304 height 31
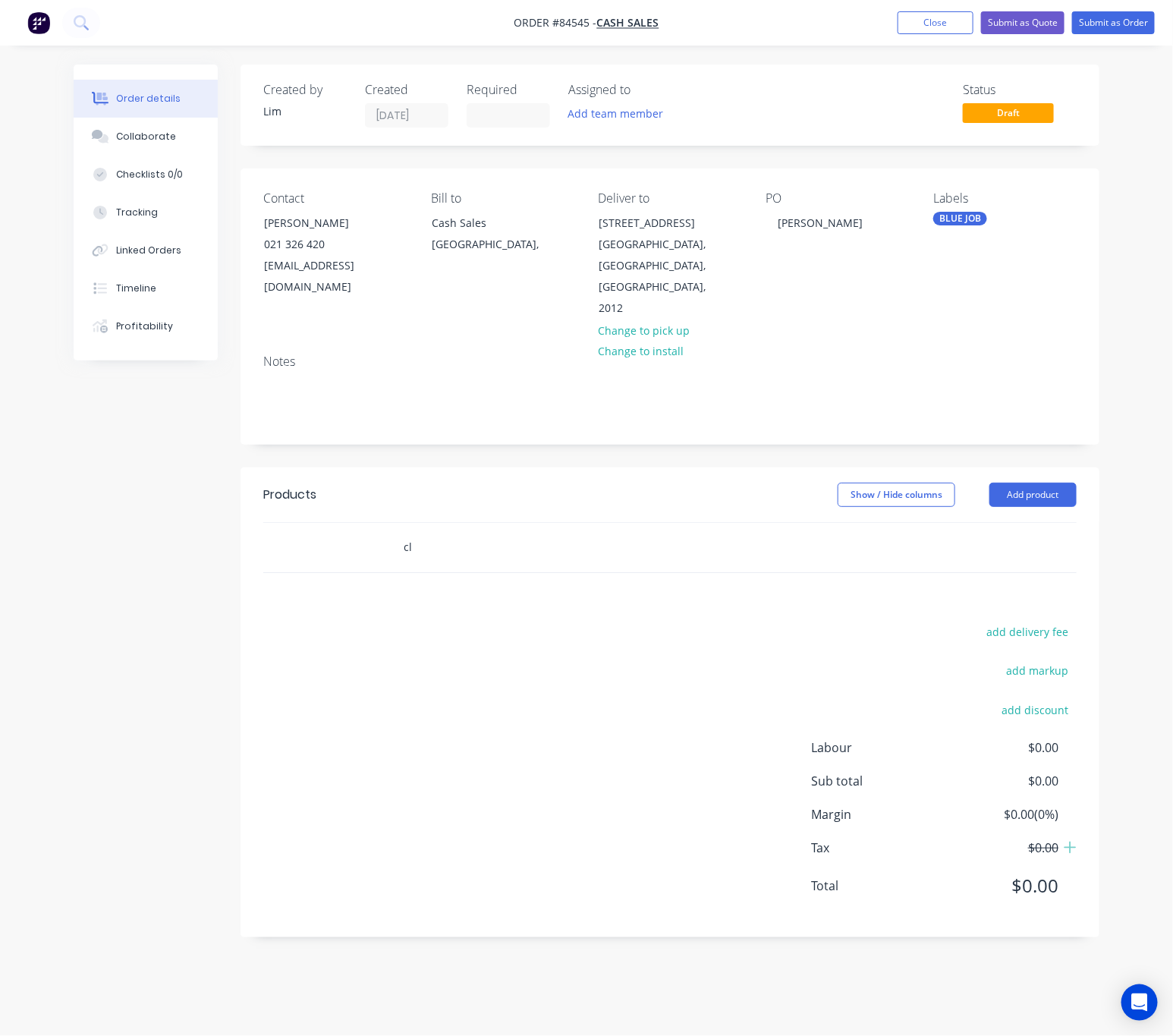
type input "c"
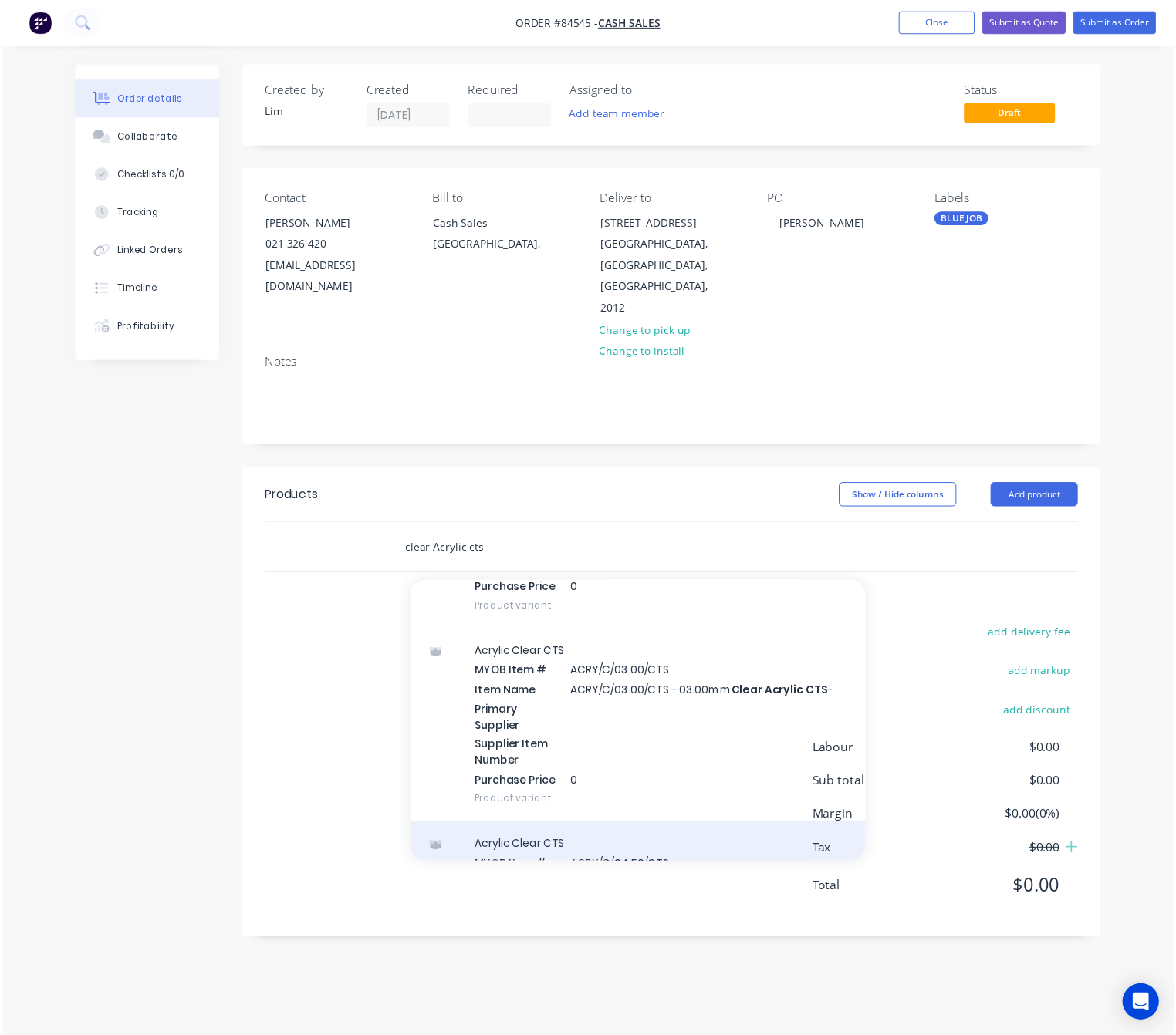
scroll to position [694, 0]
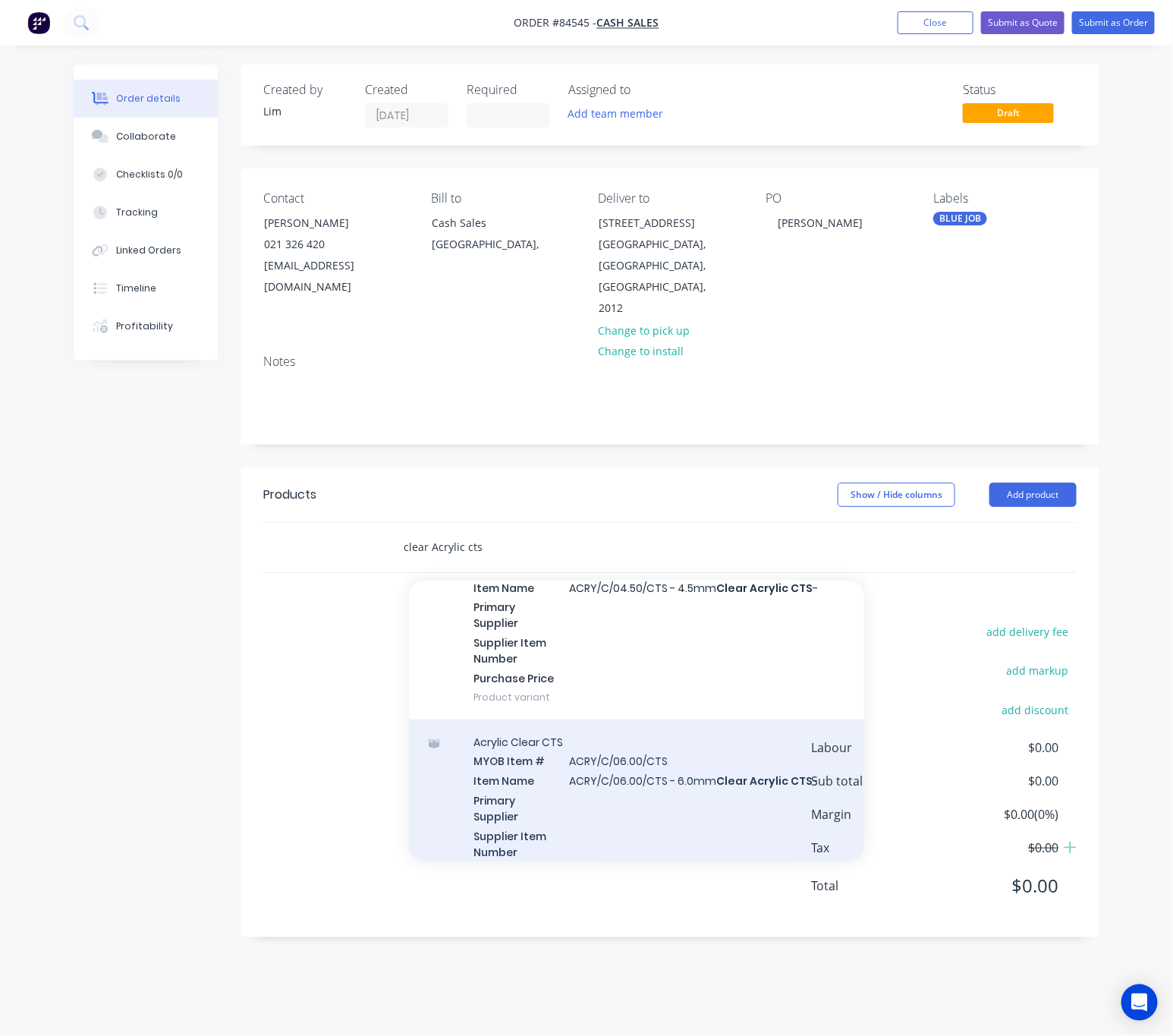
type input "clear Acrylic cts"
click at [736, 790] on div "Acrylic Clear CTS MYOB Item # ACRY/C/06.00/CTS Item Name ACRY/C/06.00/CTS - 6.0…" at bounding box center [637, 816] width 456 height 193
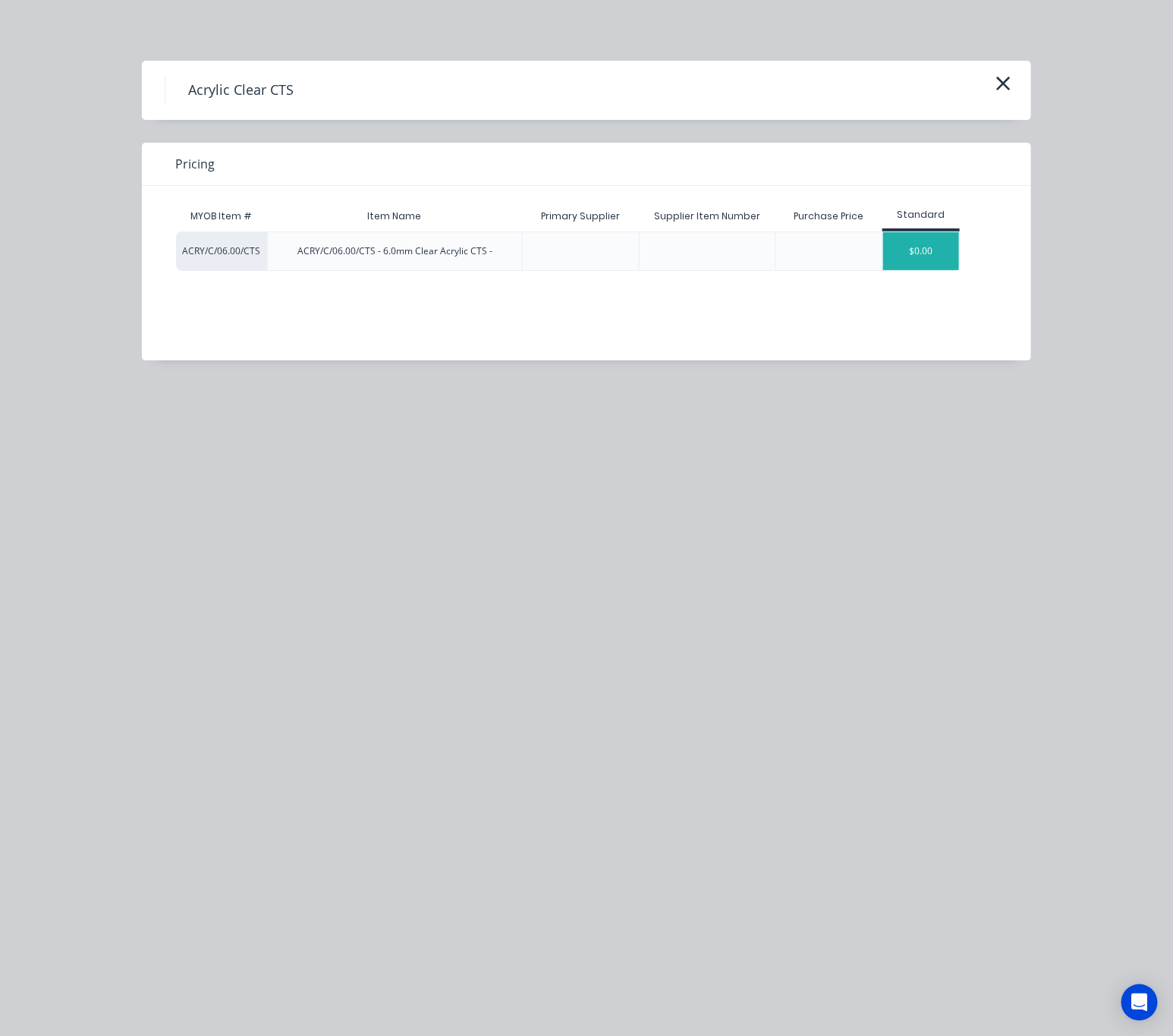
click at [916, 256] on div "$0.00" at bounding box center [921, 250] width 76 height 38
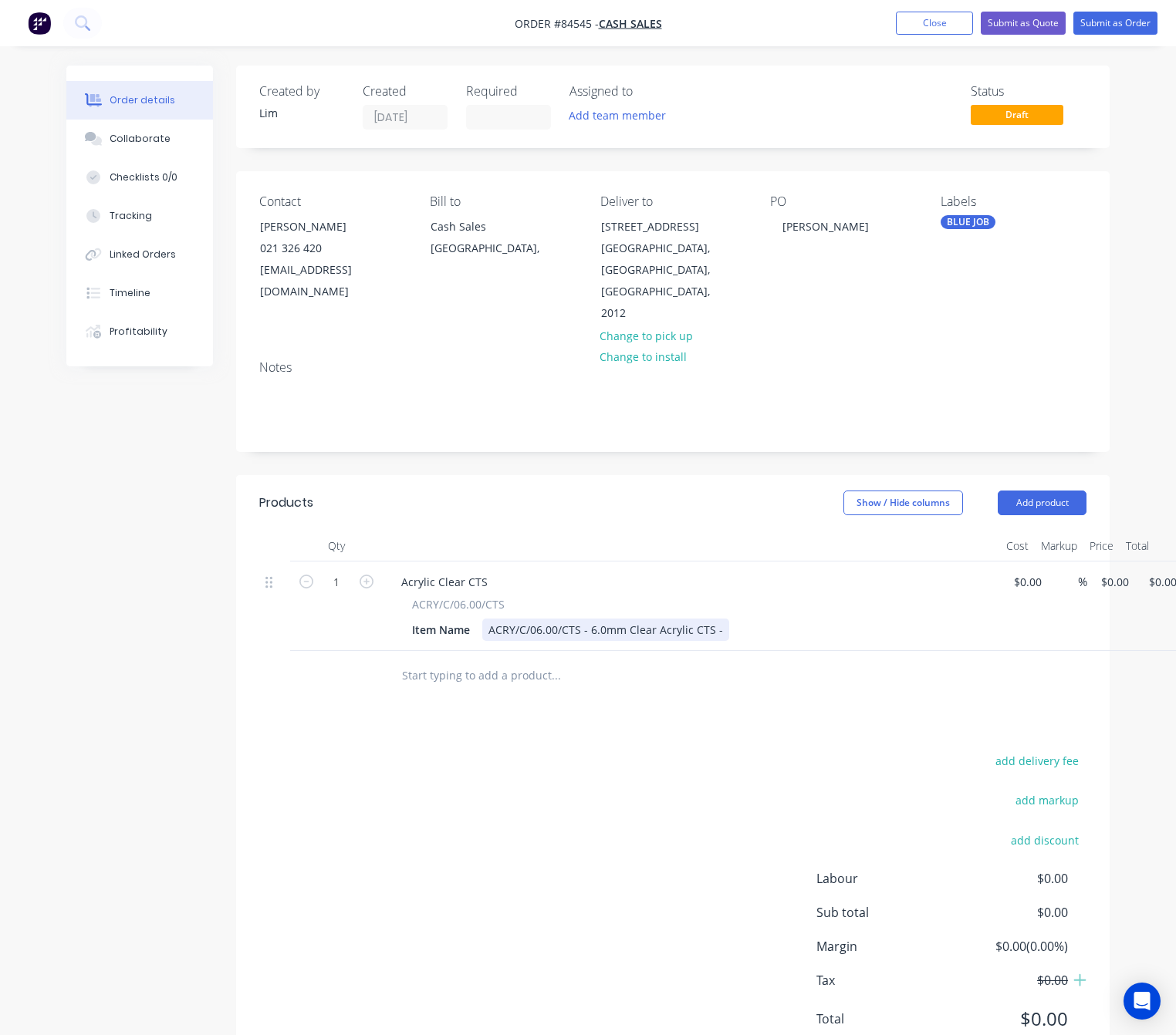
drag, startPoint x: 718, startPoint y: 635, endPoint x: 761, endPoint y: 640, distance: 43.3
click at [718, 634] on div "ACRY/C/06.00/CTS - 6.0mm Clear Acrylic CTS -" at bounding box center [606, 629] width 247 height 22
click at [641, 796] on div "add delivery fee add markup add discount Labour $0.00 Sub total $0.00 Margin $0…" at bounding box center [673, 899] width 827 height 298
click at [1086, 583] on div "1 Acrylic Clear CTS ACRY/C/06.00/CTS Item Name ACRY/C/06.00/CTS - 6.0mm Clear A…" at bounding box center [673, 605] width 827 height 89
type input "$145.03"
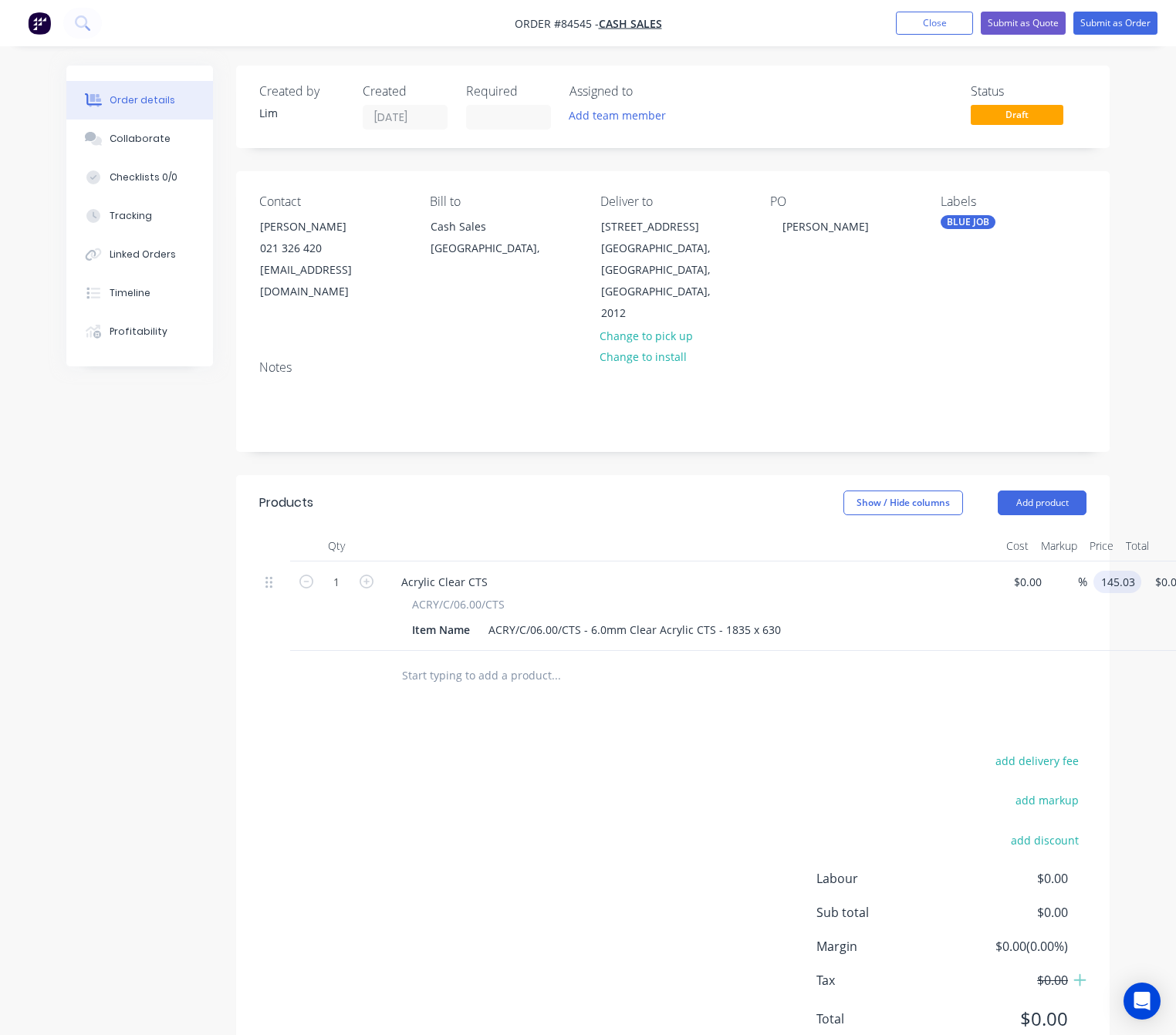
type input "$145.03"
click at [644, 799] on div "add delivery fee add markup add discount Labour $0.00 Sub total $0.00 Margin $0…" at bounding box center [673, 899] width 827 height 298
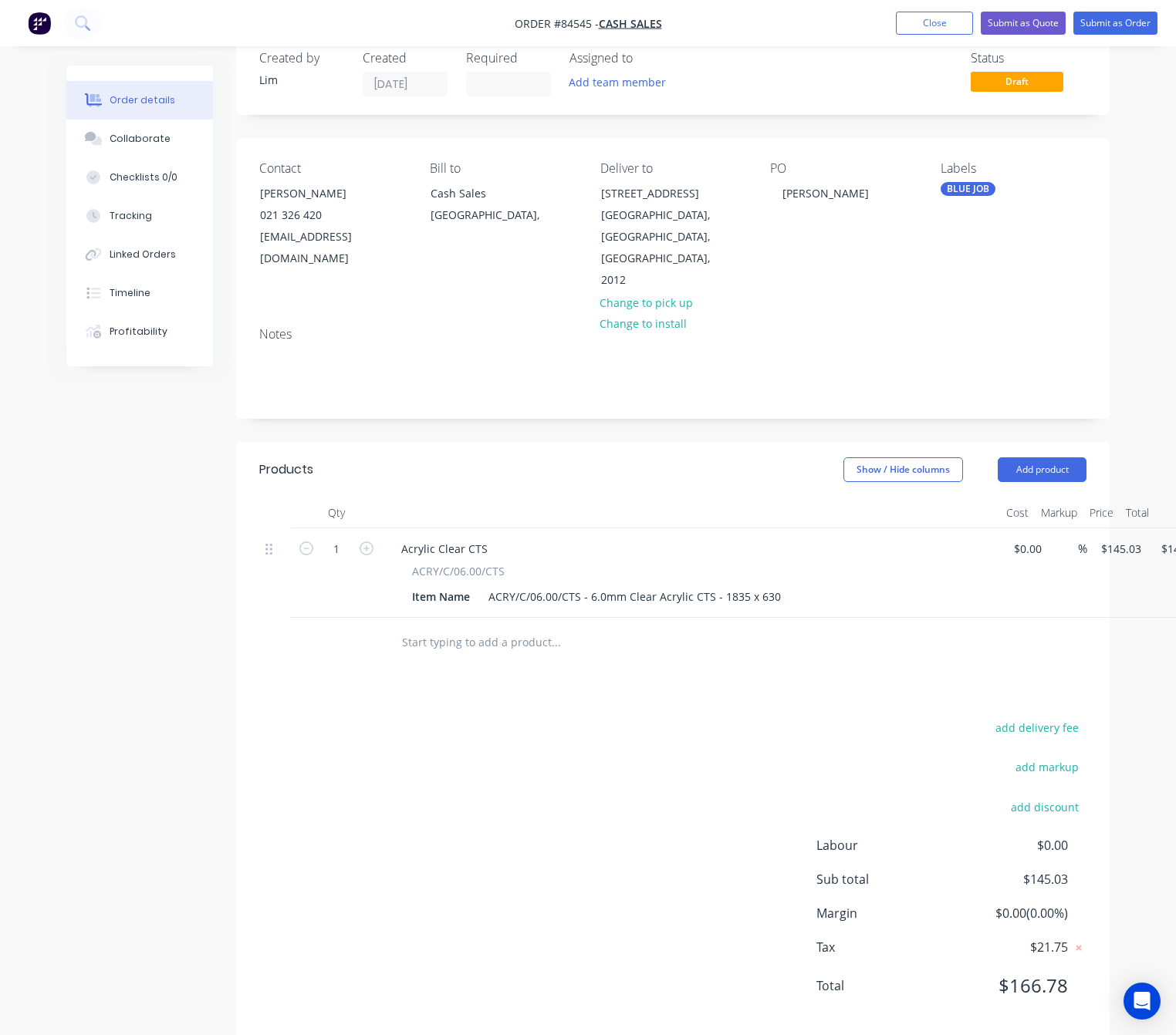
scroll to position [61, 0]
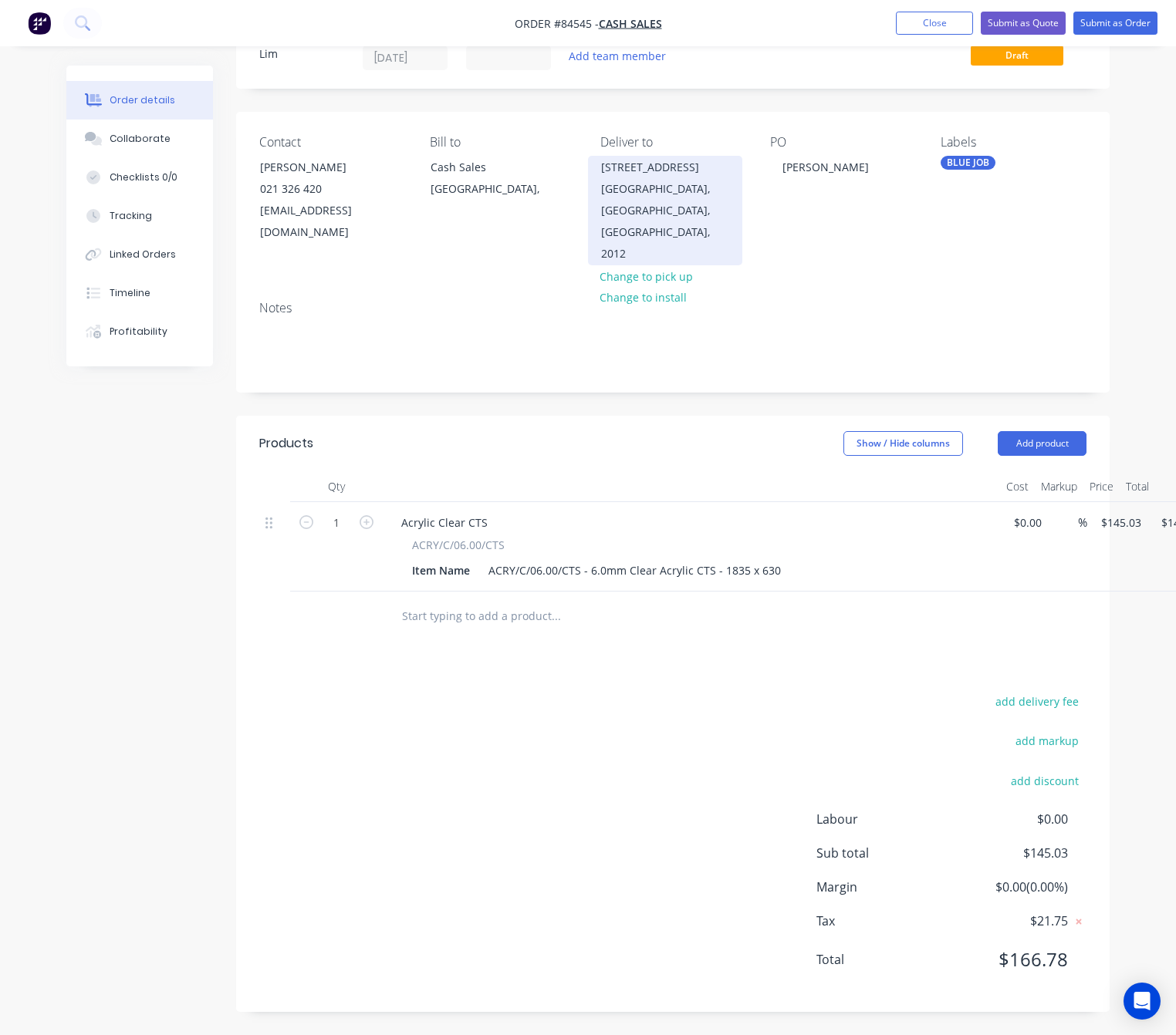
drag, startPoint x: 611, startPoint y: 168, endPoint x: 714, endPoint y: 179, distance: 103.6
click at [714, 179] on div "138 Bucklands Beach Road Bucklands Beach, Auckland, Auckland, 2012" at bounding box center [665, 210] width 155 height 110
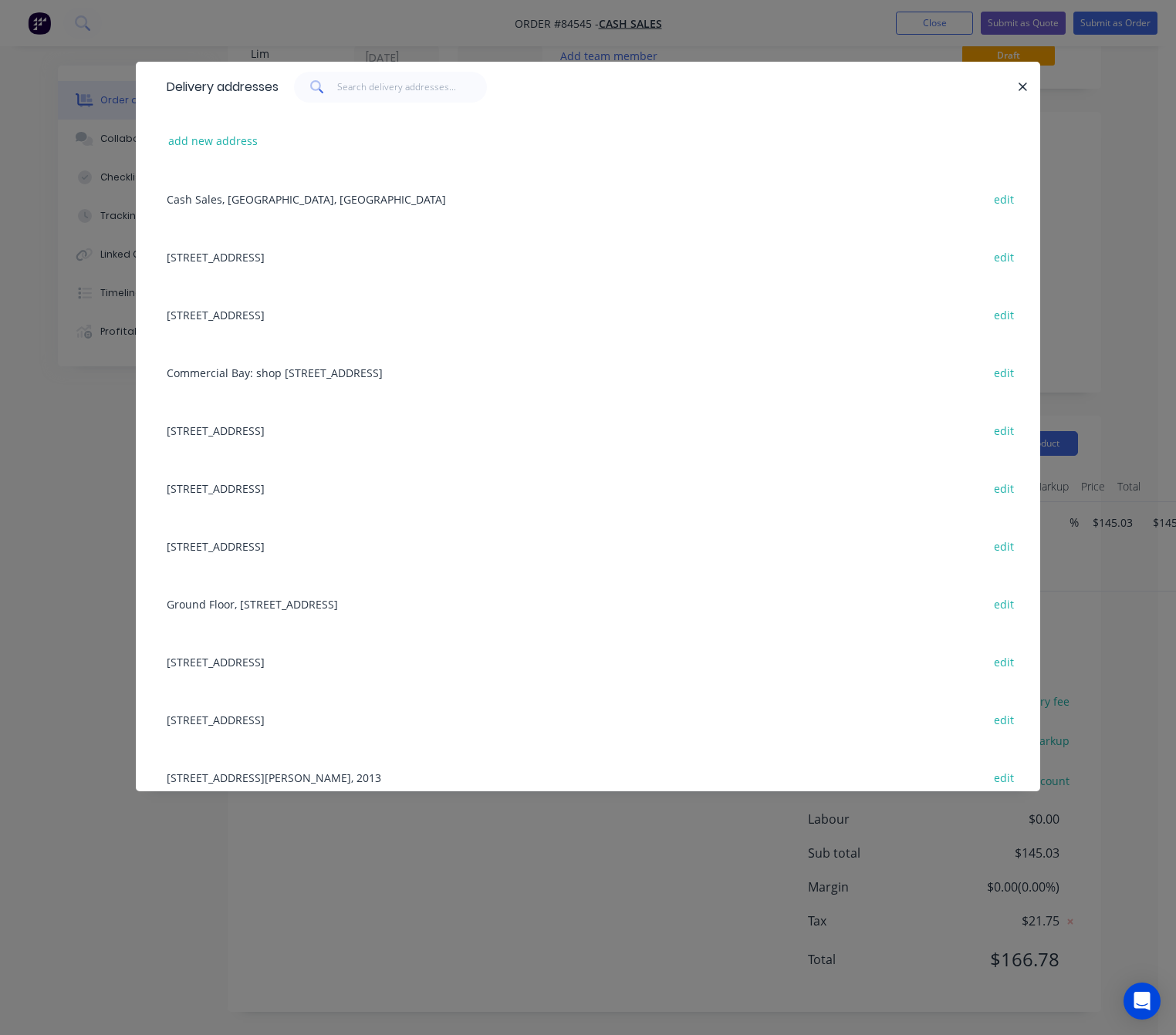
click at [1021, 88] on icon "button" at bounding box center [1022, 87] width 10 height 14
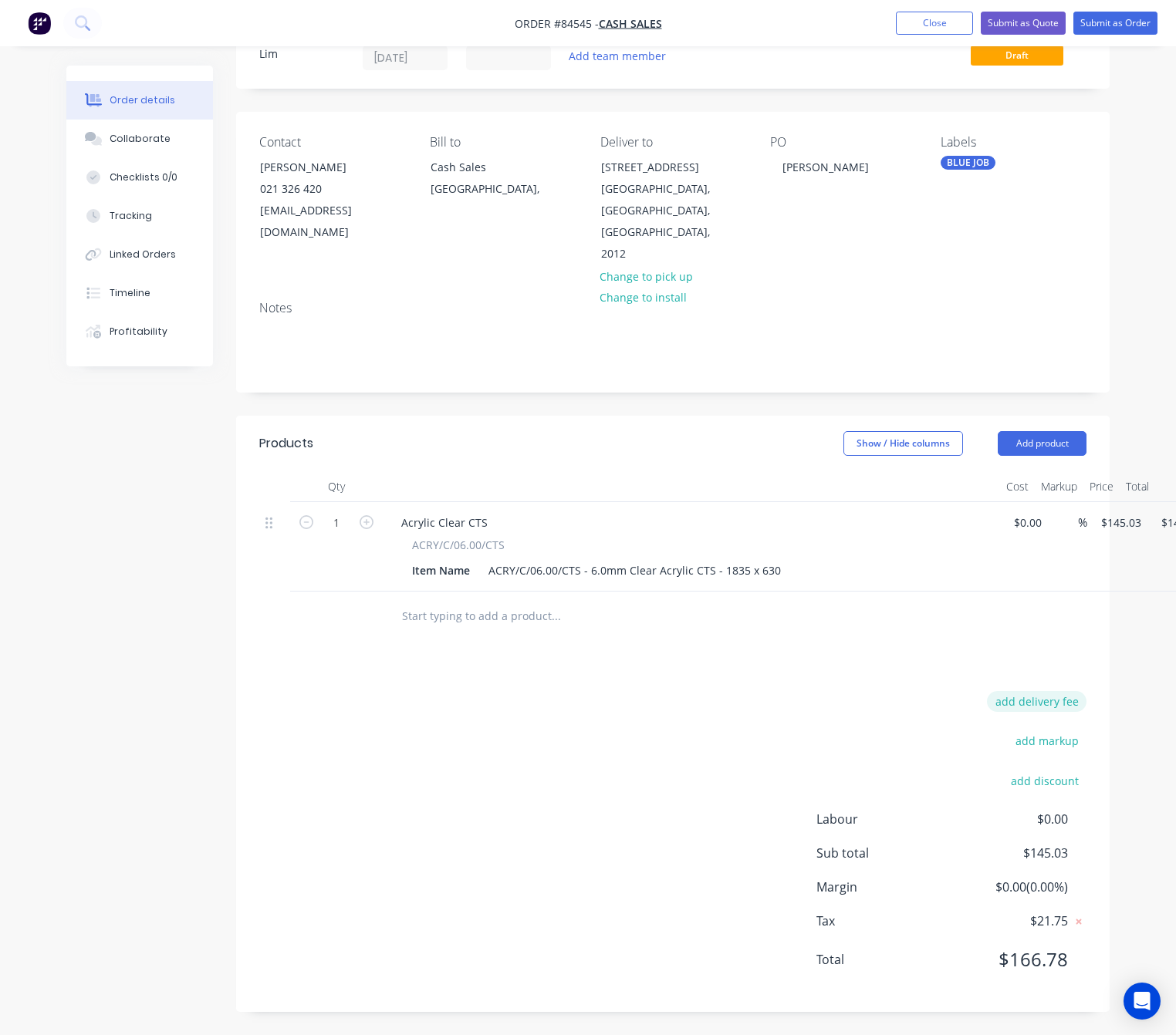
click at [1047, 702] on button "add delivery fee" at bounding box center [1037, 701] width 100 height 20
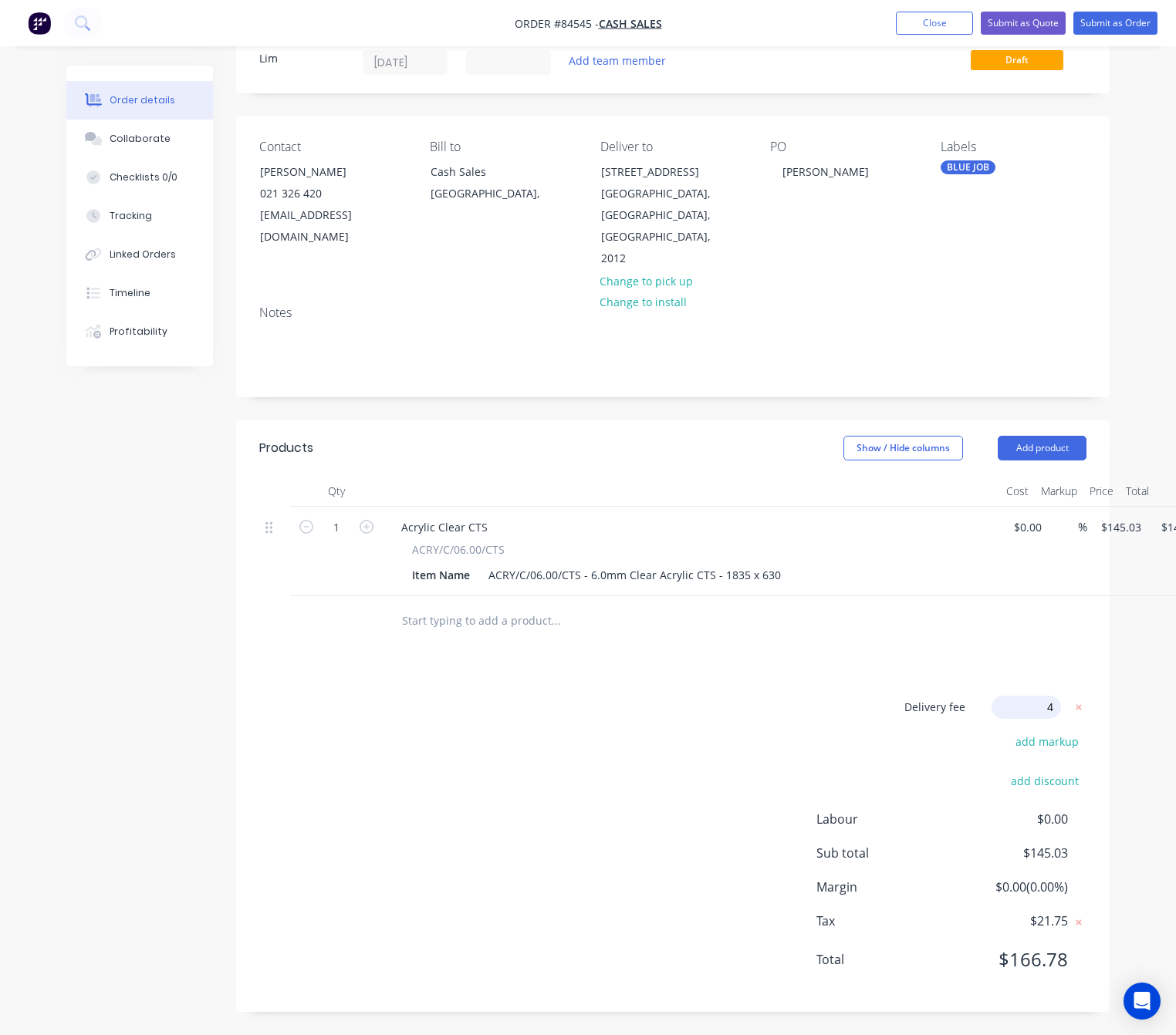
type input "40"
click at [635, 776] on div "Delivery fee Delivery fee Delivery fee name (Optional) 40 40 $0 add markup add …" at bounding box center [673, 842] width 827 height 294
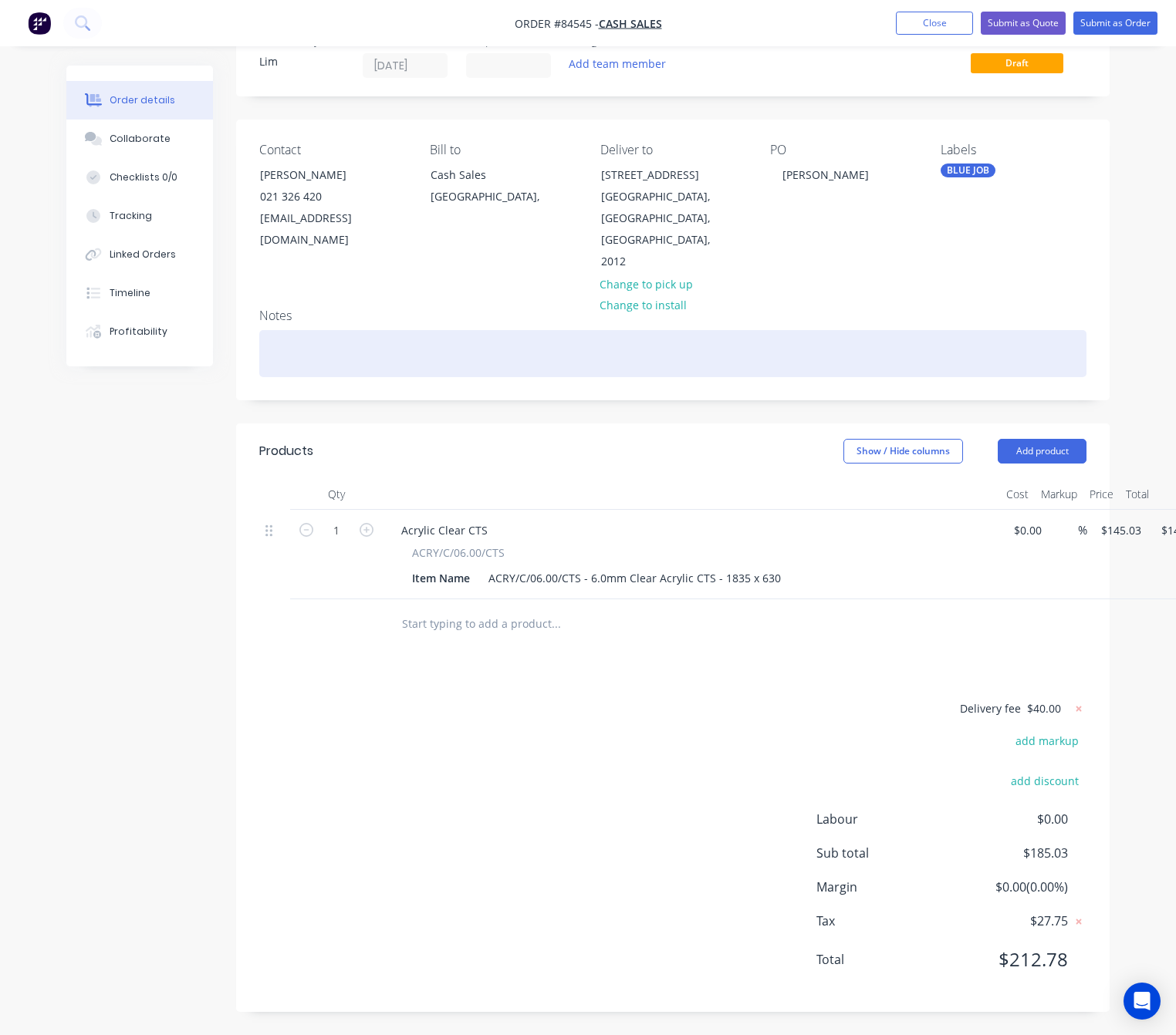
click at [417, 371] on div at bounding box center [673, 353] width 827 height 47
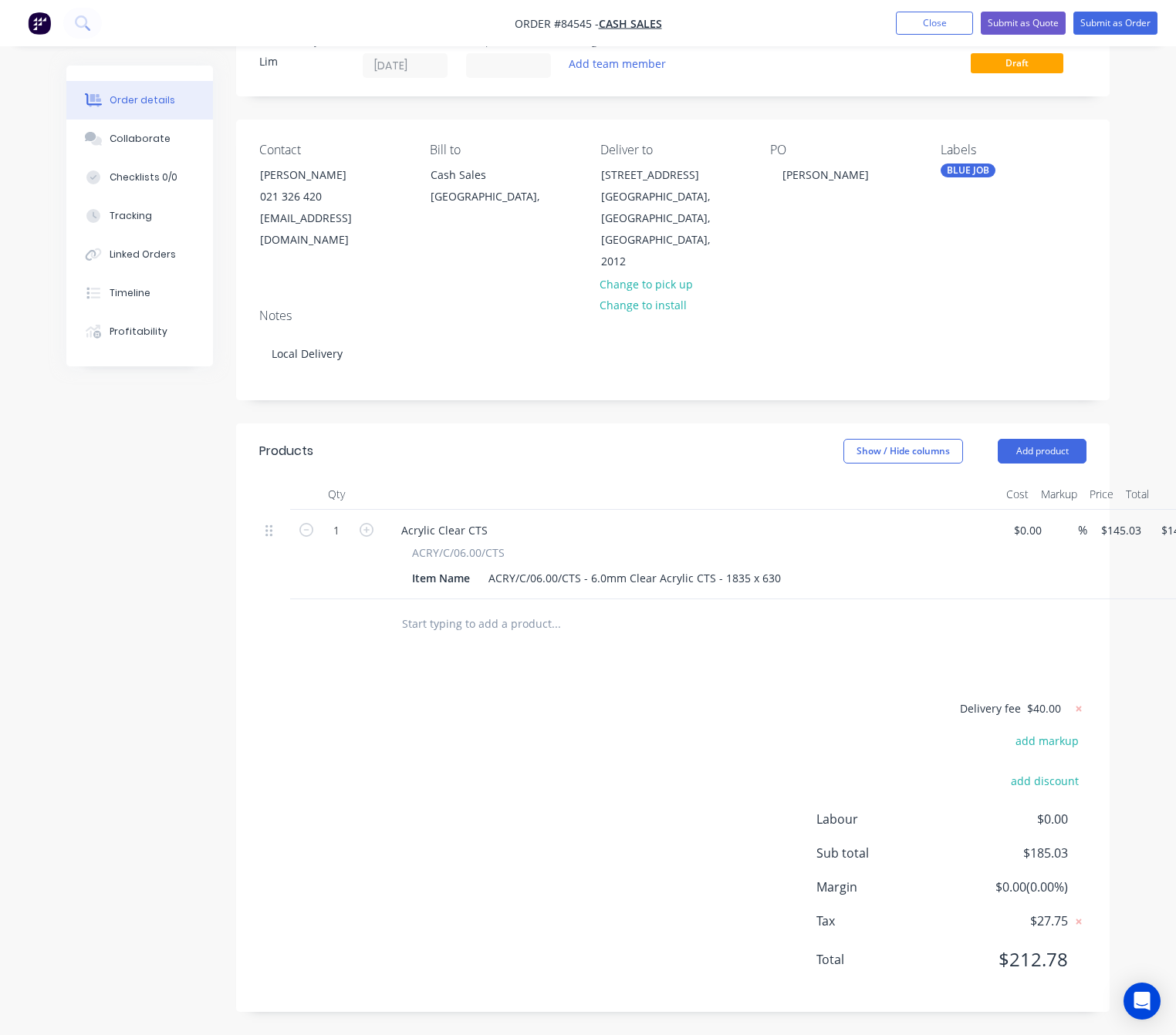
click at [498, 788] on div "Delivery fee $40.00 add markup add discount Labour $0.00 Sub total $185.03 Marg…" at bounding box center [673, 844] width 827 height 290
click at [611, 768] on div "Delivery fee $40.00 add markup add discount Labour $0.00 Sub total $185.03 Marg…" at bounding box center [673, 844] width 827 height 290
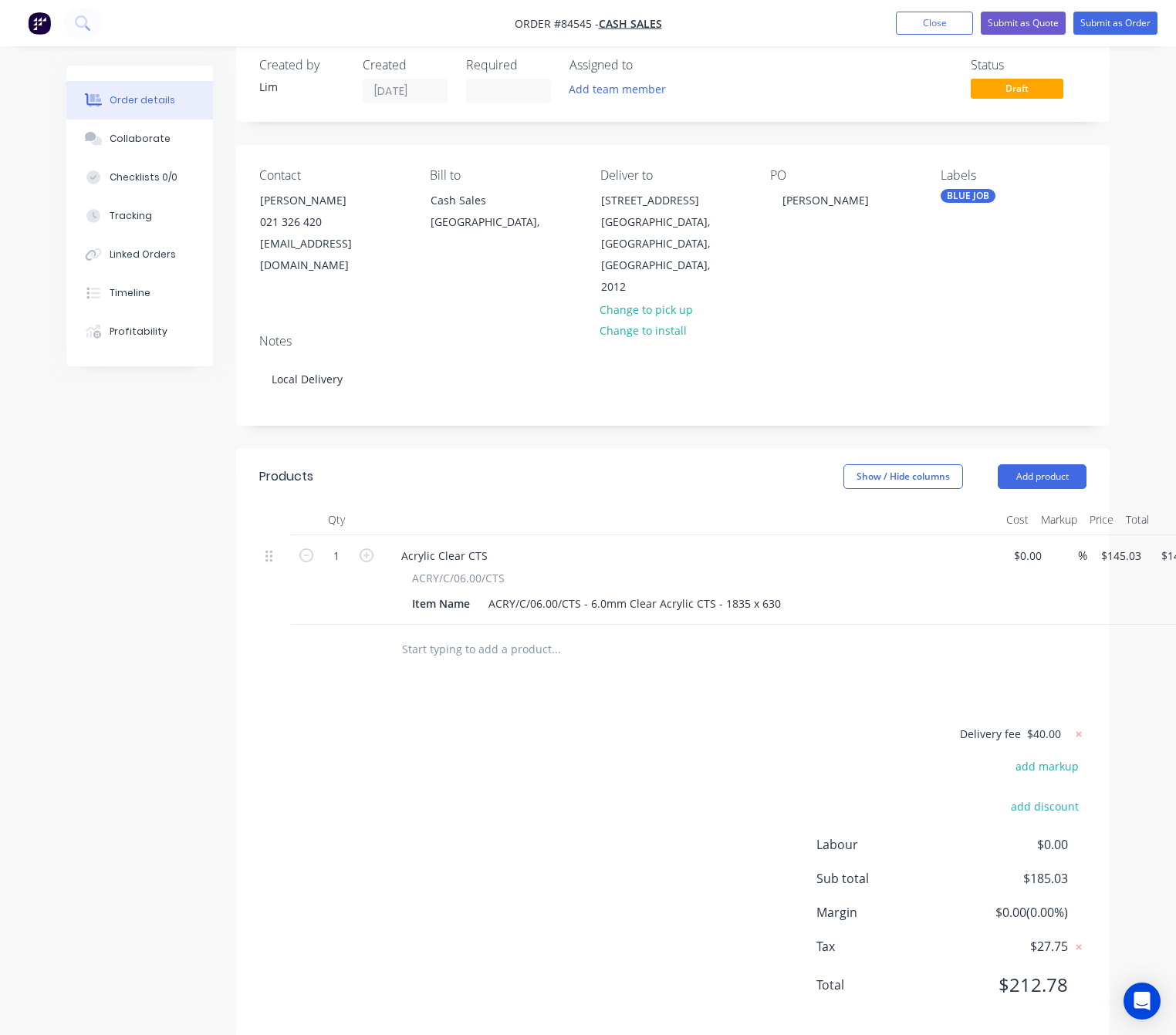
scroll to position [0, 0]
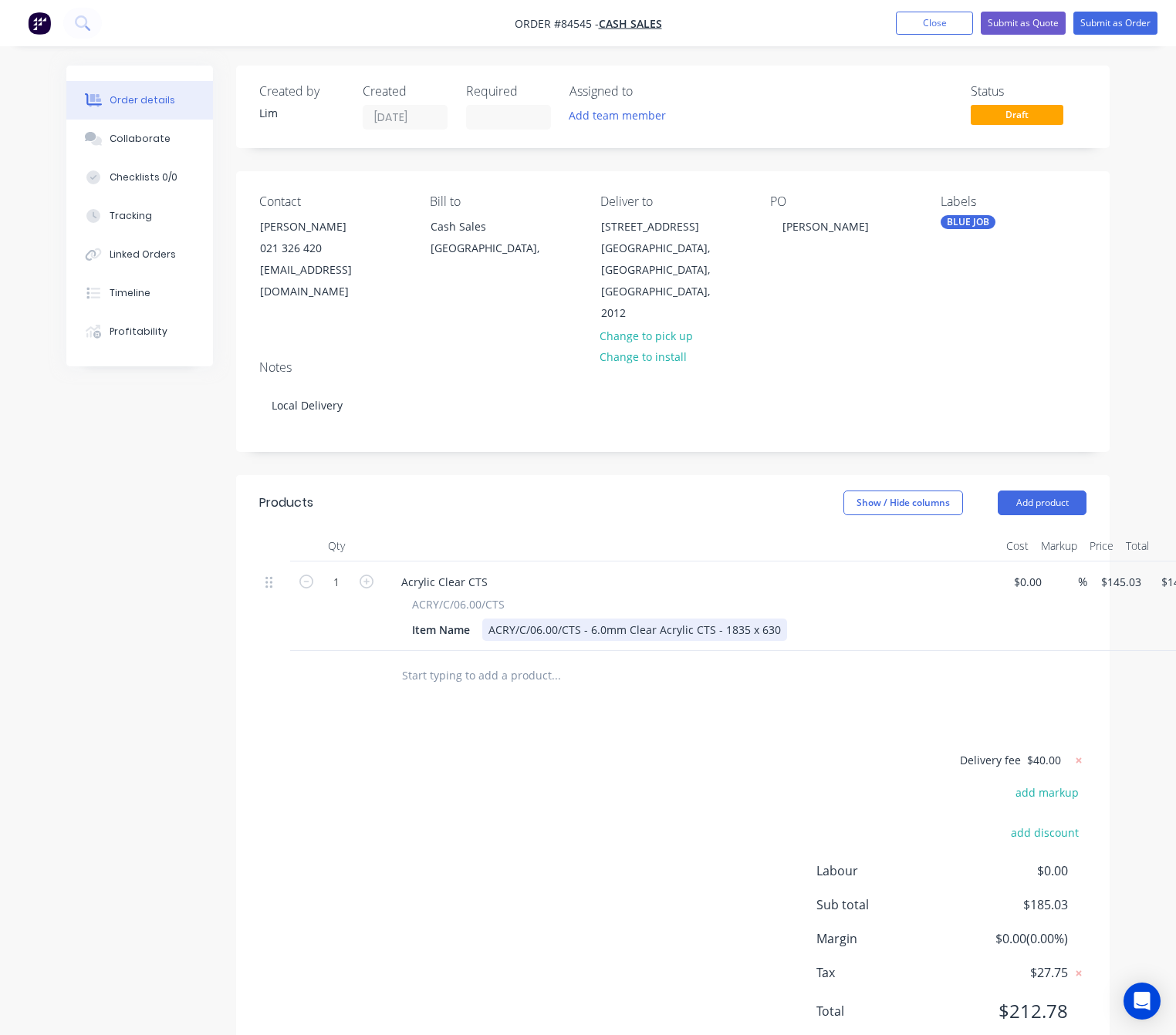
click at [769, 639] on div "ACRY/C/06.00/CTS - 6.0mm Clear Acrylic CTS - 1835 x 630" at bounding box center [634, 629] width 304 height 22
click at [771, 635] on div "ACRY/C/06.00/CTS - 6.0mm Clear Acrylic CTS - 1835 x 630" at bounding box center [634, 629] width 304 height 22
click at [764, 708] on div "Products Show / Hide columns Add product Qty Cost Markup Price Total 1 Acrylic …" at bounding box center [672, 769] width 873 height 588
click at [772, 625] on div "ACRY/C/06.00/CTS - 6.0mm Clear Acrylic CTS - 1835 x 630" at bounding box center [634, 629] width 304 height 22
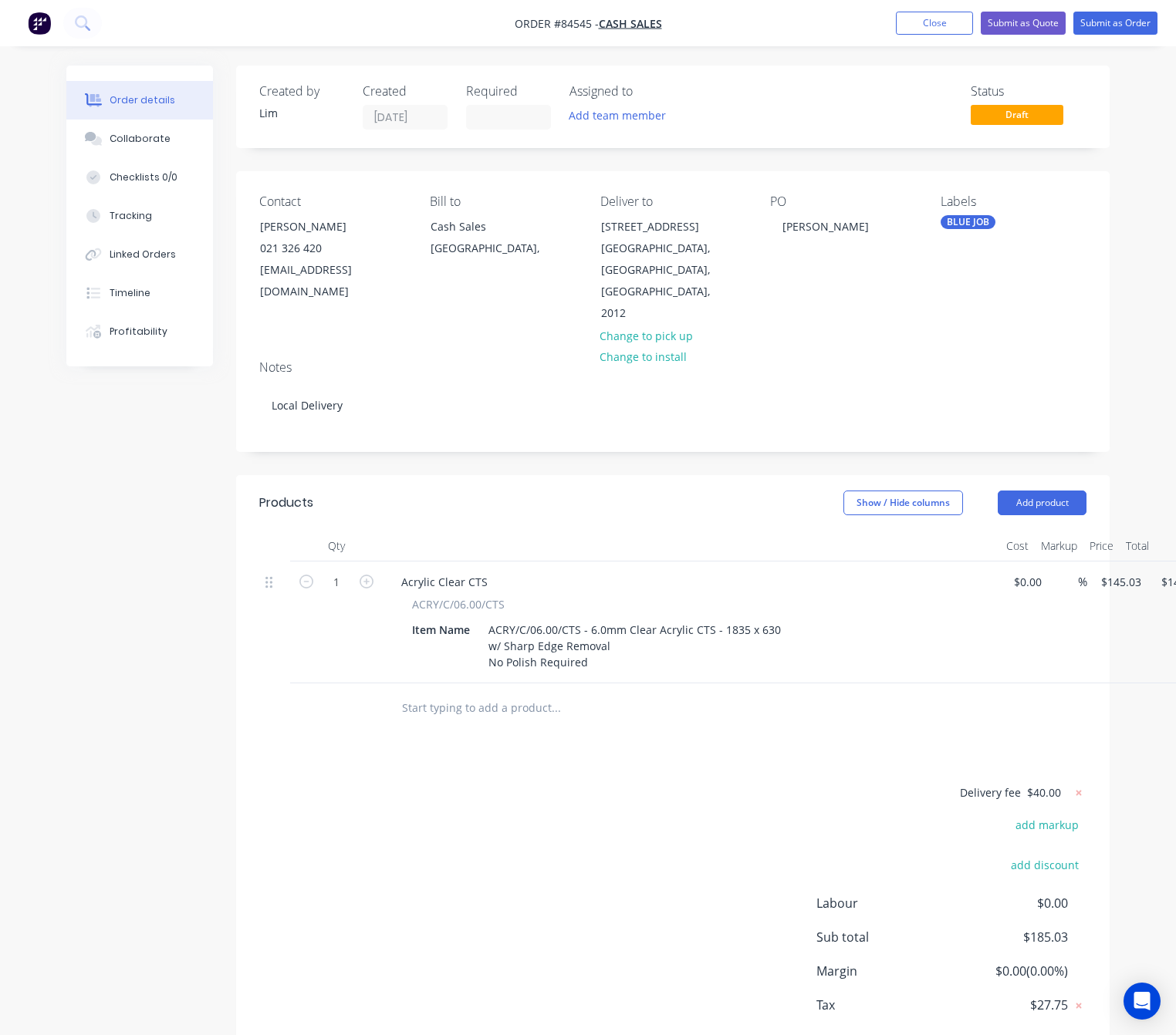
click at [637, 796] on div "Delivery fee $40.00 add markup add discount Labour $0.00 Sub total $185.03 Marg…" at bounding box center [673, 928] width 827 height 290
click at [1127, 579] on input "145.03" at bounding box center [1123, 582] width 47 height 22
type input "$150.45"
click at [683, 825] on div "Delivery fee $40.00 add markup add discount Labour $0.00 Sub total $190.45 Marg…" at bounding box center [673, 928] width 827 height 290
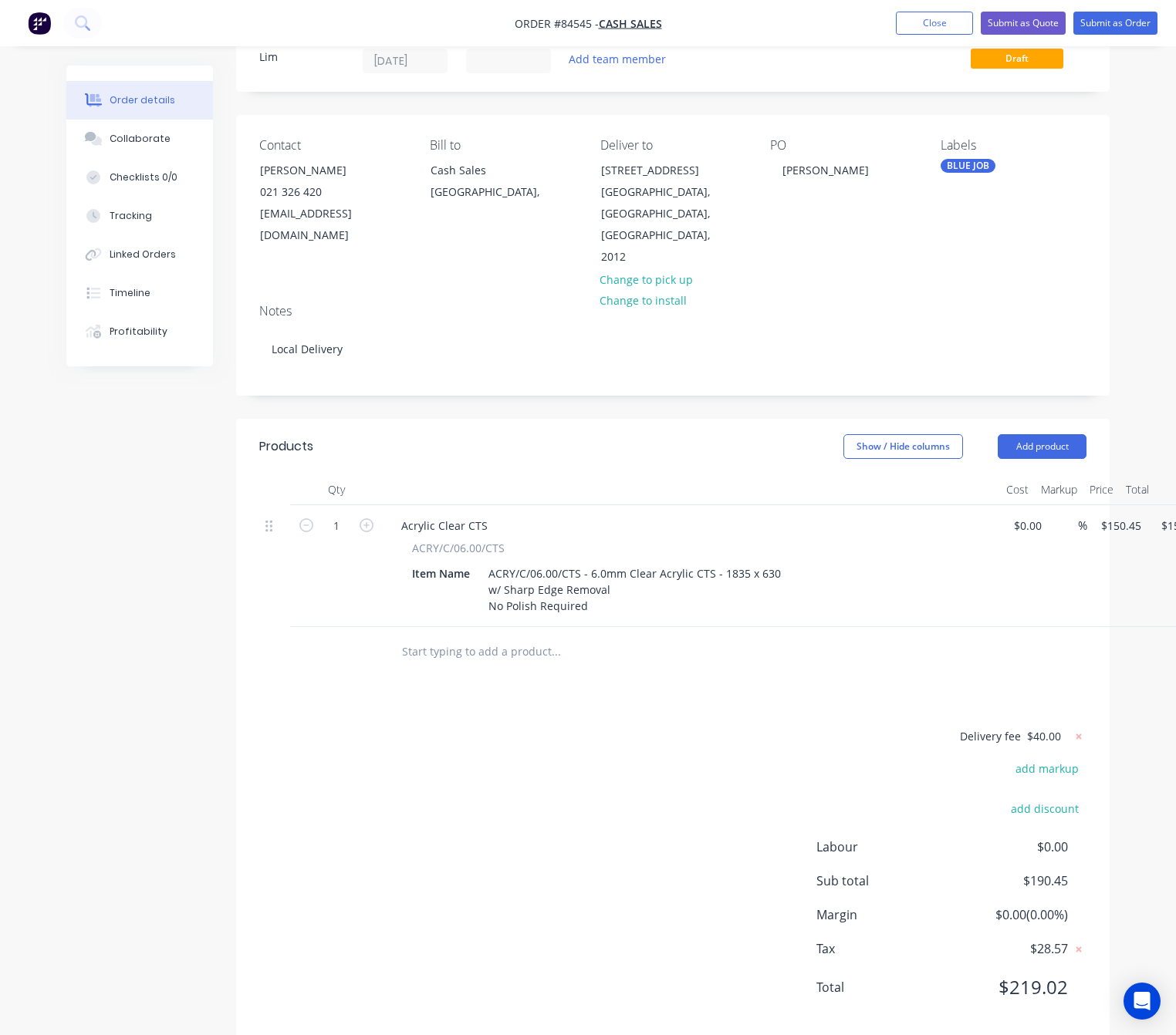
scroll to position [87, 0]
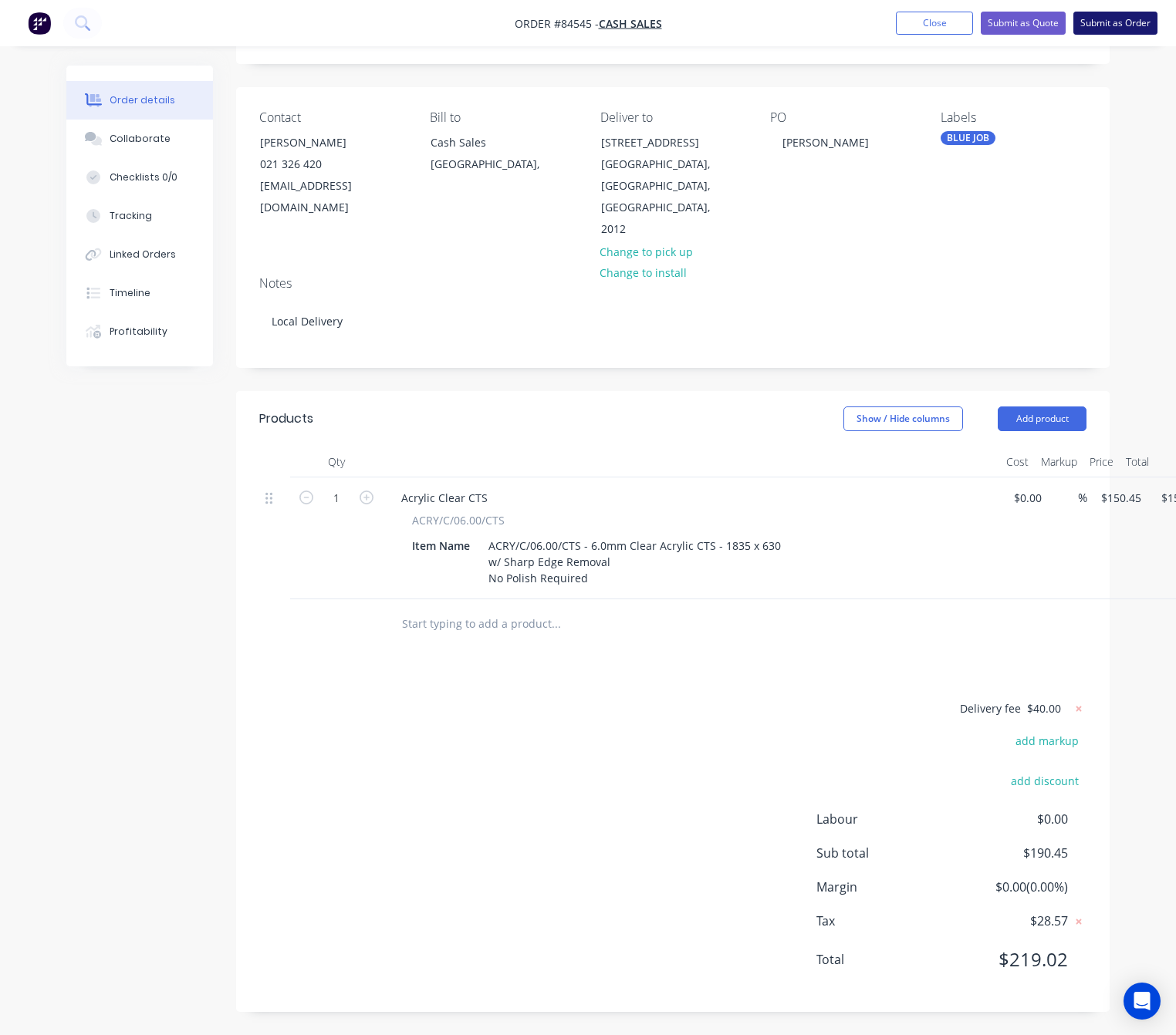
click at [1130, 14] on button "Submit as Order" at bounding box center [1115, 23] width 84 height 23
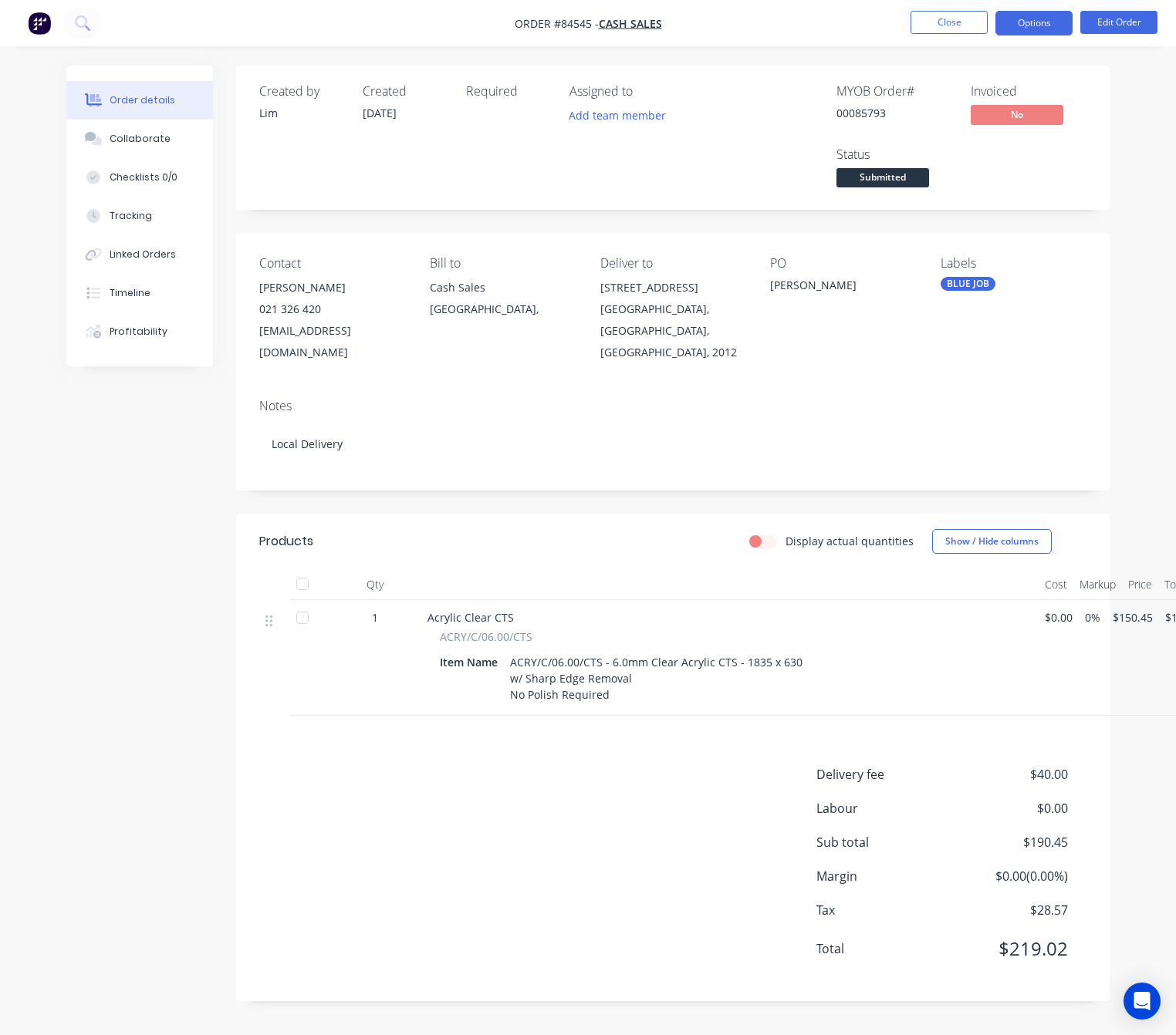
click at [1044, 17] on button "Options" at bounding box center [1034, 23] width 77 height 25
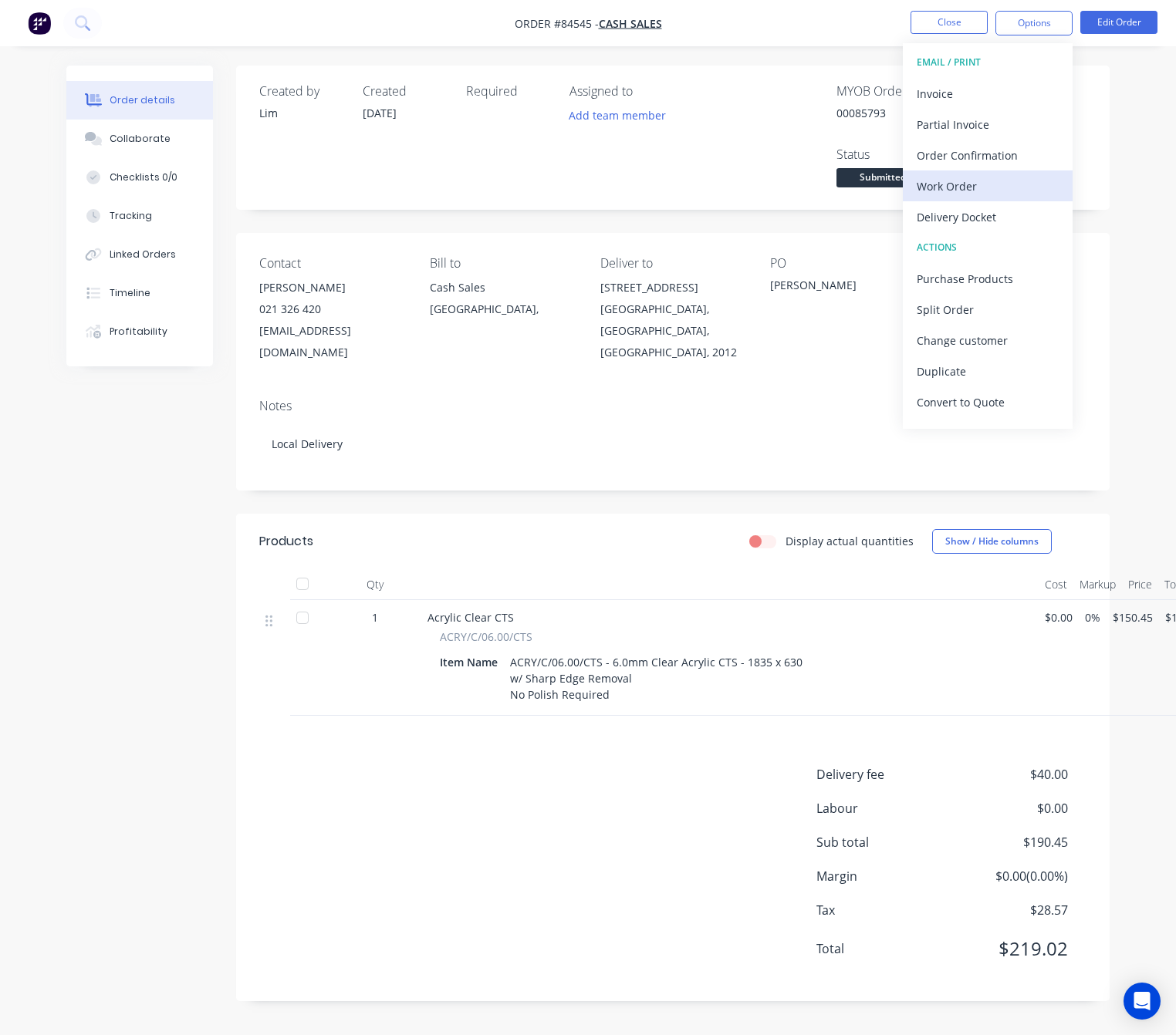
click at [991, 182] on div "Work Order" at bounding box center [987, 186] width 142 height 22
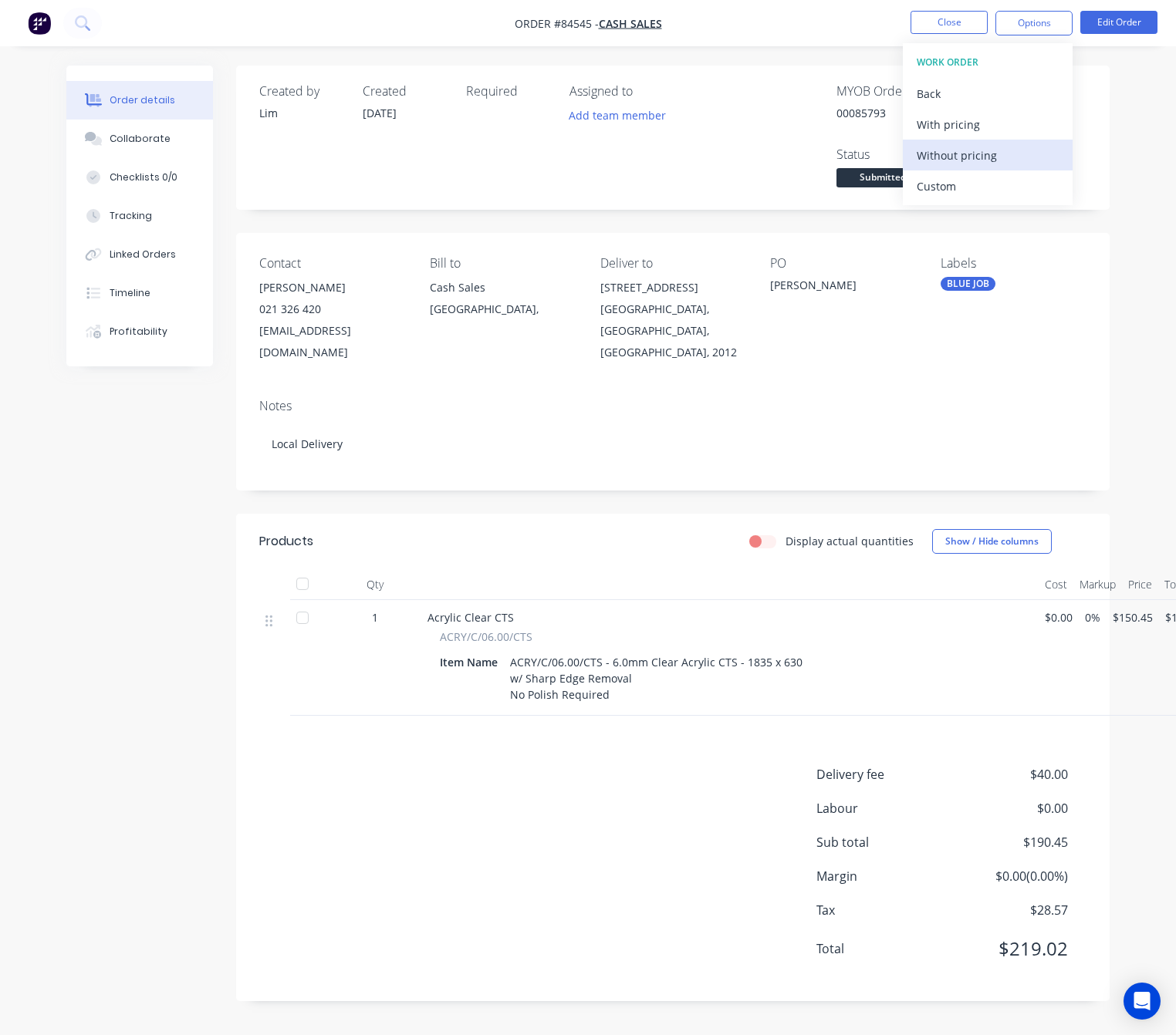
click at [994, 155] on div "Without pricing" at bounding box center [987, 155] width 142 height 22
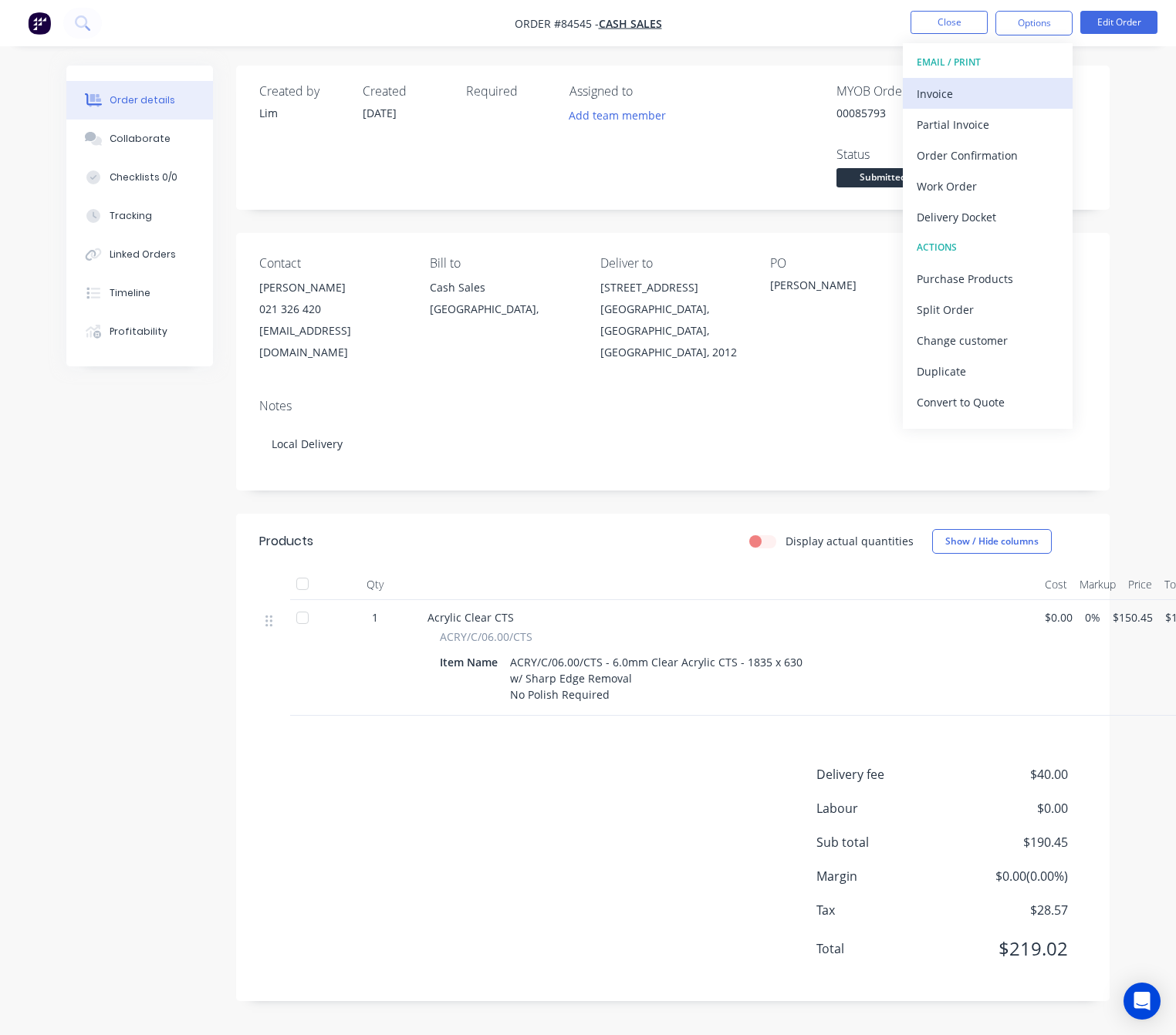
click at [975, 84] on div "Invoice" at bounding box center [987, 93] width 142 height 22
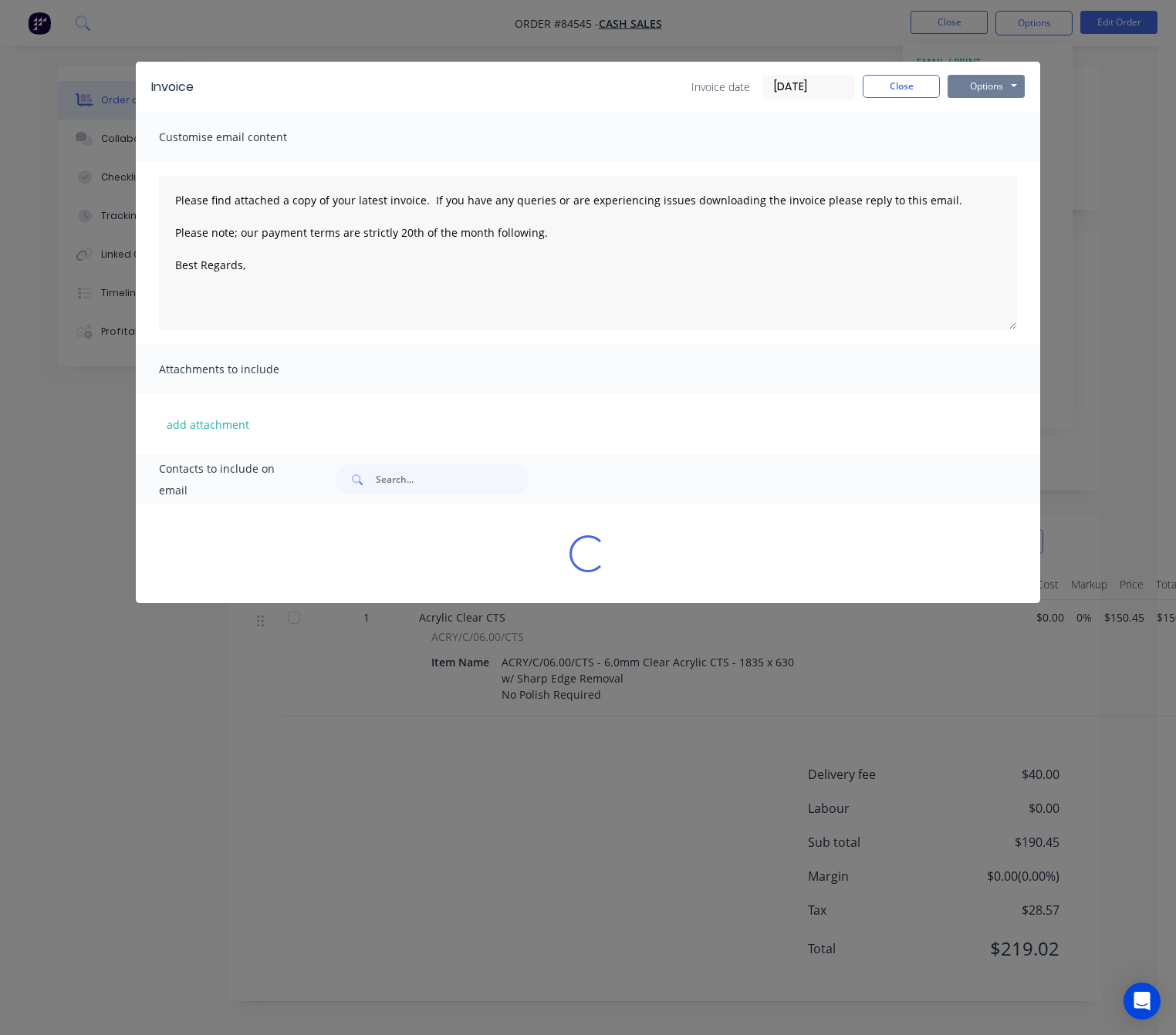
click at [998, 81] on button "Options" at bounding box center [986, 86] width 77 height 23
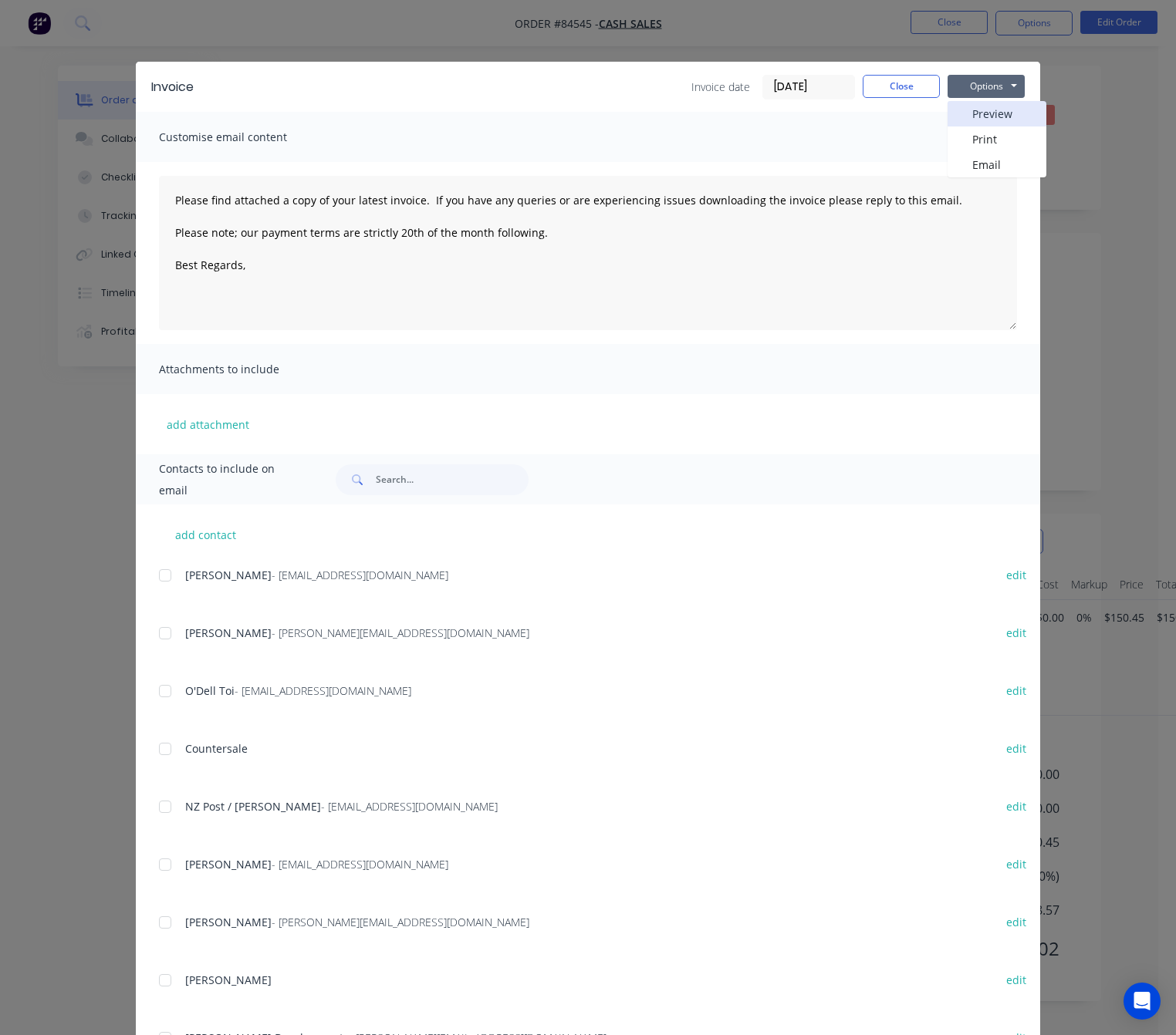
click at [996, 115] on button "Preview" at bounding box center [997, 113] width 99 height 25
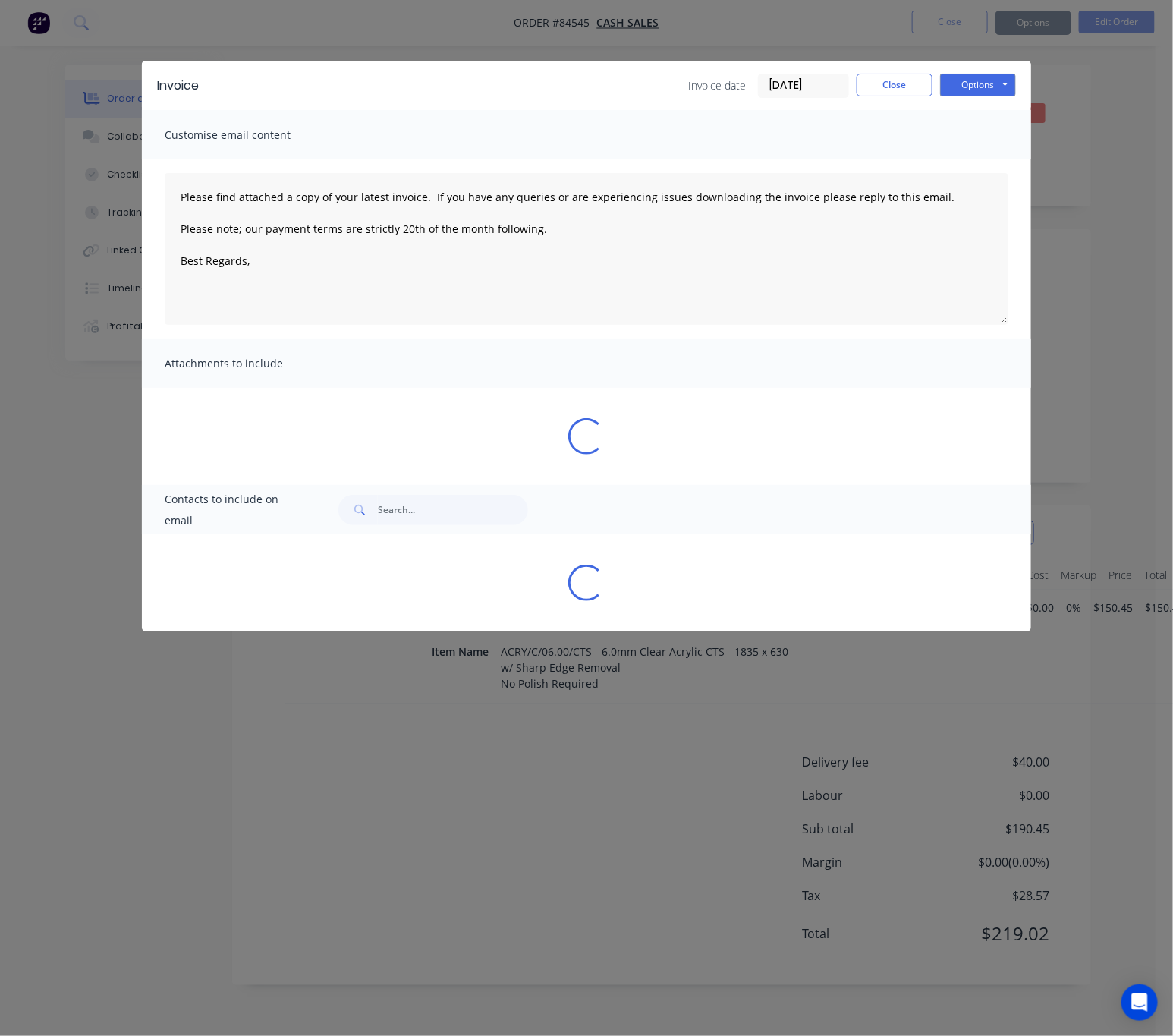
type textarea "Please find attached a copy of your latest invoice. If you have any queries or …"
